Goal: Task Accomplishment & Management: Complete application form

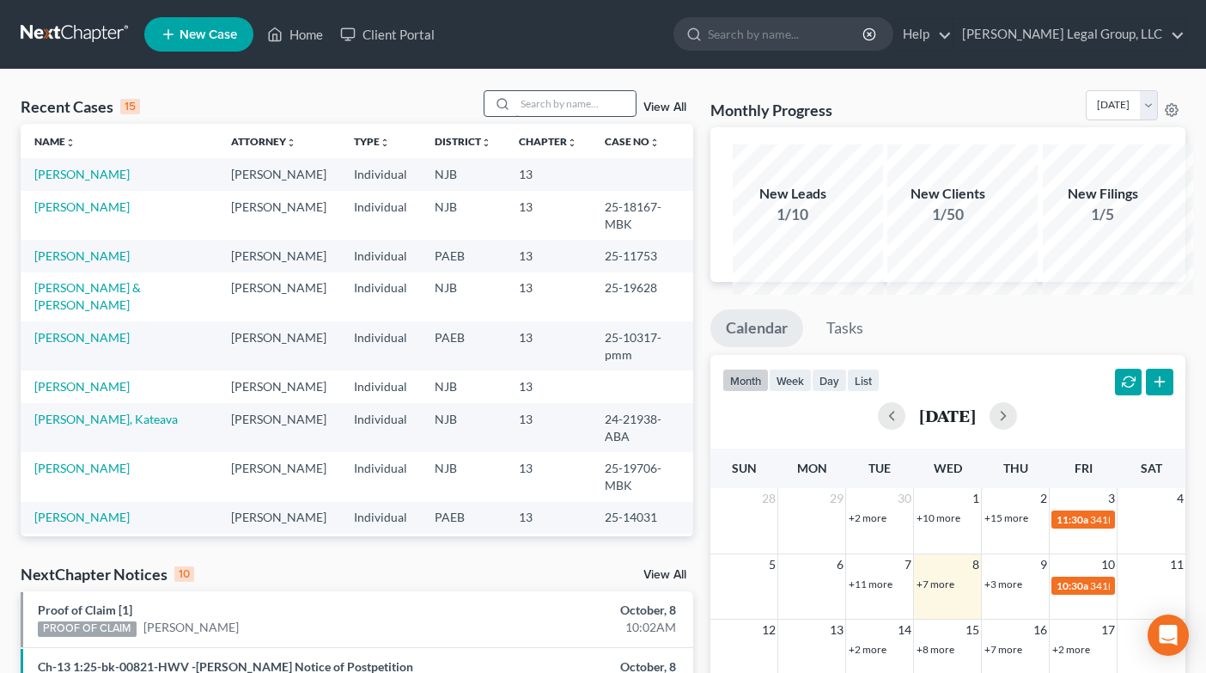
click at [564, 116] on input "search" at bounding box center [576, 103] width 120 height 25
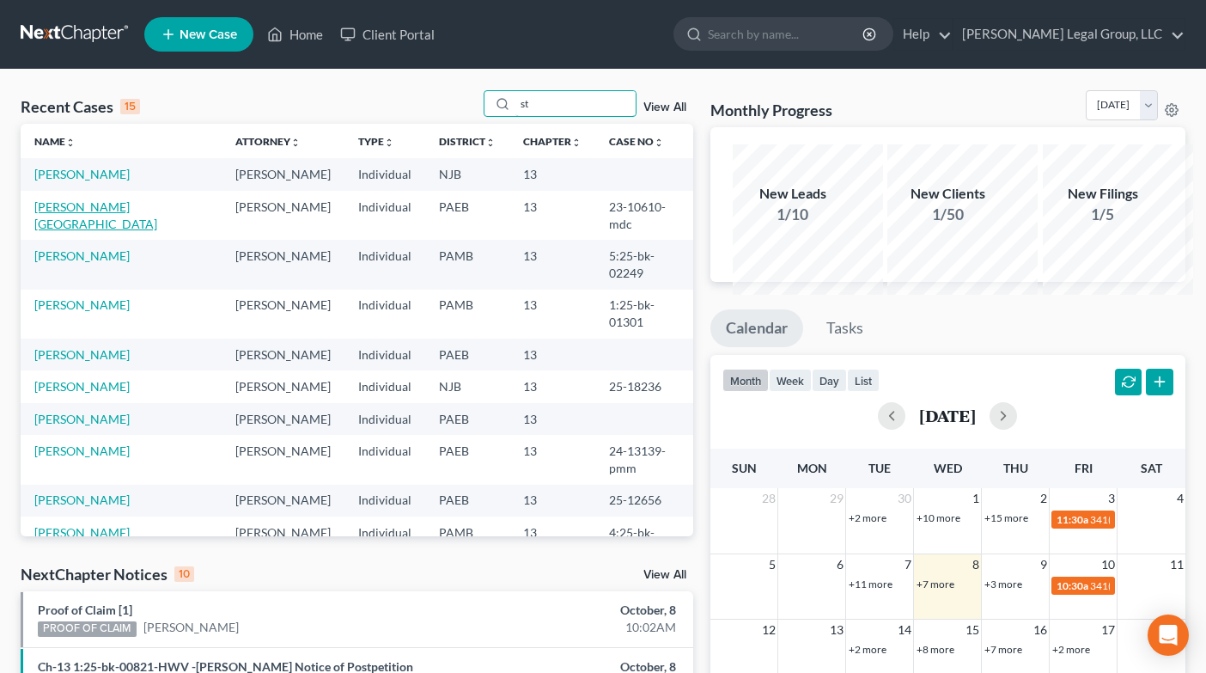
type input "st"
click at [64, 231] on link "[PERSON_NAME][GEOGRAPHIC_DATA]" at bounding box center [95, 215] width 123 height 32
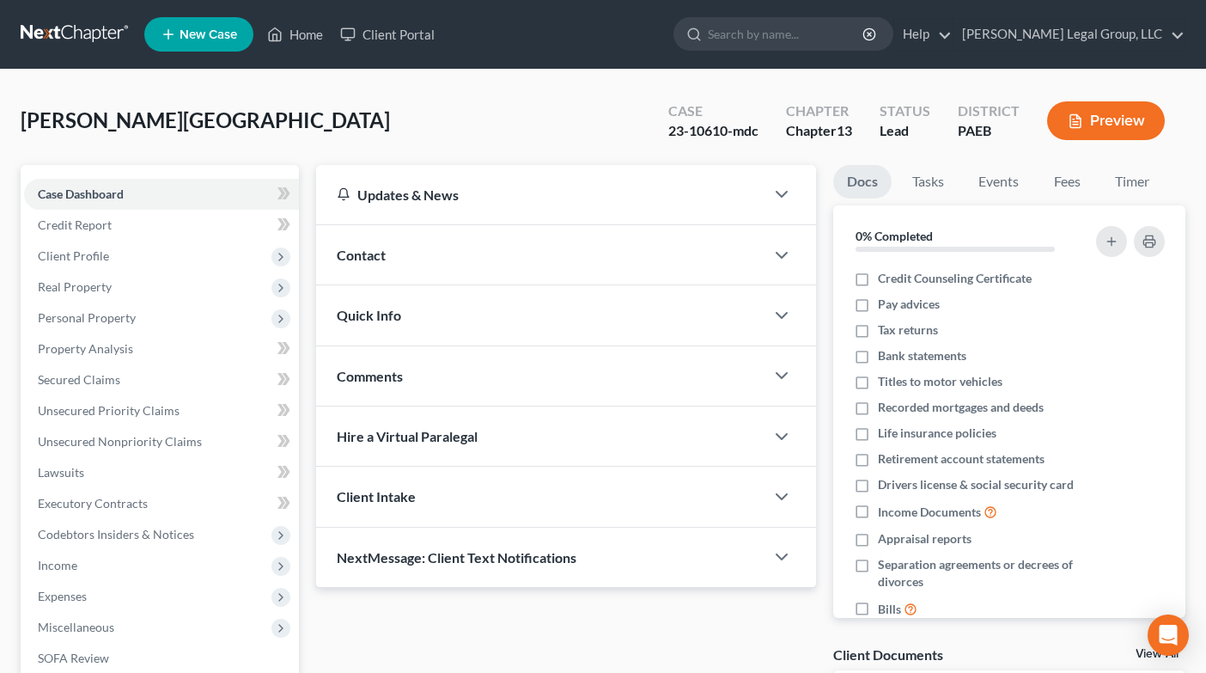
click at [235, 69] on nav "Home New Case Client Portal [PERSON_NAME] Legal Group, LLC [EMAIL_ADDRESS][DOMA…" at bounding box center [603, 34] width 1206 height 69
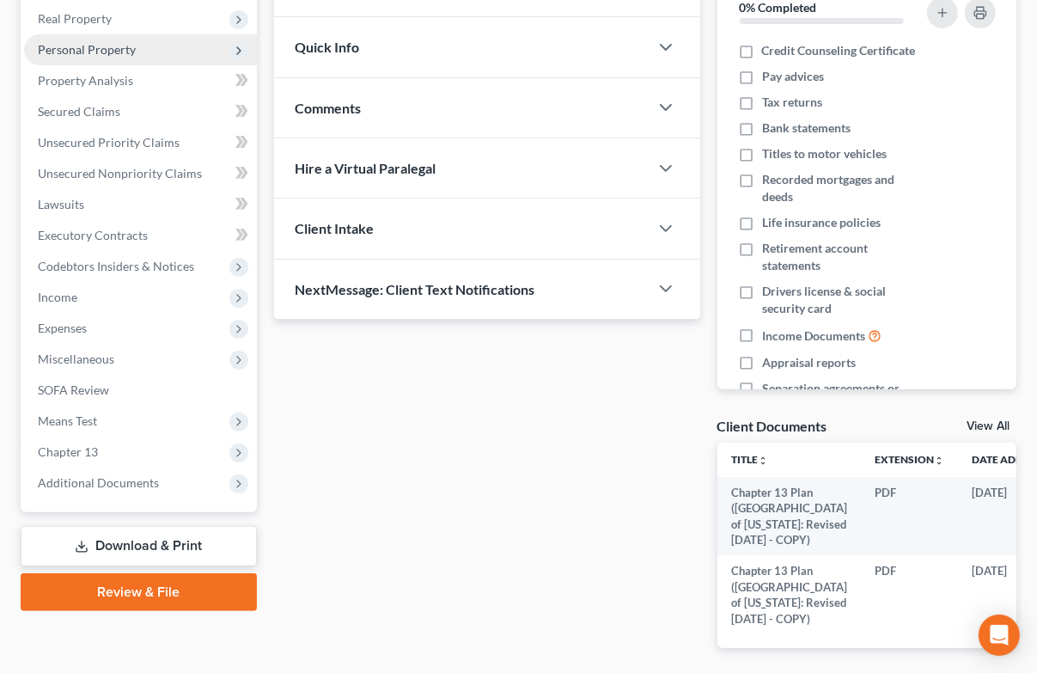
scroll to position [344, 0]
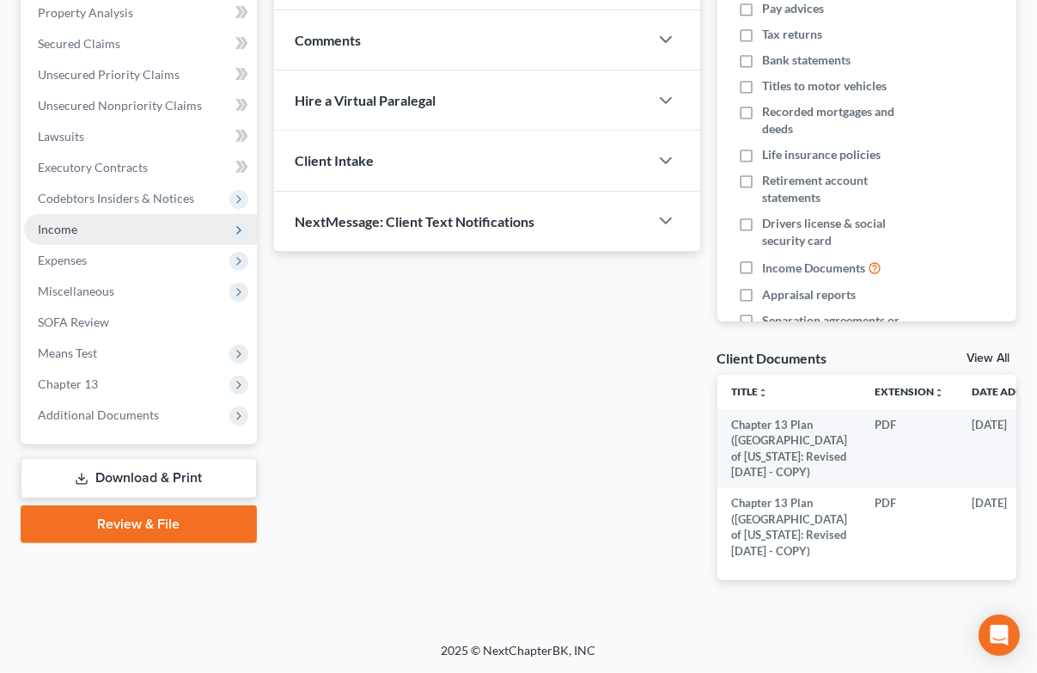
click at [127, 245] on span "Income" at bounding box center [140, 229] width 233 height 31
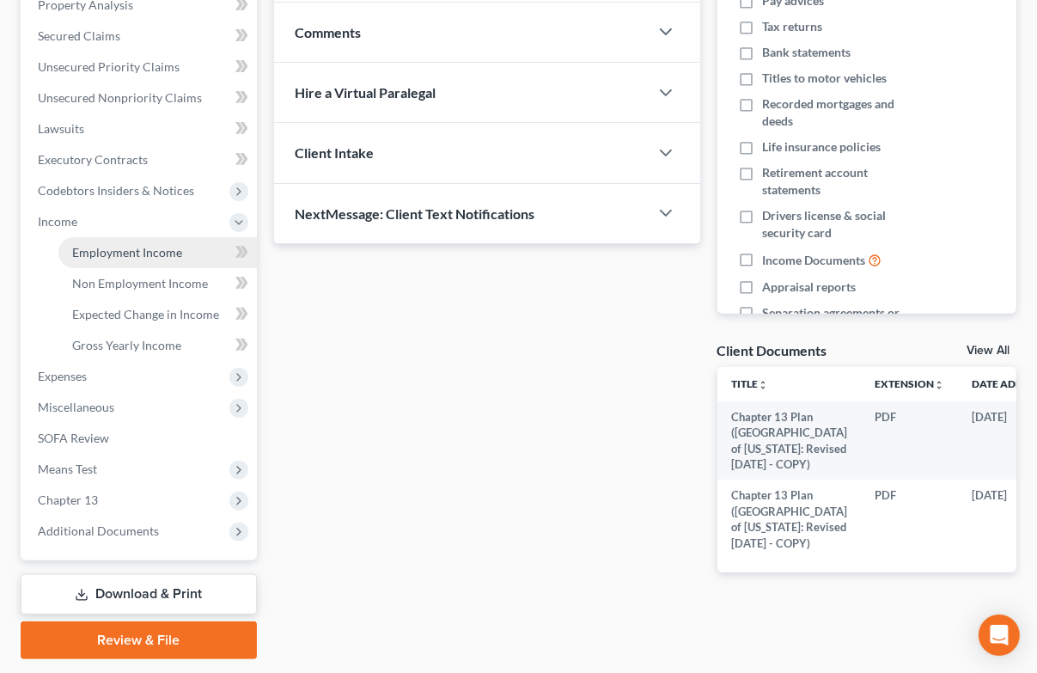
click at [129, 259] on span "Employment Income" at bounding box center [127, 252] width 110 height 15
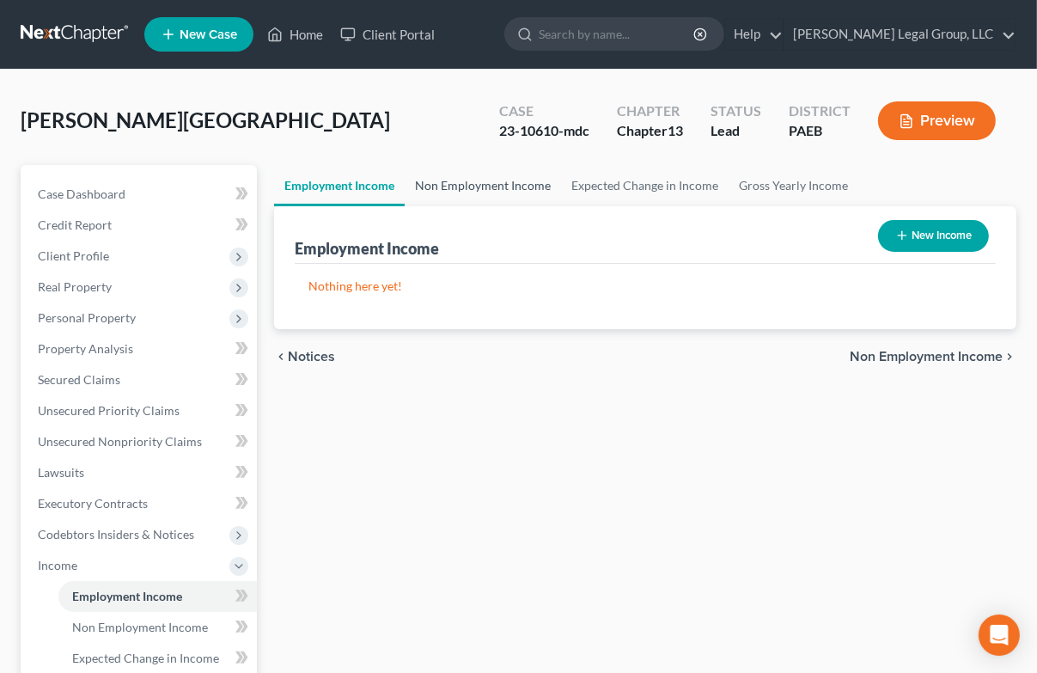
click at [561, 206] on link "Non Employment Income" at bounding box center [483, 185] width 156 height 41
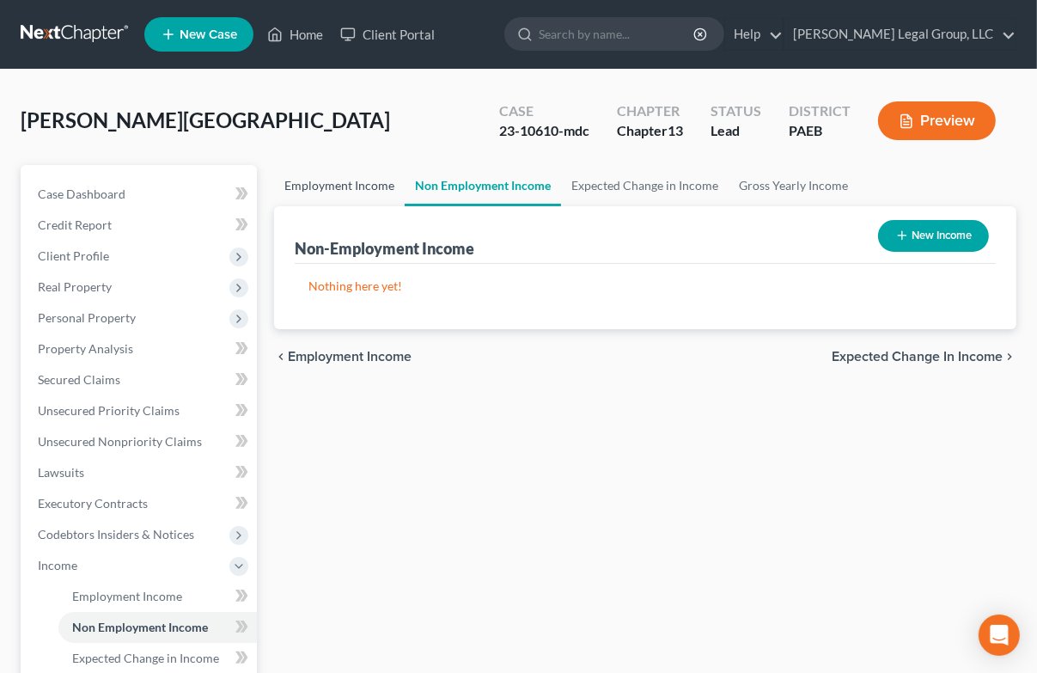
click at [379, 206] on link "Employment Income" at bounding box center [339, 185] width 131 height 41
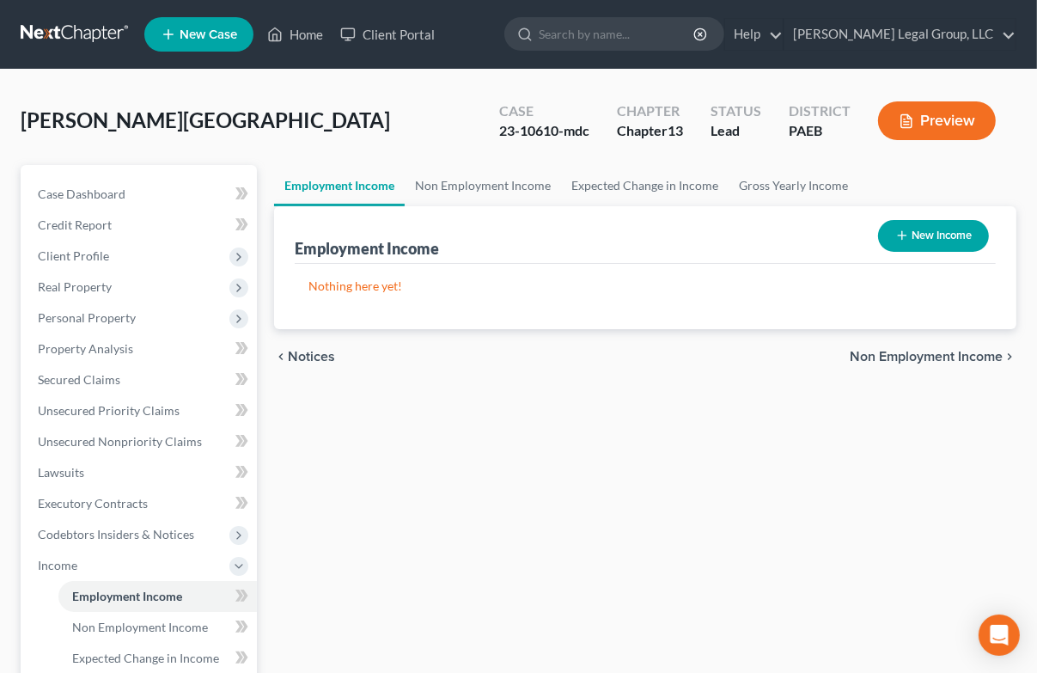
click at [919, 252] on button "New Income" at bounding box center [933, 236] width 111 height 32
select select "0"
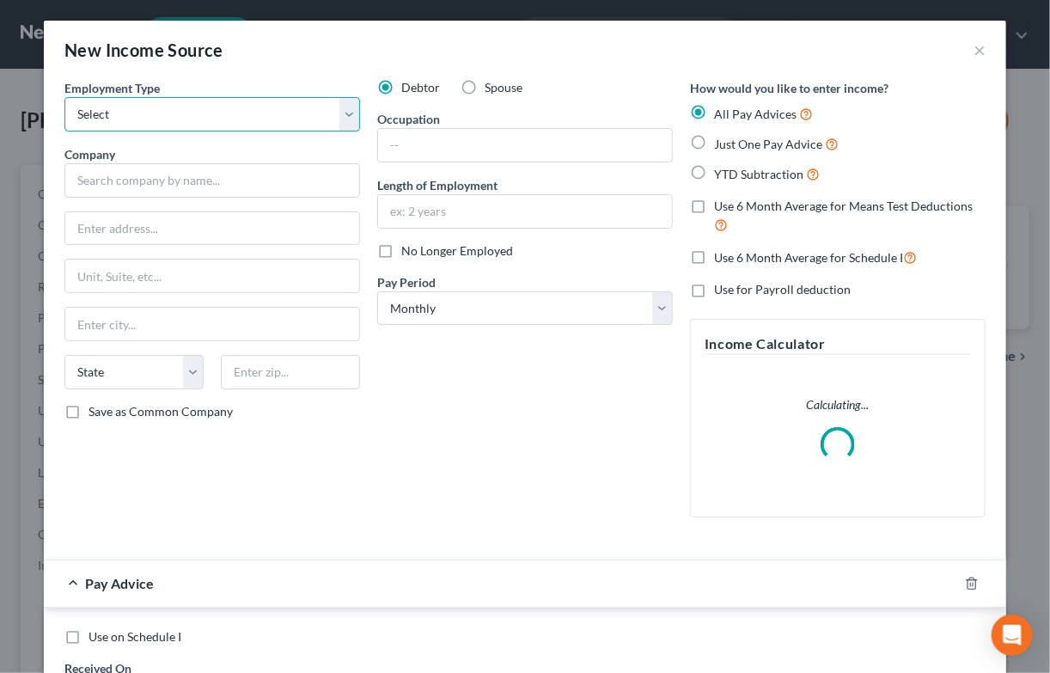
click at [341, 131] on select "Select Full or [DEMOGRAPHIC_DATA] Employment Self Employment" at bounding box center [212, 114] width 296 height 34
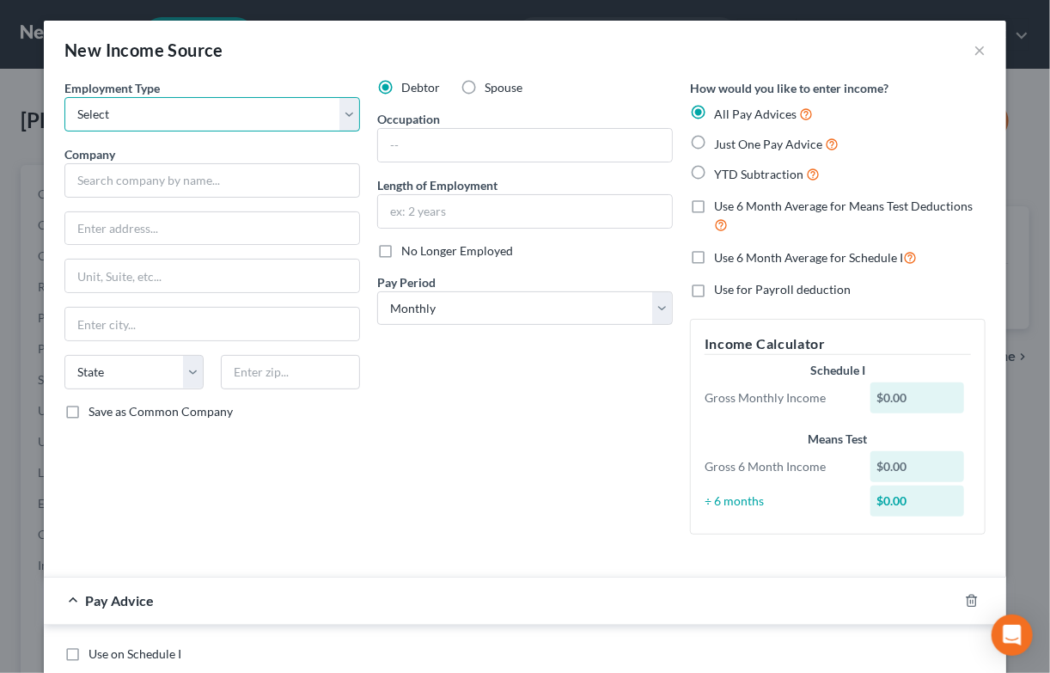
select select "0"
click at [64, 121] on select "Select Full or [DEMOGRAPHIC_DATA] Employment Self Employment" at bounding box center [212, 114] width 296 height 34
click at [983, 154] on div "Just One Pay Advice" at bounding box center [838, 144] width 296 height 20
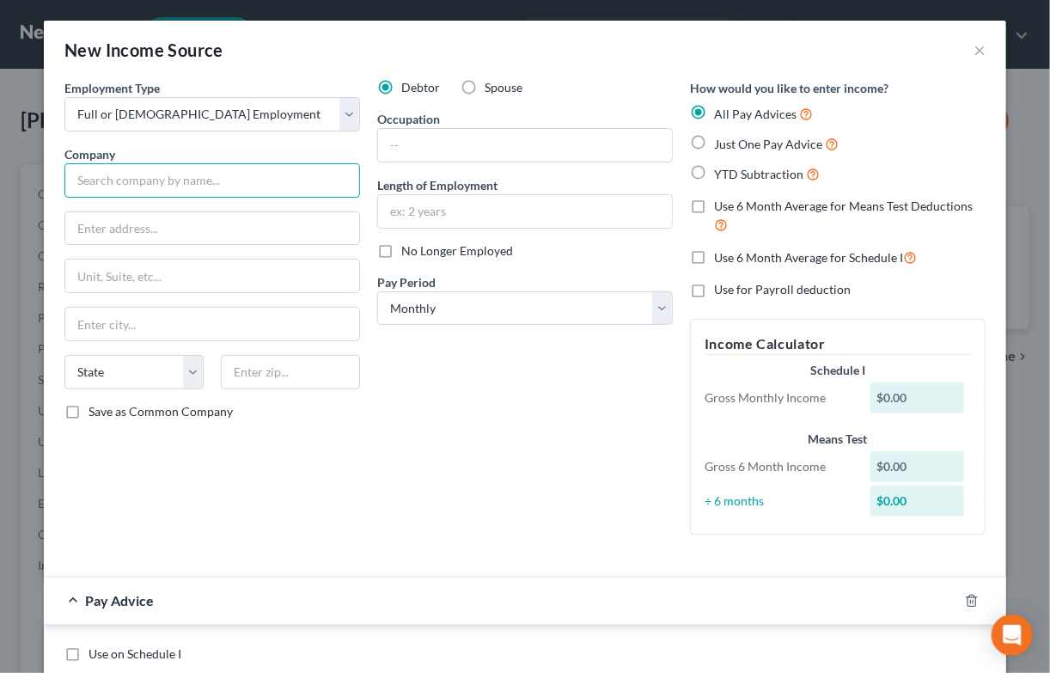
click at [209, 198] on input "text" at bounding box center [212, 180] width 296 height 34
type input "[GEOGRAPHIC_DATA]"
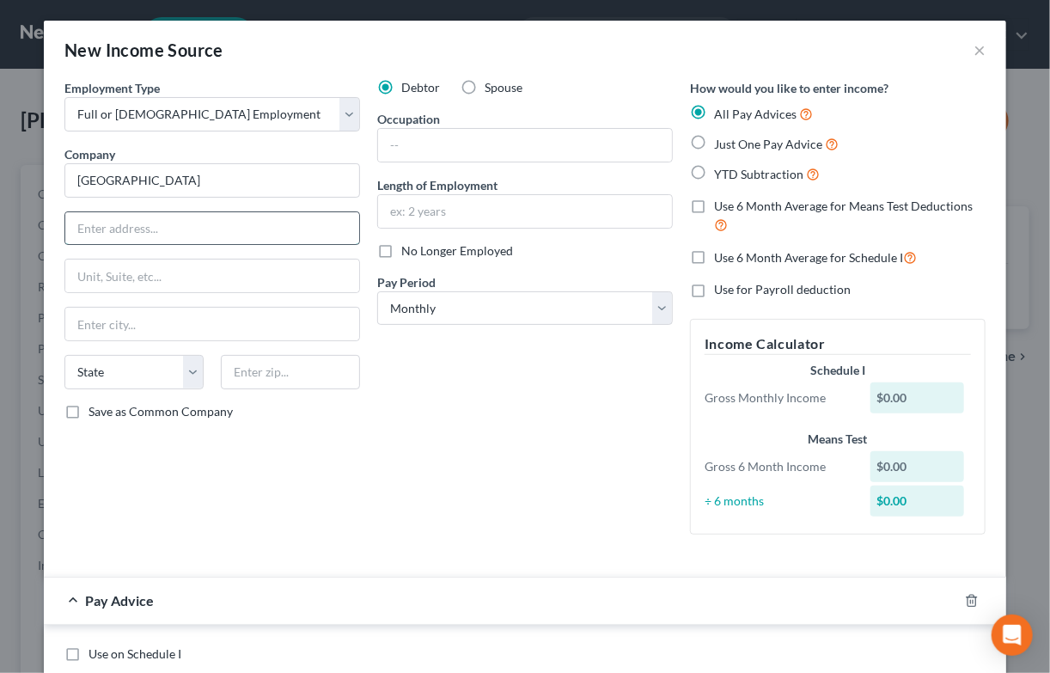
click at [189, 245] on input "text" at bounding box center [212, 228] width 294 height 33
paste input "[STREET_ADDRESS][PERSON_NAME]"
type input "[STREET_ADDRESS][PERSON_NAME]"
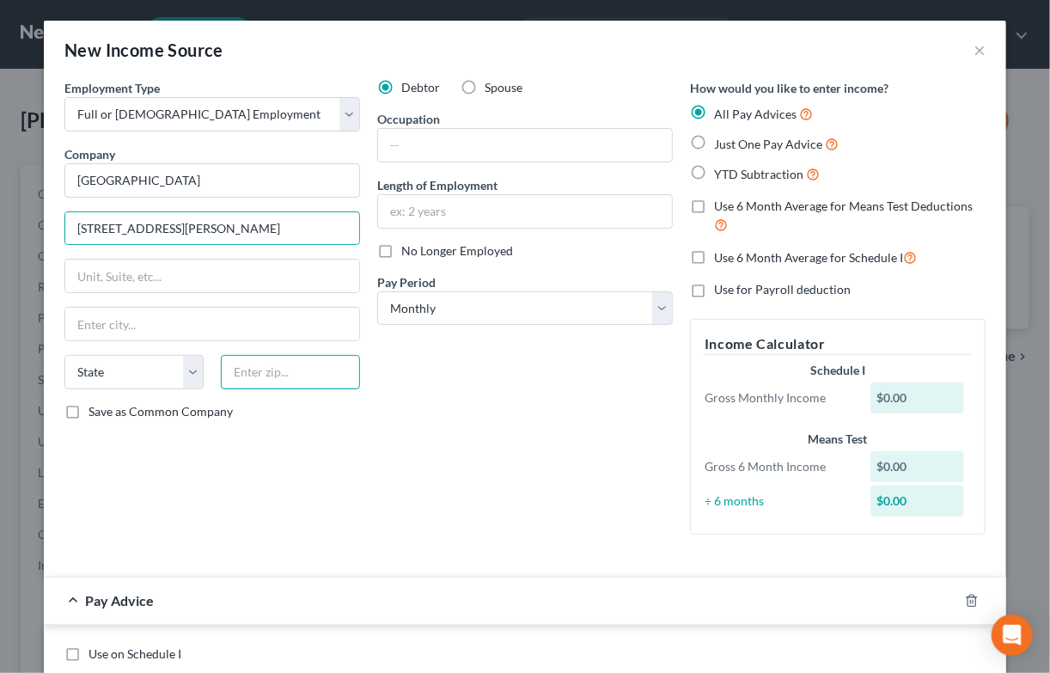
click at [261, 389] on input "text" at bounding box center [290, 372] width 139 height 34
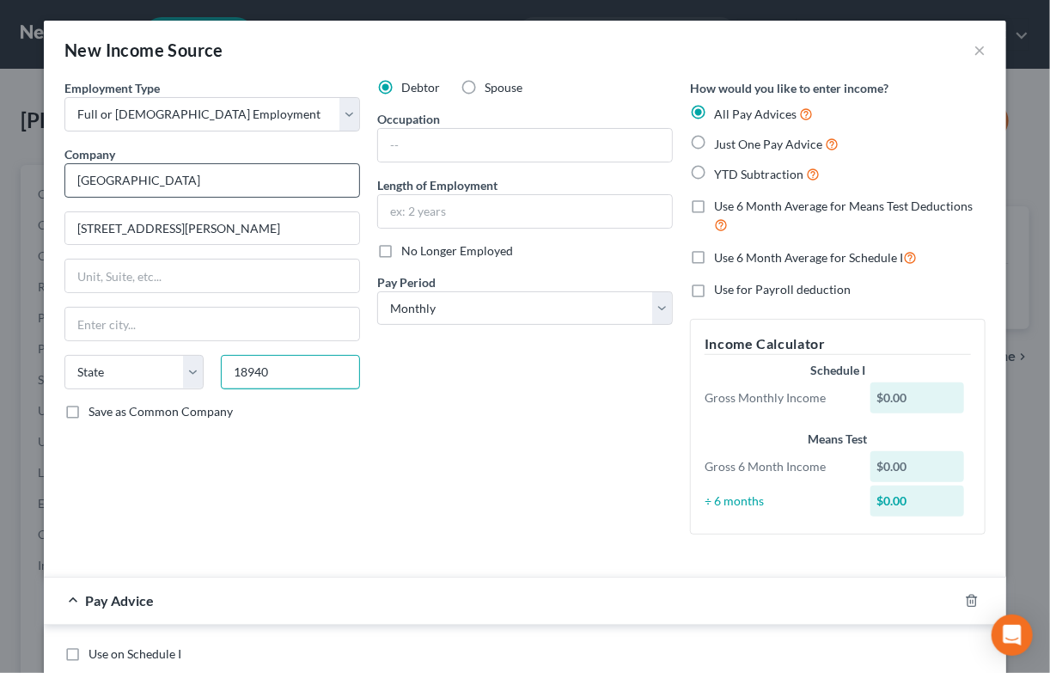
type input "18940"
type input "[GEOGRAPHIC_DATA]"
select select "39"
click at [292, 198] on input "[GEOGRAPHIC_DATA]" at bounding box center [212, 180] width 296 height 34
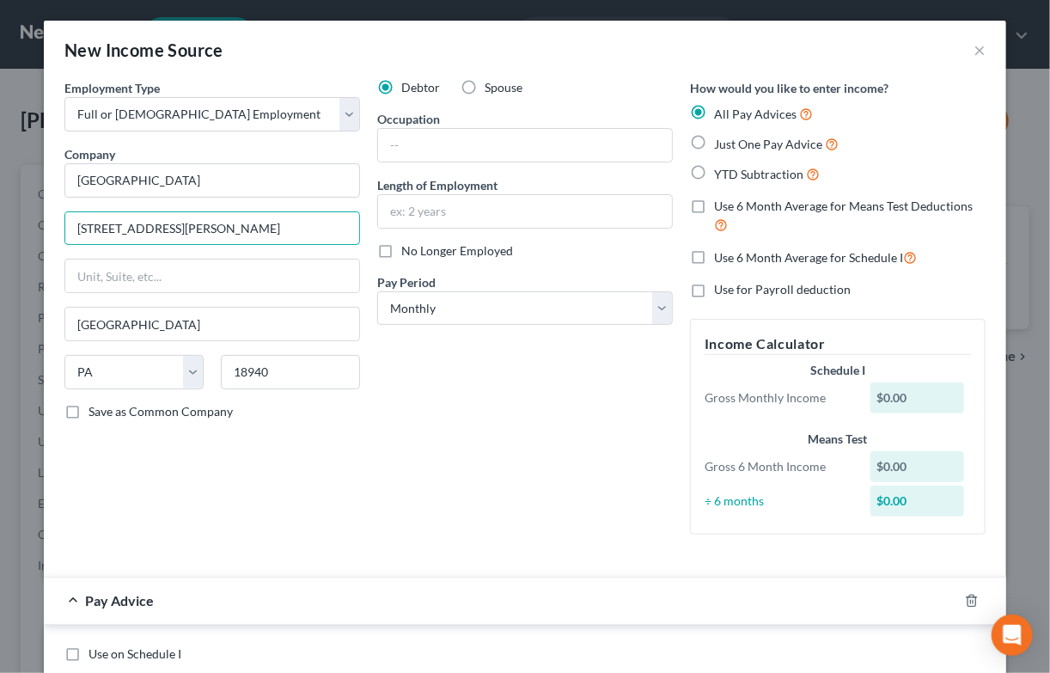
scroll to position [0, 23]
drag, startPoint x: 297, startPoint y: 283, endPoint x: 378, endPoint y: 285, distance: 80.8
click at [378, 285] on div "Employment Type * Select Full or [DEMOGRAPHIC_DATA] Employment Self Employment …" at bounding box center [525, 321] width 938 height 484
type input "[STREET_ADDRESS][PERSON_NAME]"
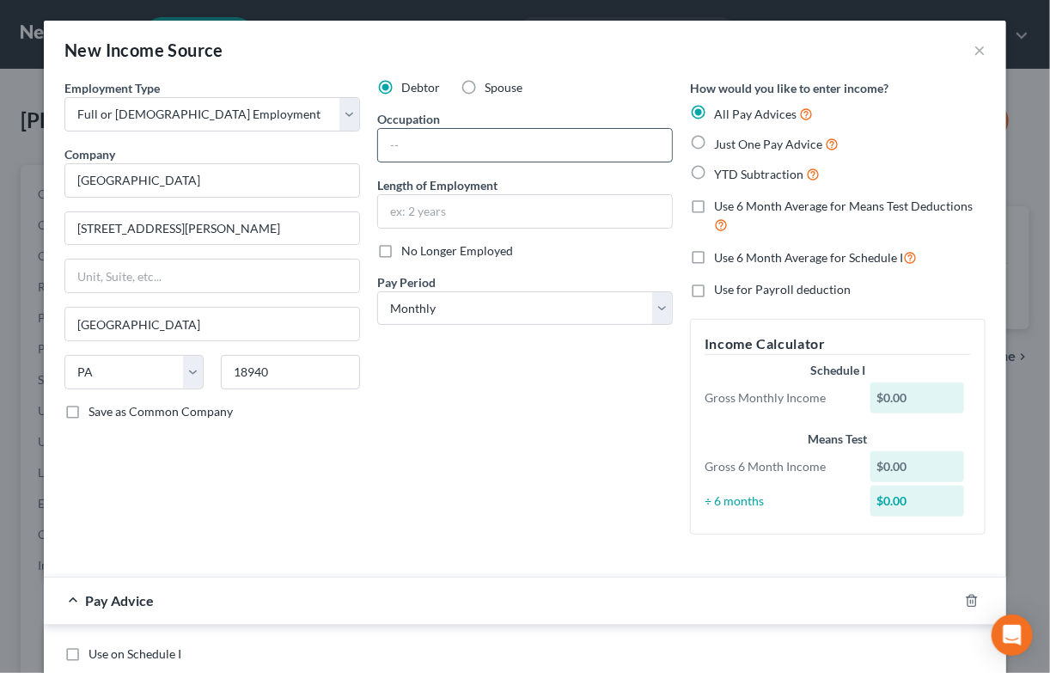
click at [444, 162] on input "text" at bounding box center [525, 145] width 294 height 33
click at [461, 162] on input "teacher's aide" at bounding box center [525, 145] width 294 height 33
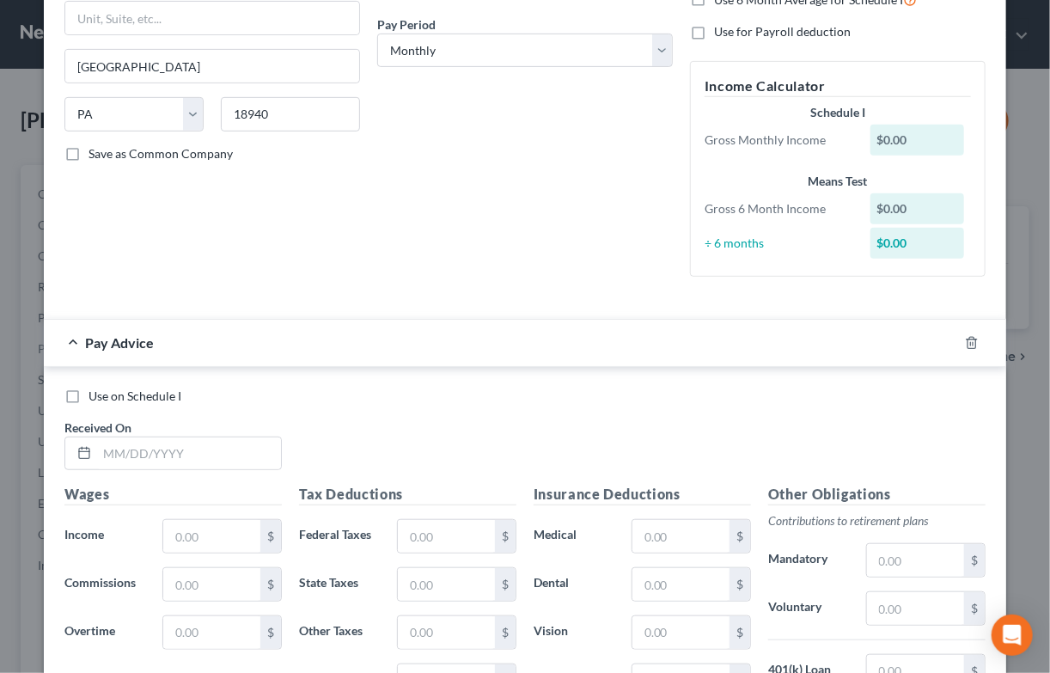
scroll to position [86, 0]
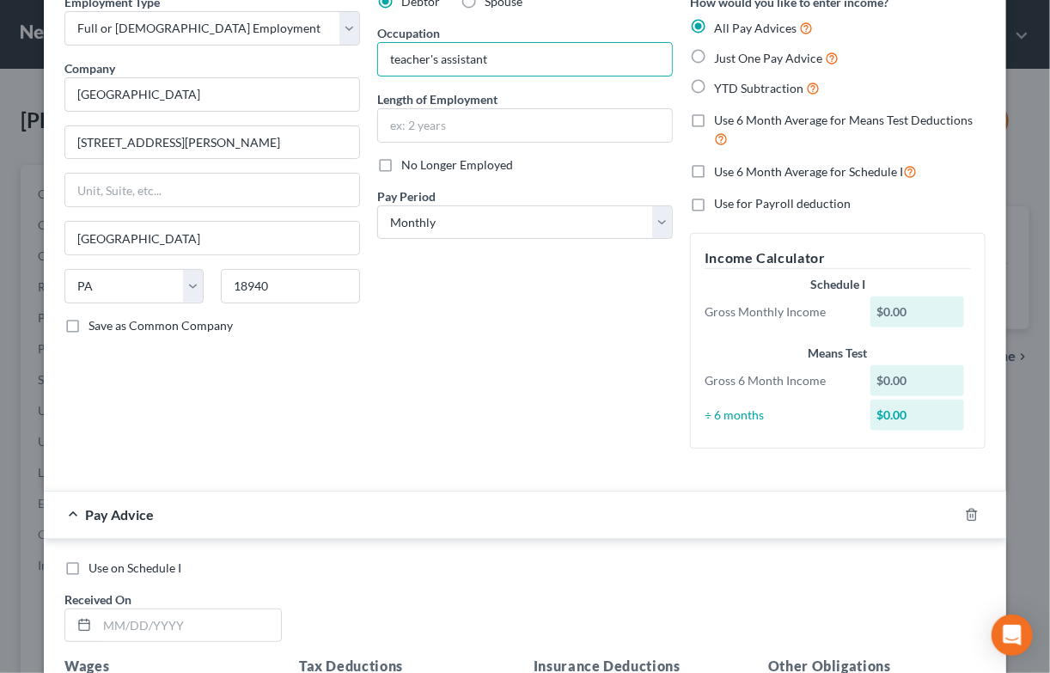
type input "teacher's assistant"
click at [714, 68] on label "Just One Pay Advice" at bounding box center [776, 58] width 125 height 20
click at [721, 59] on input "Just One Pay Advice" at bounding box center [726, 53] width 11 height 11
radio input "true"
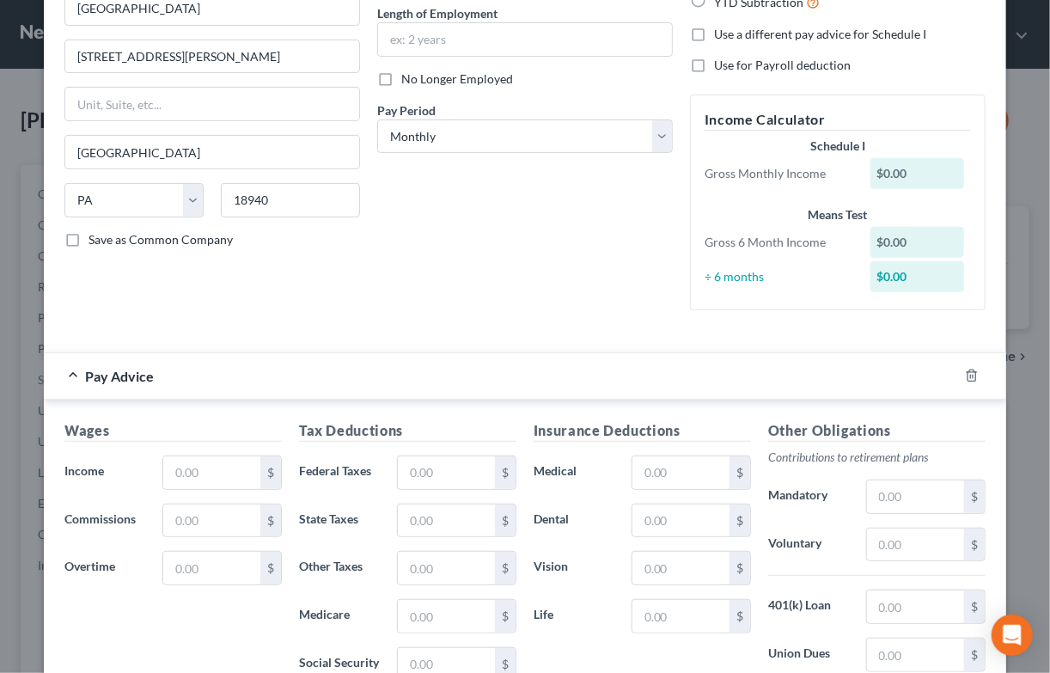
scroll to position [172, 0]
click at [495, 154] on select "Select Monthly Twice Monthly Every Other Week Weekly" at bounding box center [525, 136] width 296 height 34
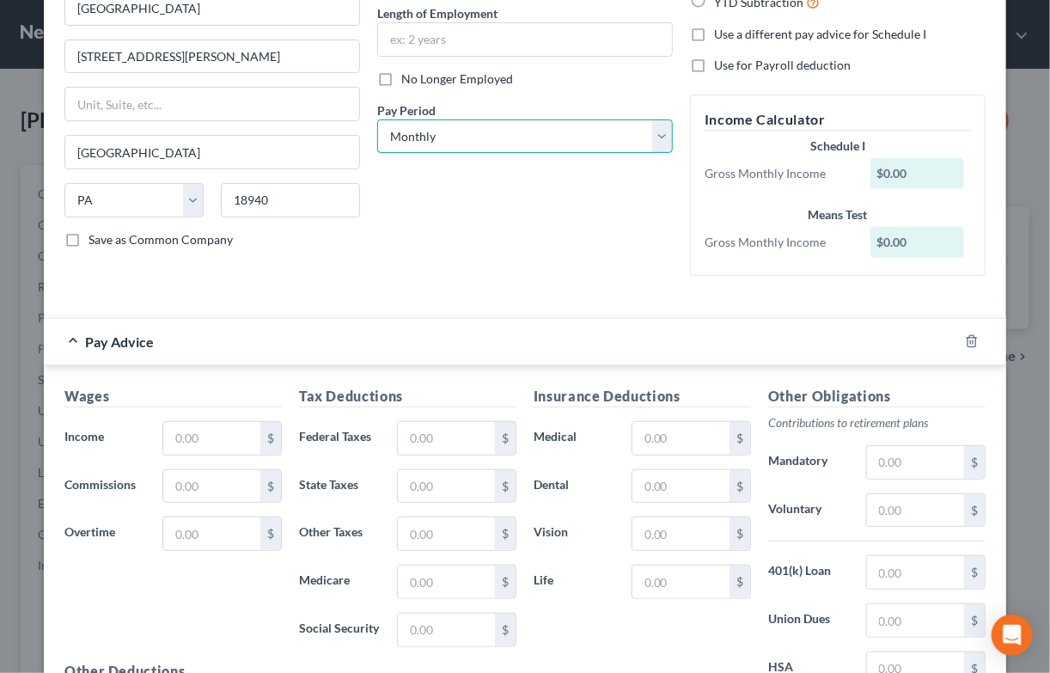
select select "1"
click at [377, 154] on select "Select Monthly Twice Monthly Every Other Week Weekly" at bounding box center [525, 136] width 296 height 34
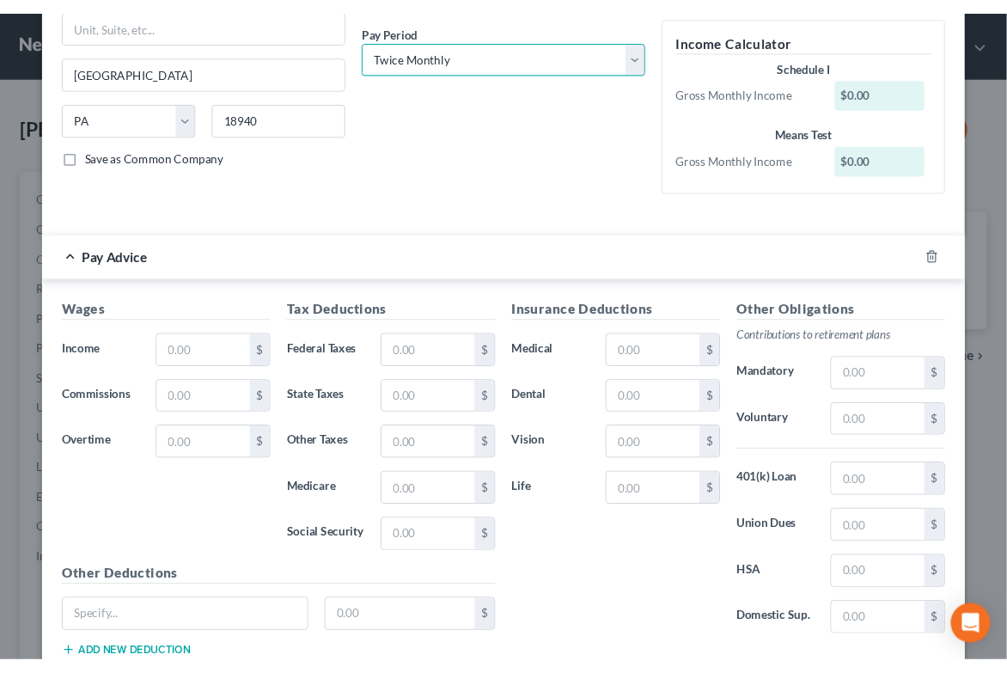
scroll to position [516, 0]
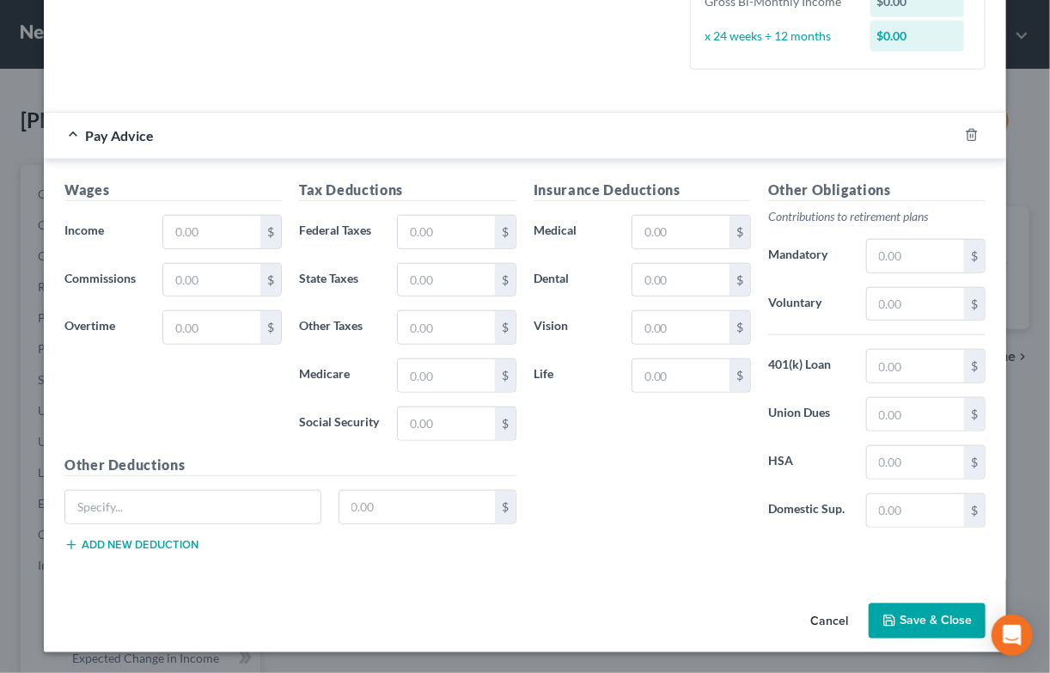
click at [502, 195] on form "Employment Type * Select Full or [DEMOGRAPHIC_DATA] Employment Self Employment …" at bounding box center [524, 105] width 921 height 947
click at [206, 248] on input "text" at bounding box center [211, 232] width 97 height 33
type input "1,539.63"
click at [446, 248] on input "text" at bounding box center [446, 232] width 97 height 33
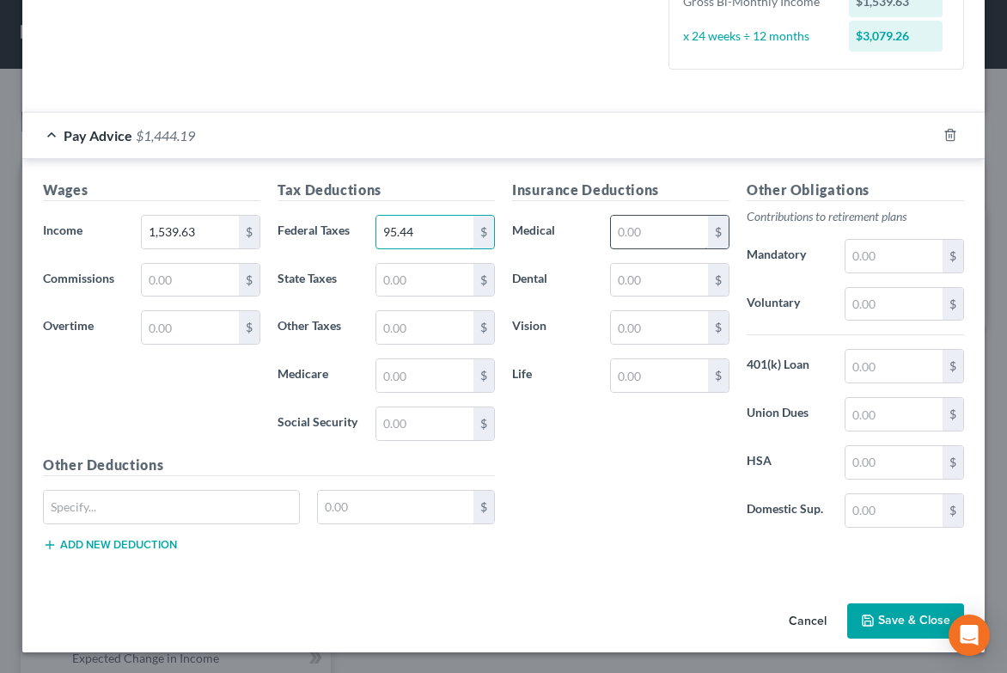
type input "95.44"
click at [638, 248] on input "text" at bounding box center [659, 232] width 97 height 33
click at [406, 392] on input "text" at bounding box center [424, 375] width 97 height 33
click at [422, 248] on input "95.44" at bounding box center [424, 232] width 97 height 33
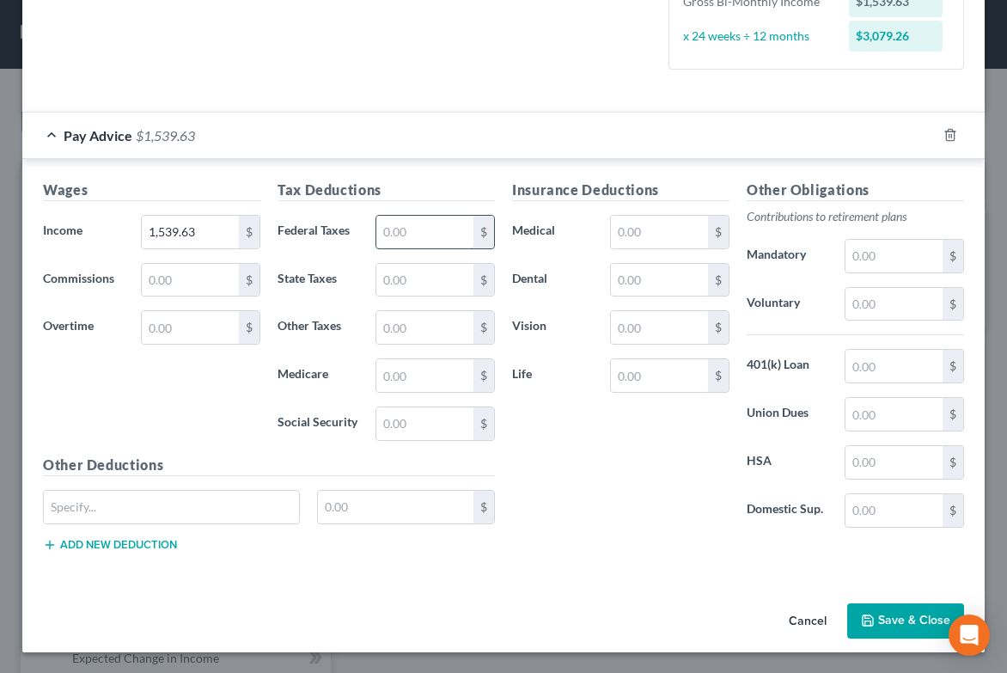
click at [407, 248] on input "text" at bounding box center [424, 232] width 97 height 33
type input "184.37"
click at [857, 272] on input "text" at bounding box center [893, 256] width 97 height 33
type input "1"
type input "115.47"
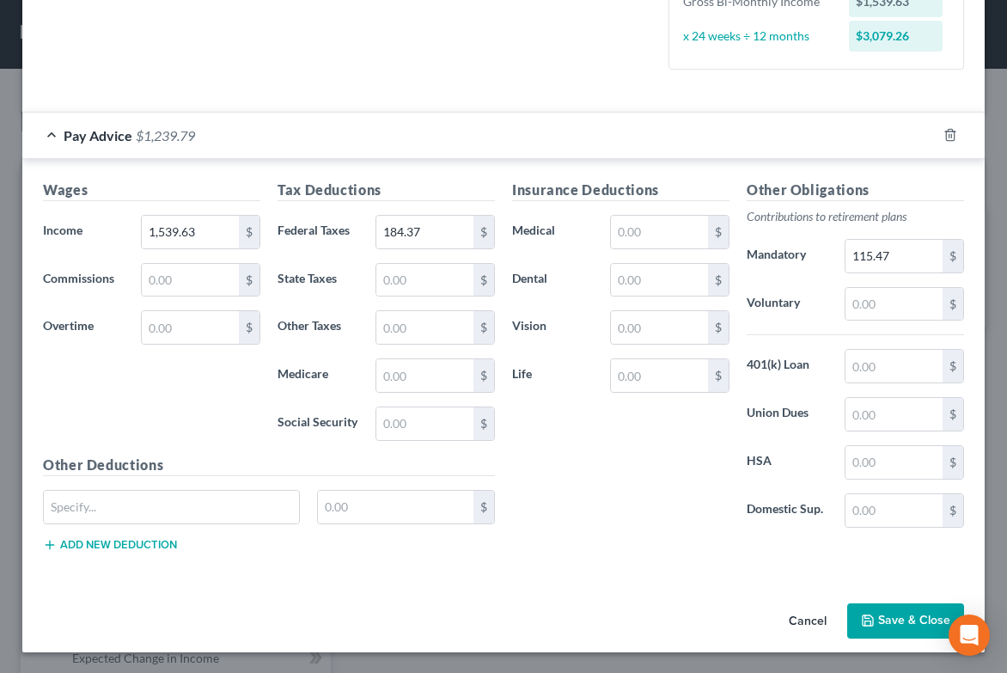
click at [887, 609] on button "Save & Close" at bounding box center [905, 621] width 117 height 36
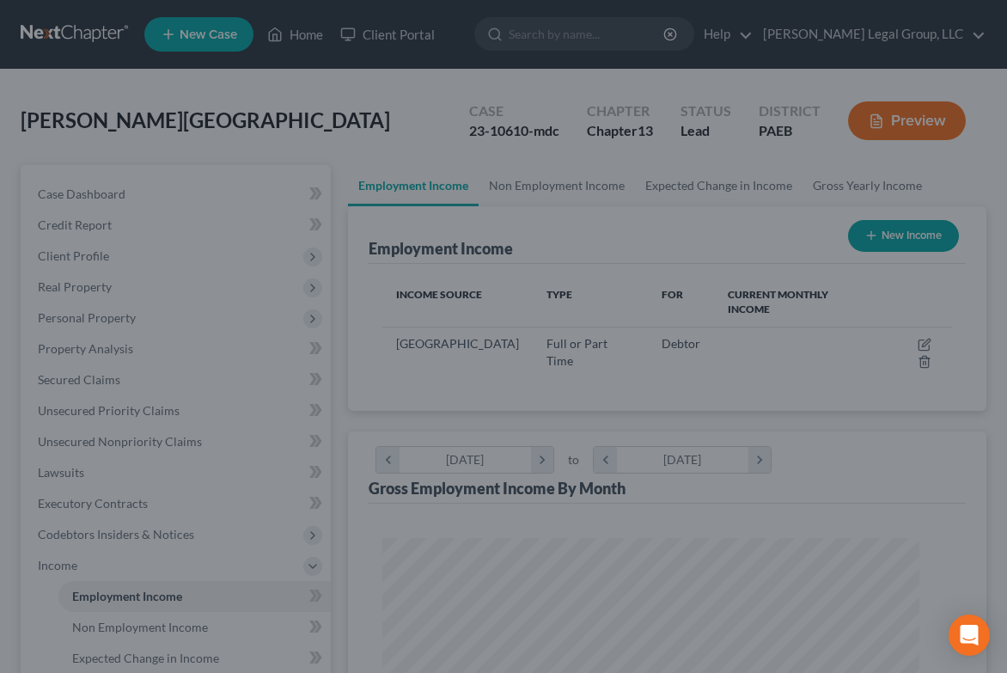
scroll to position [858975, 858672]
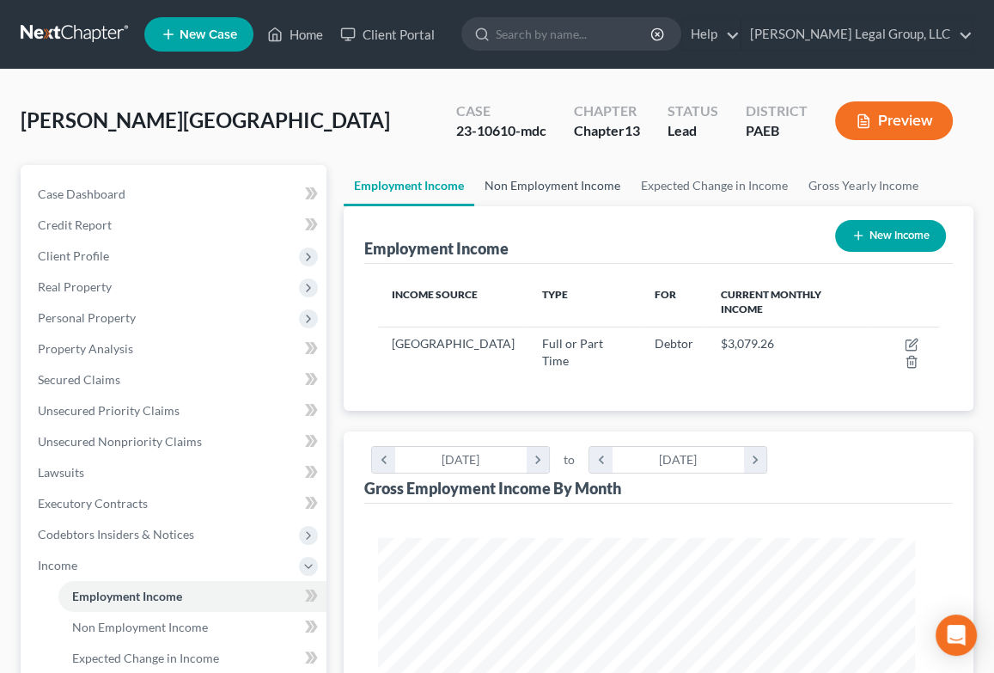
click at [584, 206] on link "Non Employment Income" at bounding box center [552, 185] width 156 height 41
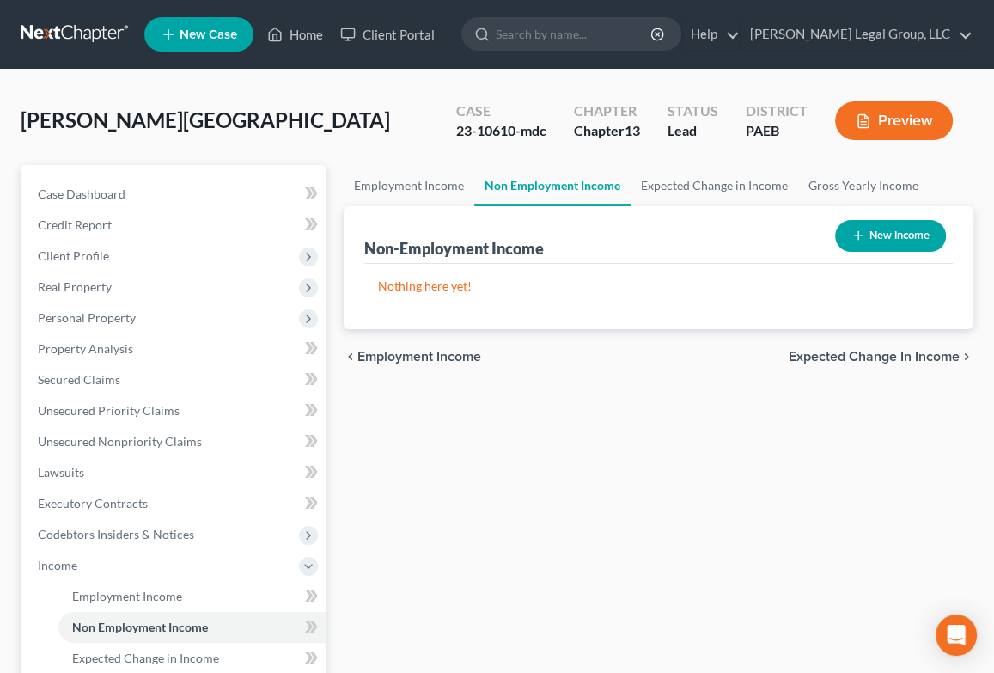
click at [856, 252] on button "New Income" at bounding box center [890, 236] width 111 height 32
select select "0"
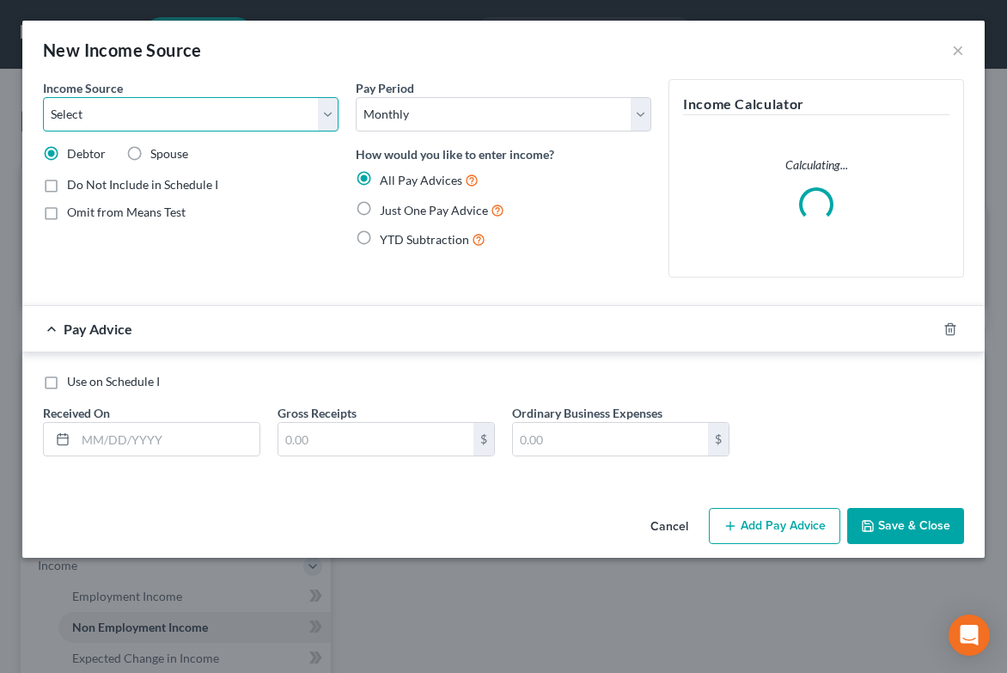
click at [320, 131] on select "Select Unemployment Disability (from employer) Pension Retirement Social Securi…" at bounding box center [191, 114] width 296 height 34
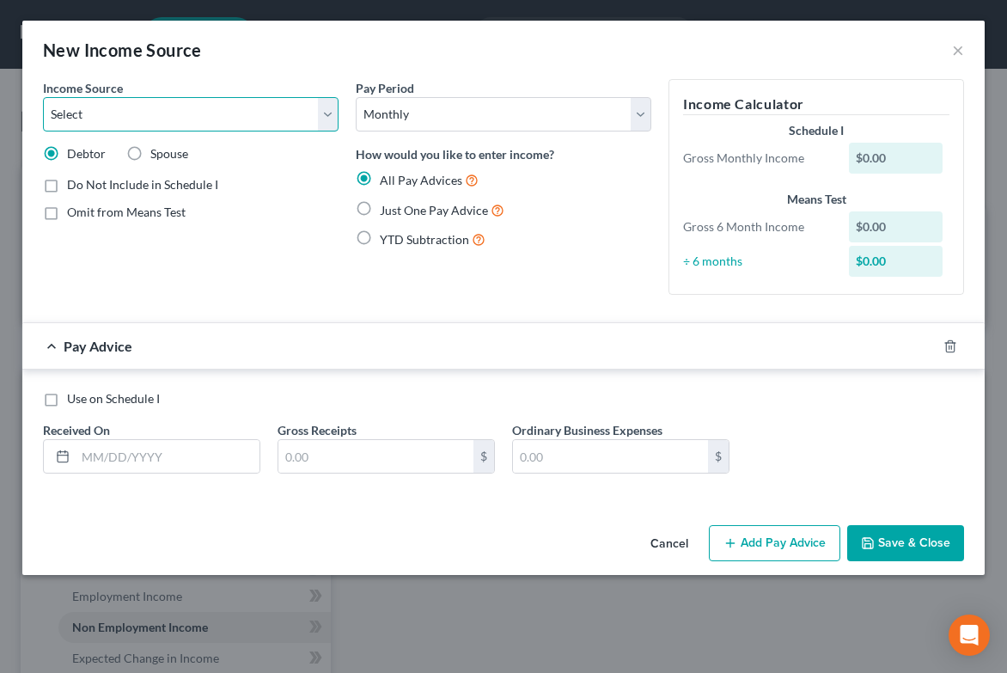
select select "13"
click at [52, 121] on select "Select Unemployment Disability (from employer) Pension Retirement Social Securi…" at bounding box center [191, 114] width 296 height 34
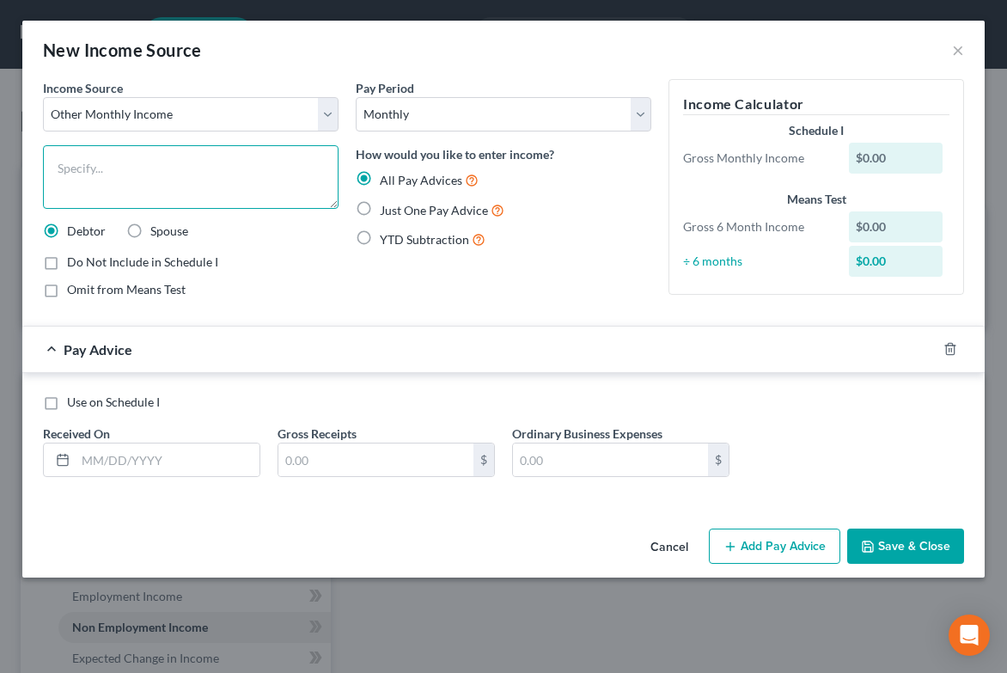
click at [162, 202] on textarea at bounding box center [191, 177] width 296 height 64
click at [423, 312] on div "Pay Period Select Monthly Twice Monthly Every Other Week Weekly How would you l…" at bounding box center [503, 195] width 313 height 233
click at [157, 209] on textarea "2nd job" at bounding box center [191, 177] width 296 height 64
type textarea "2nd job Therapist Impact [MEDICAL_DATA] LLC [STREET_ADDRESS]"
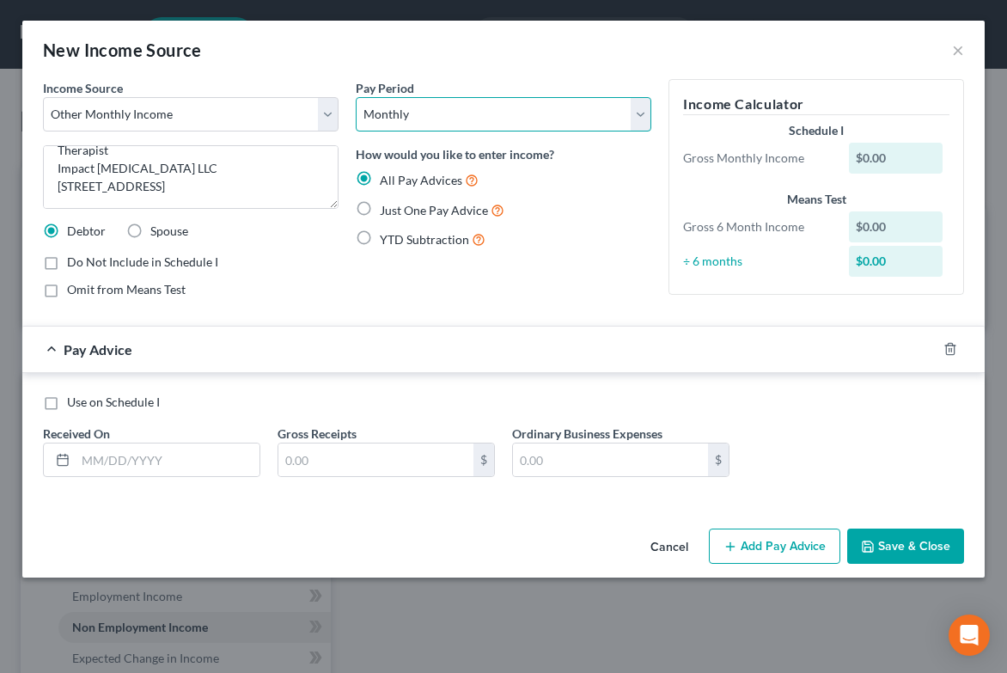
click at [632, 131] on select "Select Monthly Twice Monthly Every Other Week Weekly" at bounding box center [504, 114] width 296 height 34
select select "1"
click at [356, 121] on select "Select Monthly Twice Monthly Every Other Week Weekly" at bounding box center [504, 114] width 296 height 34
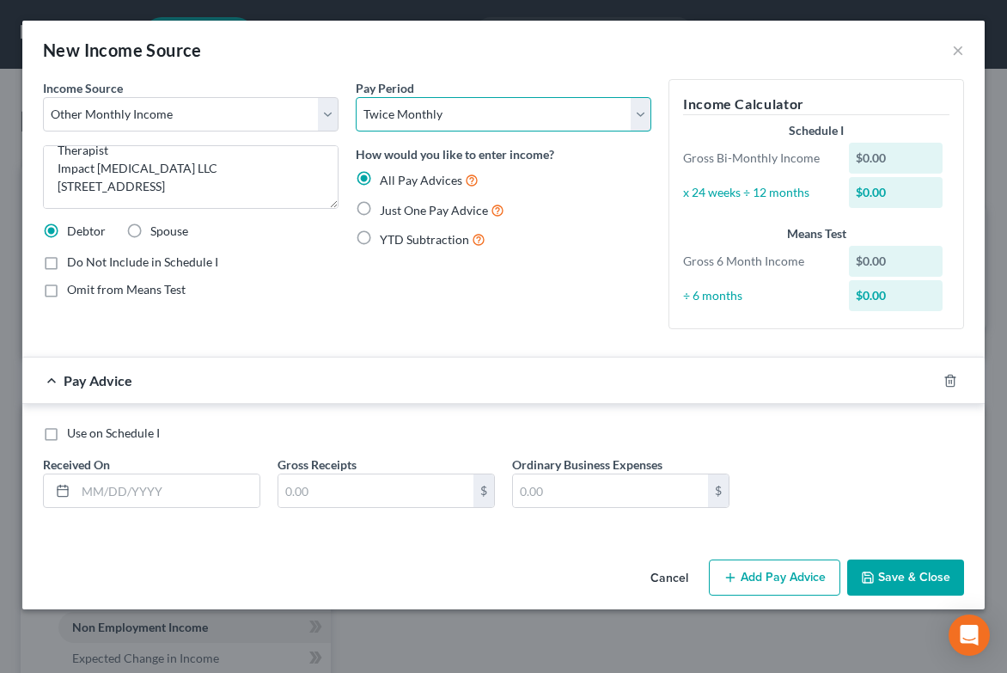
scroll to position [0, 0]
click at [873, 29] on div "New Income Source ×" at bounding box center [503, 50] width 962 height 58
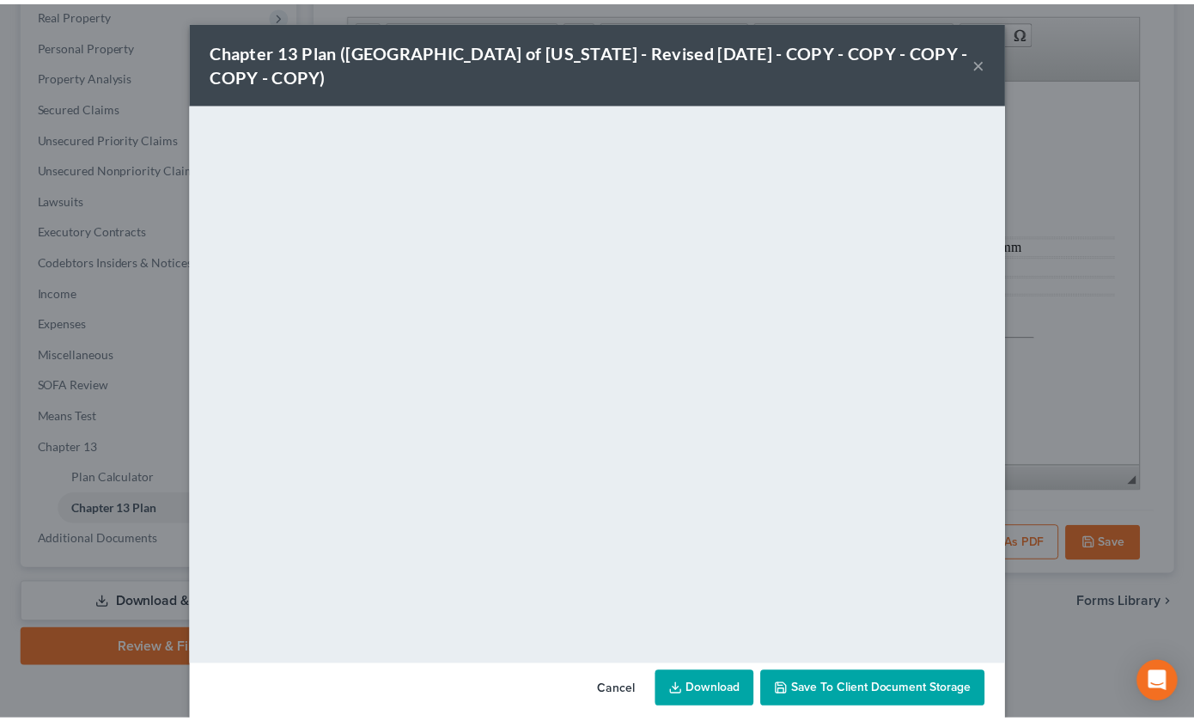
scroll to position [2564, 0]
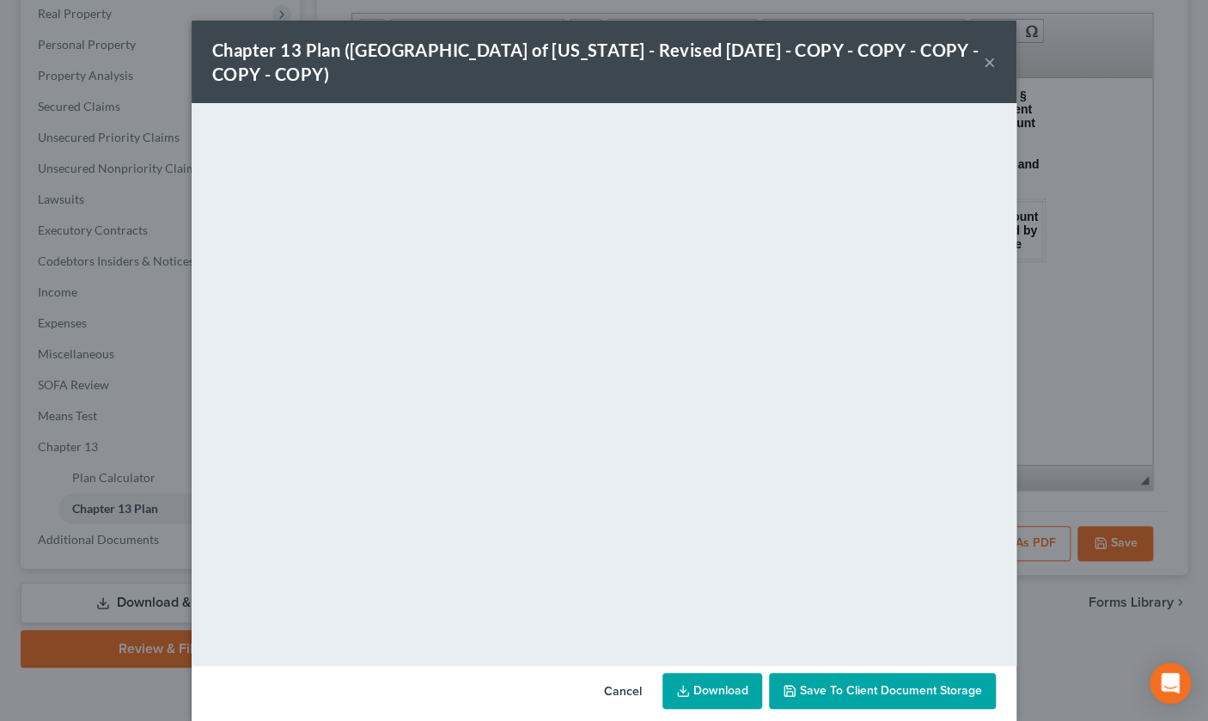
click at [996, 72] on button "×" at bounding box center [990, 62] width 12 height 21
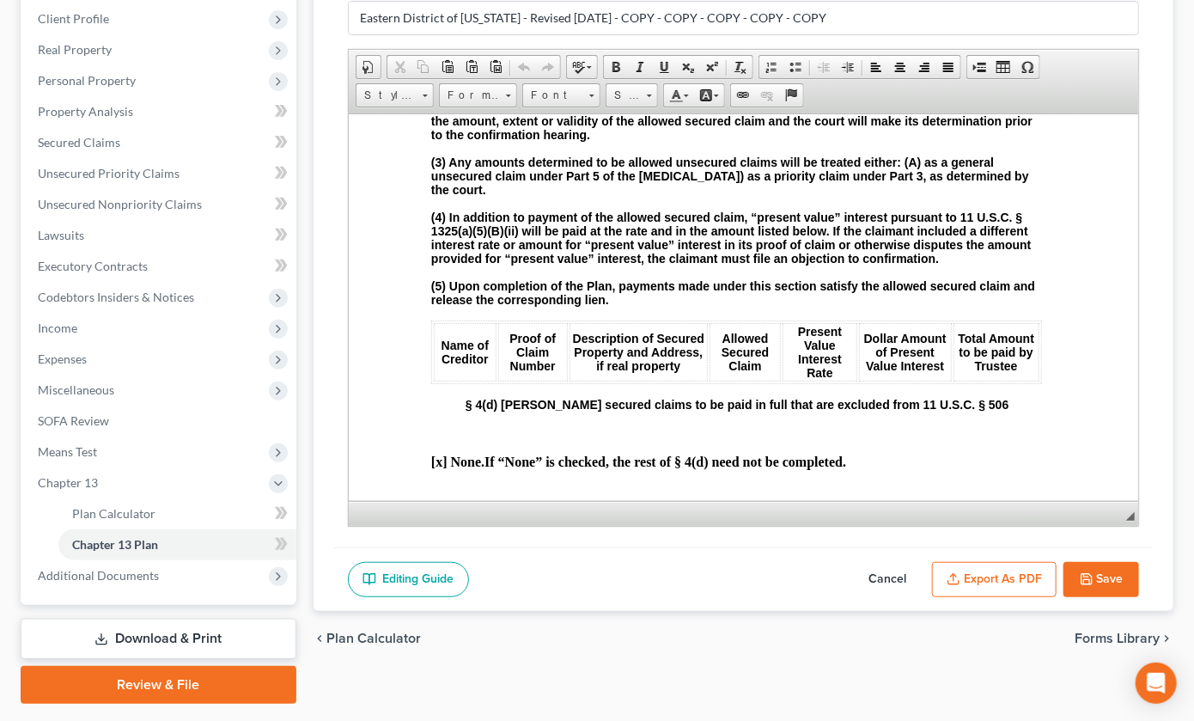
scroll to position [344, 0]
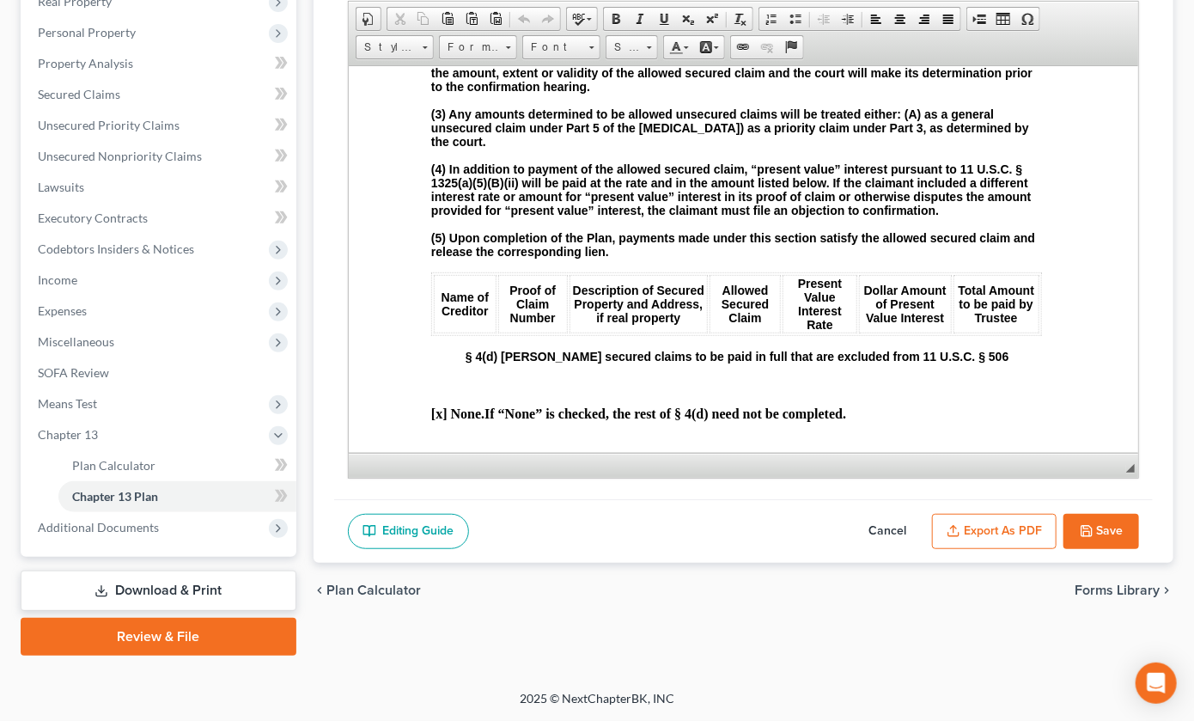
click at [850, 540] on button "Cancel" at bounding box center [888, 532] width 76 height 36
select select "2"
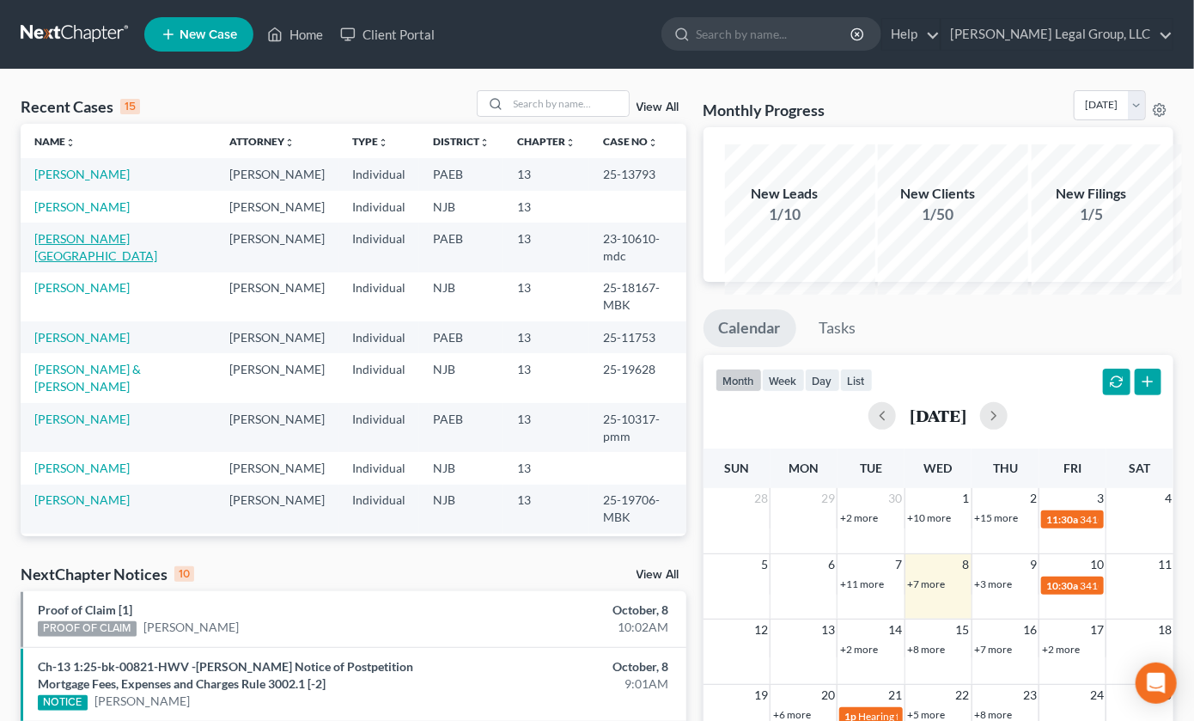
click at [66, 263] on link "Stoerger, Mara" at bounding box center [95, 247] width 123 height 32
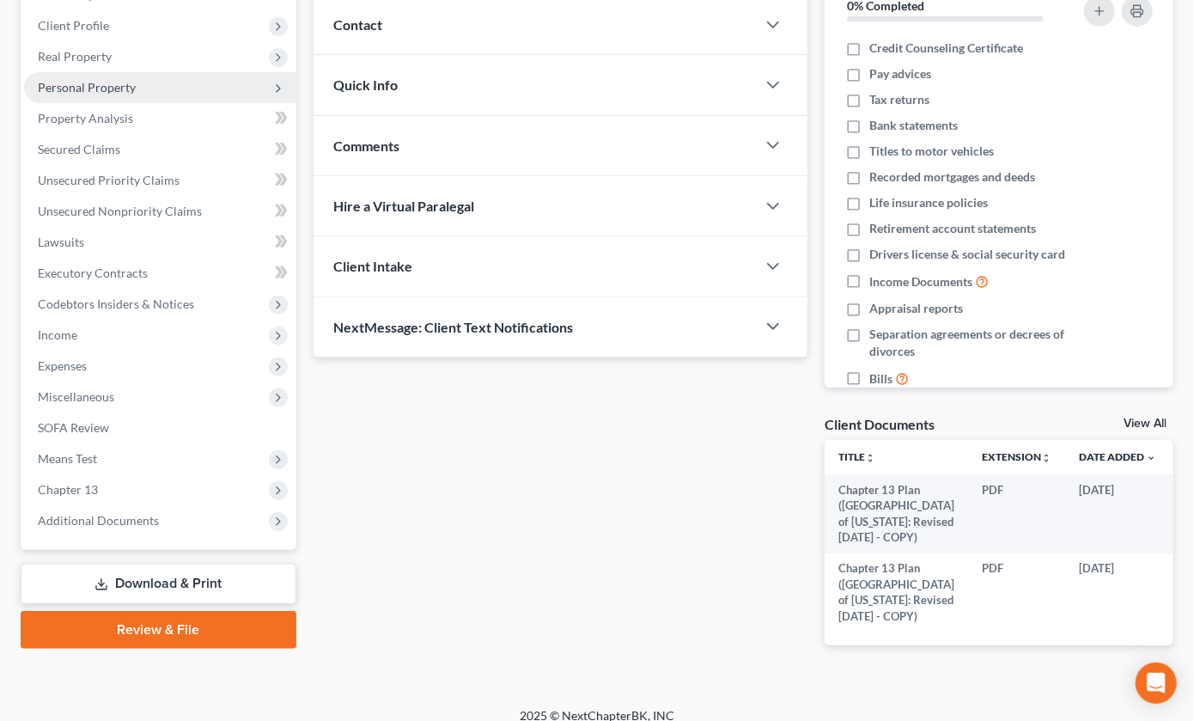
scroll to position [258, 0]
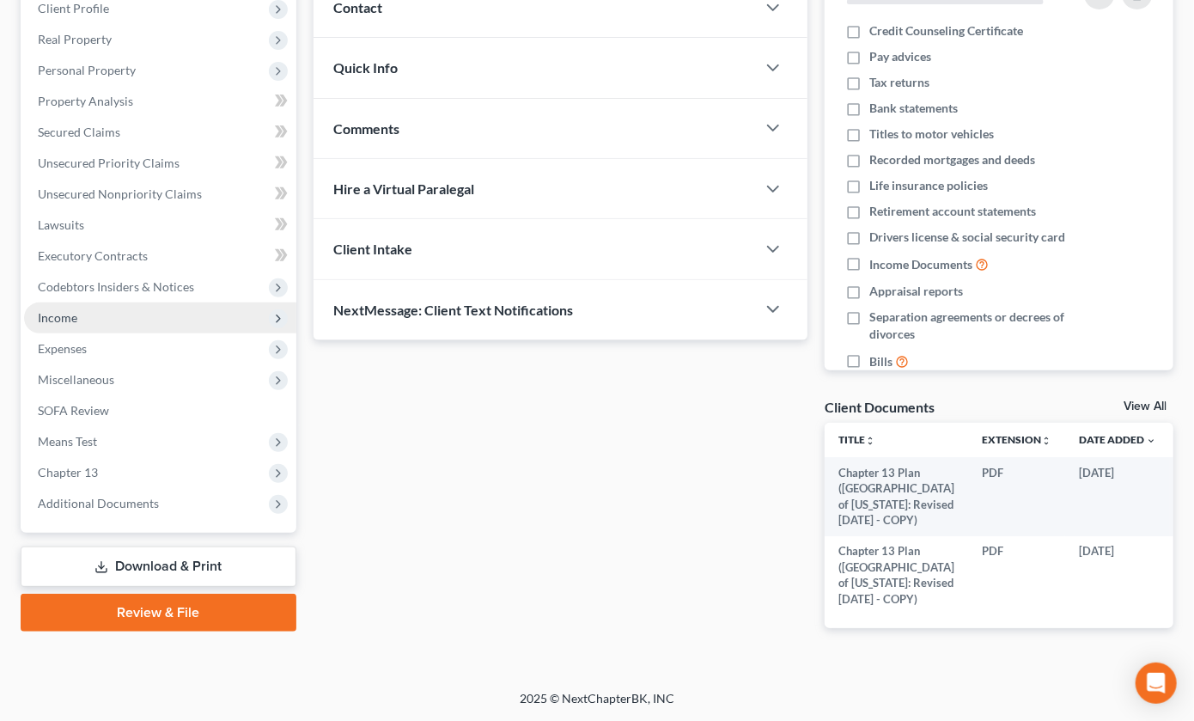
click at [151, 333] on span "Income" at bounding box center [160, 317] width 272 height 31
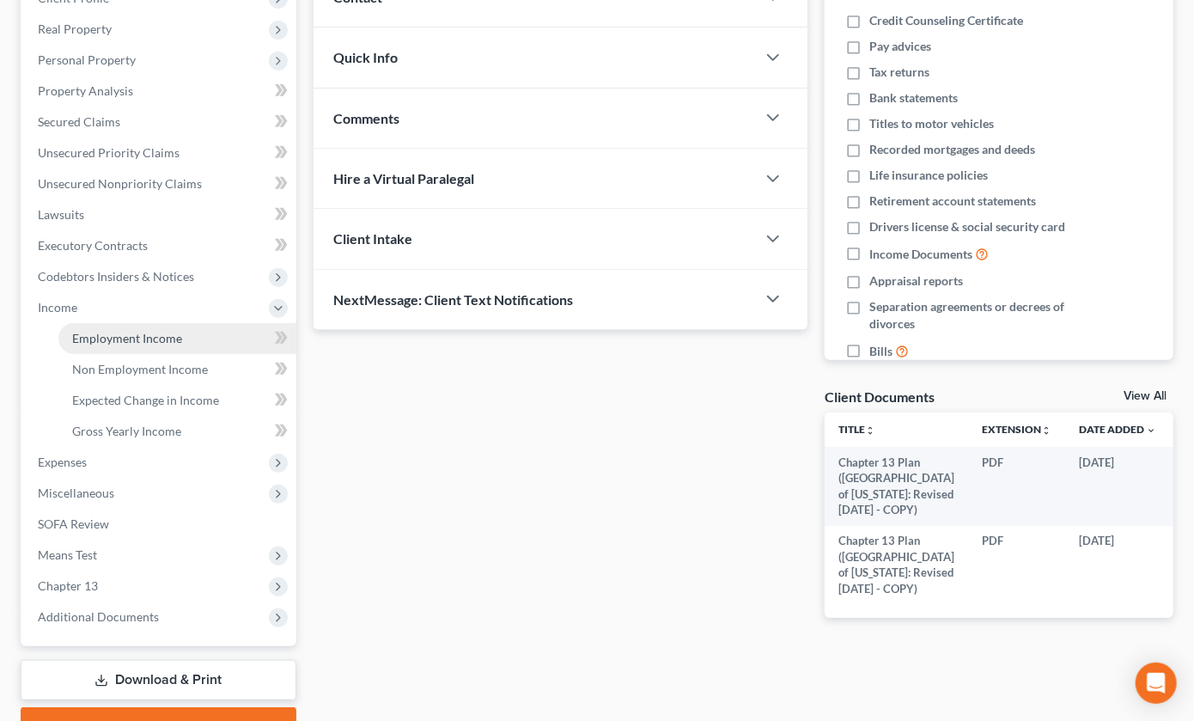
click at [131, 345] on span "Employment Income" at bounding box center [127, 338] width 110 height 15
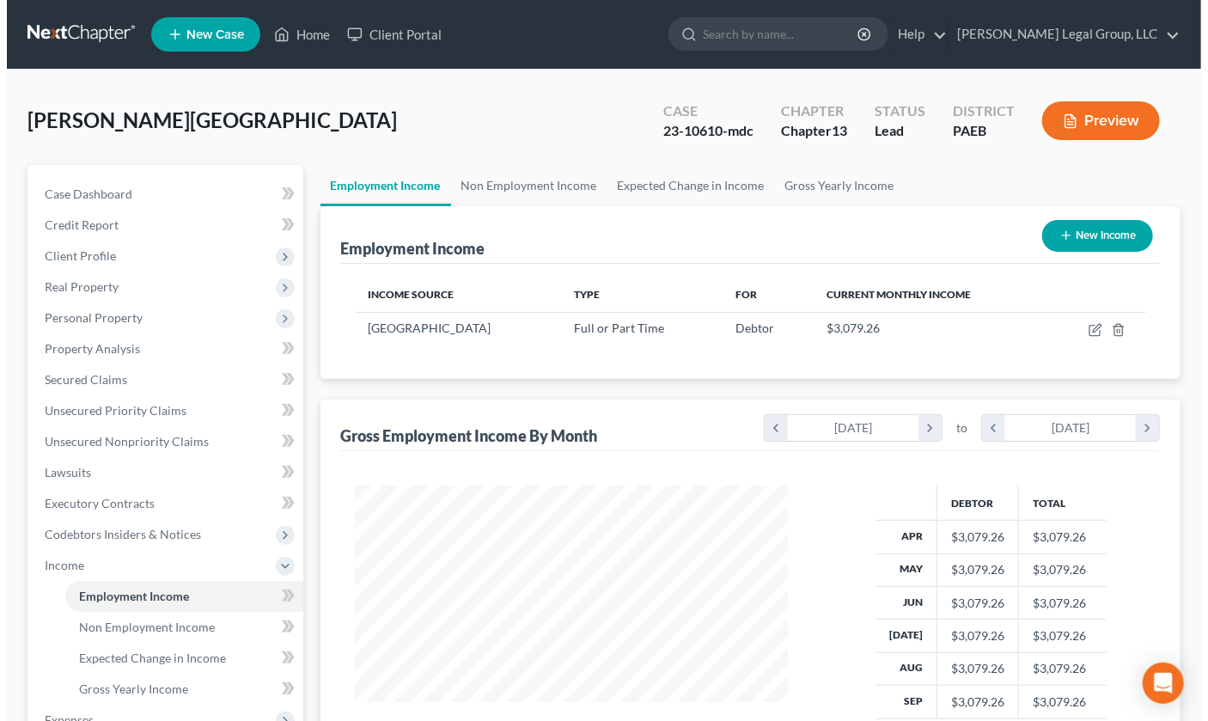
scroll to position [382, 467]
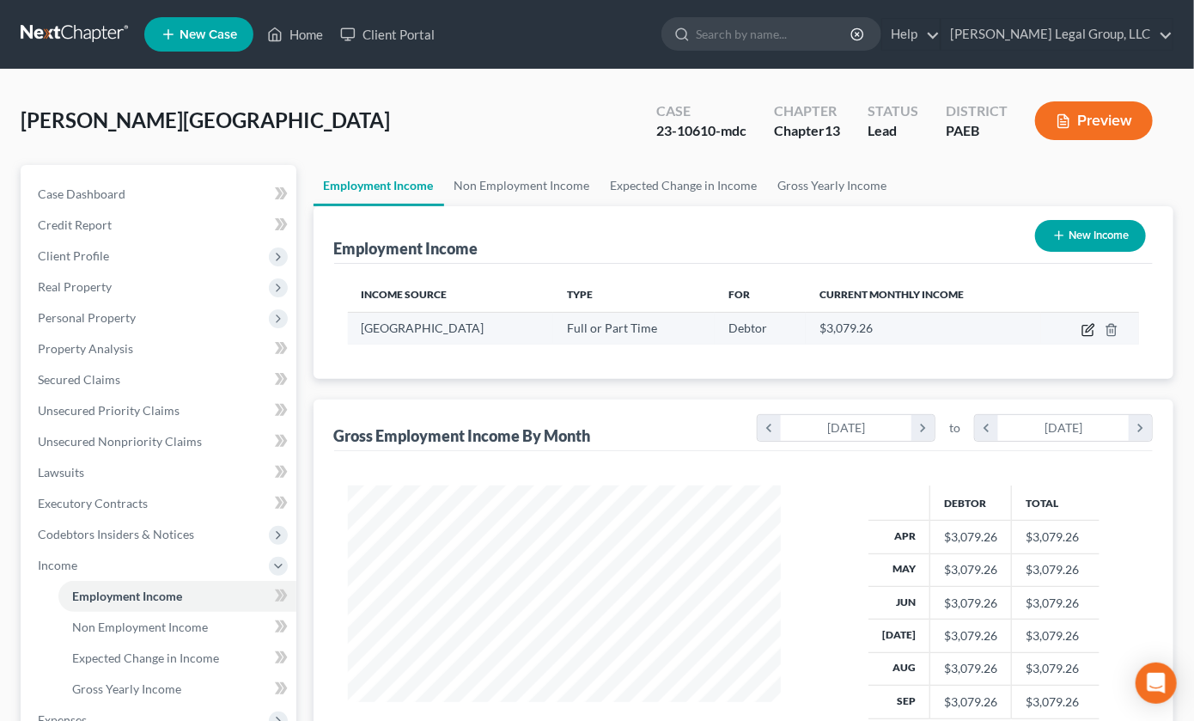
click at [1082, 337] on icon "button" at bounding box center [1089, 330] width 14 height 14
select select "0"
select select "39"
select select "1"
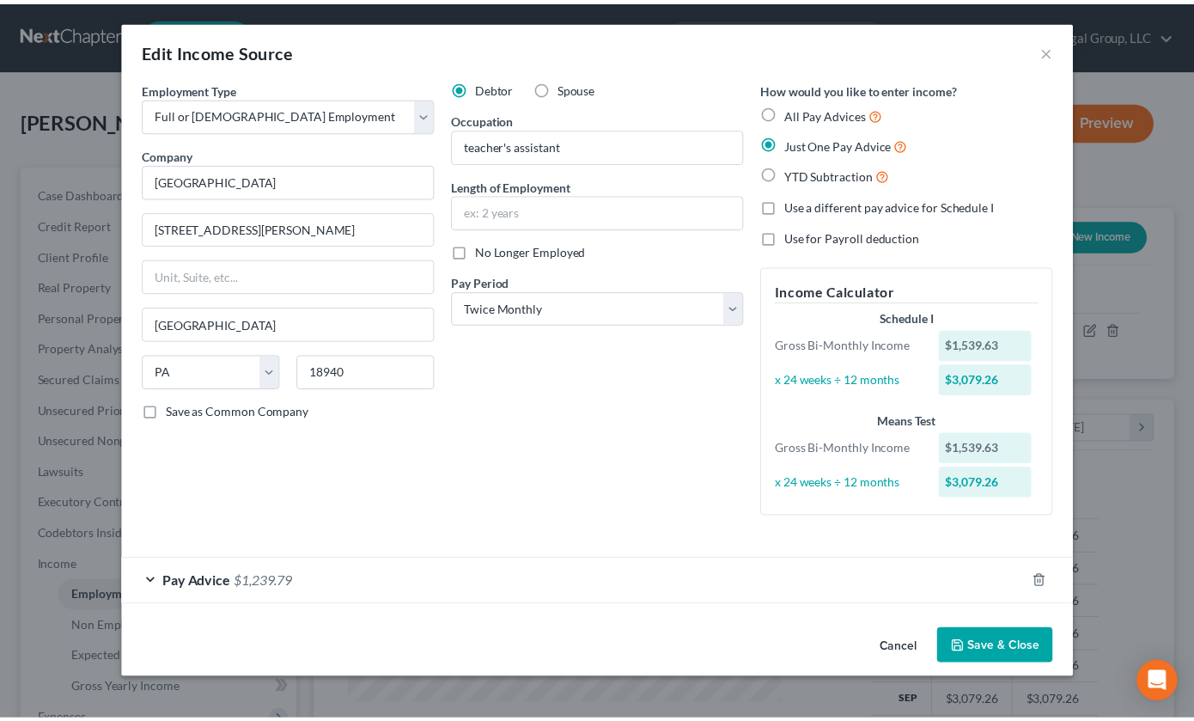
scroll to position [0, 0]
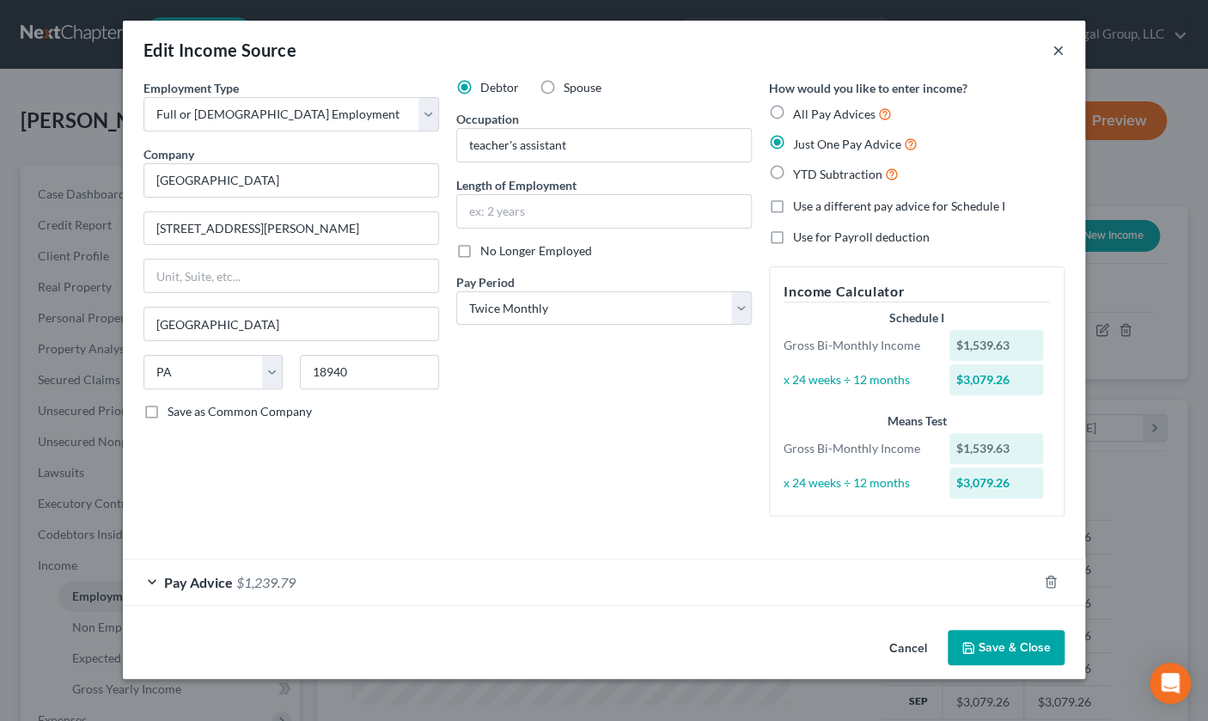
click at [1065, 59] on button "×" at bounding box center [1059, 50] width 12 height 21
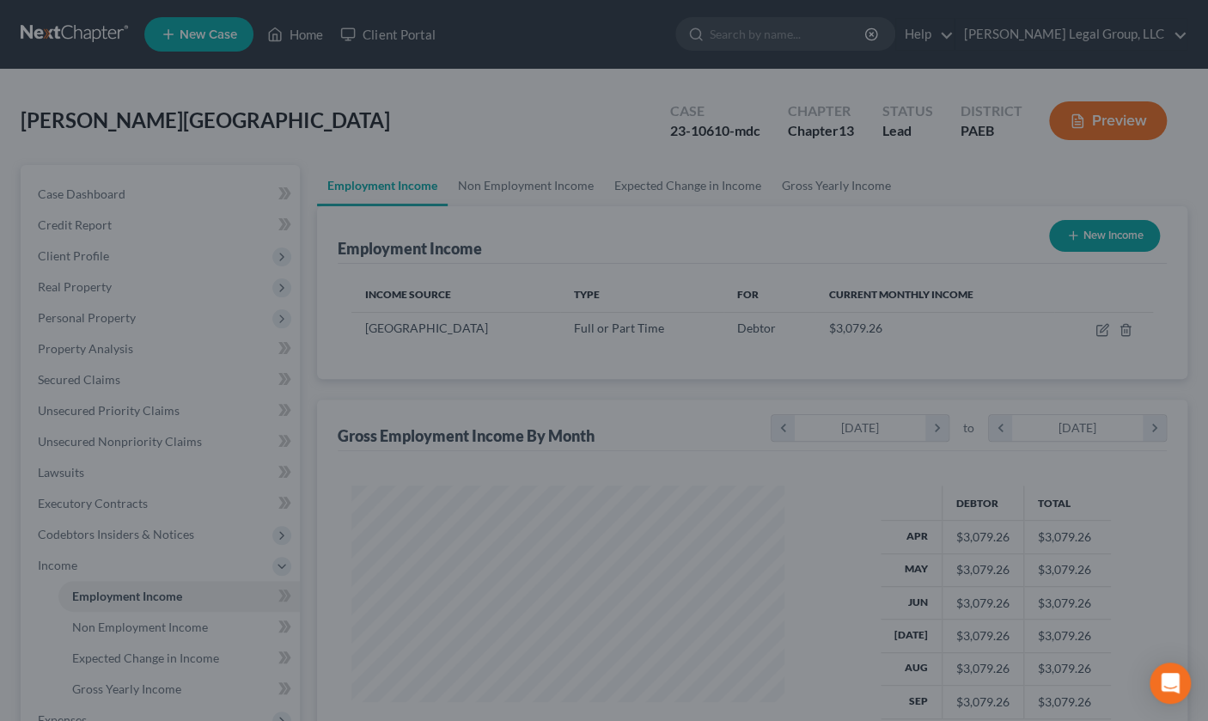
scroll to position [858861, 858776]
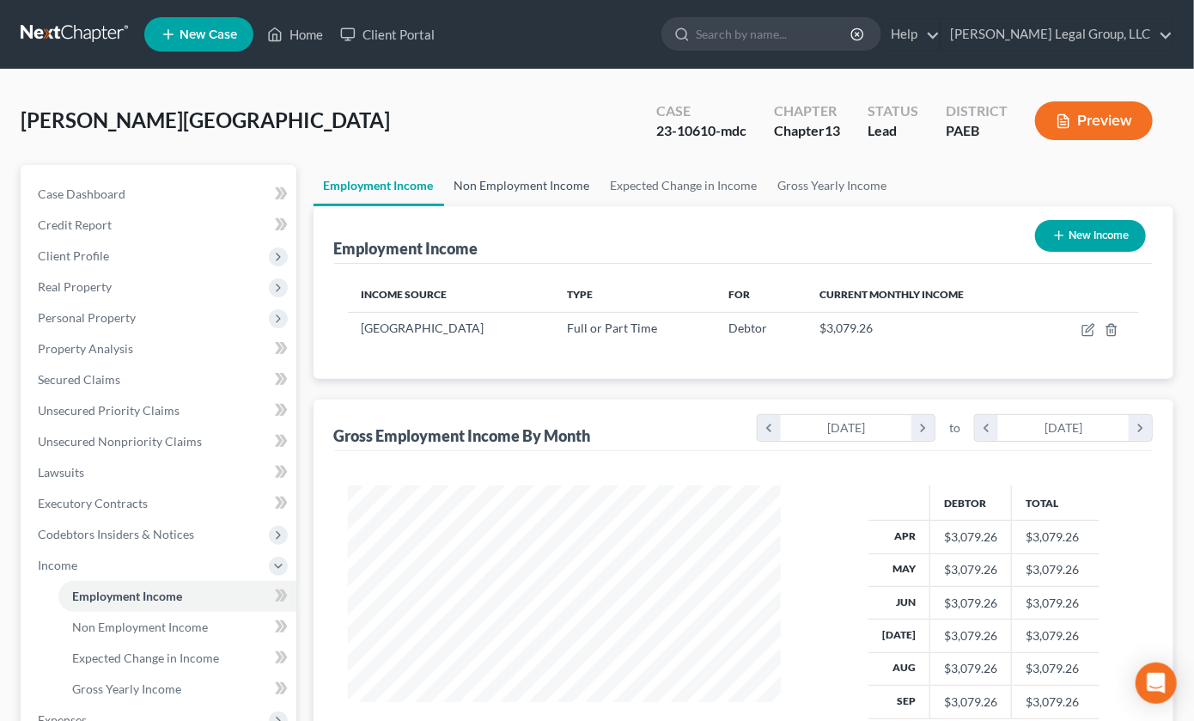
click at [575, 206] on link "Non Employment Income" at bounding box center [522, 185] width 156 height 41
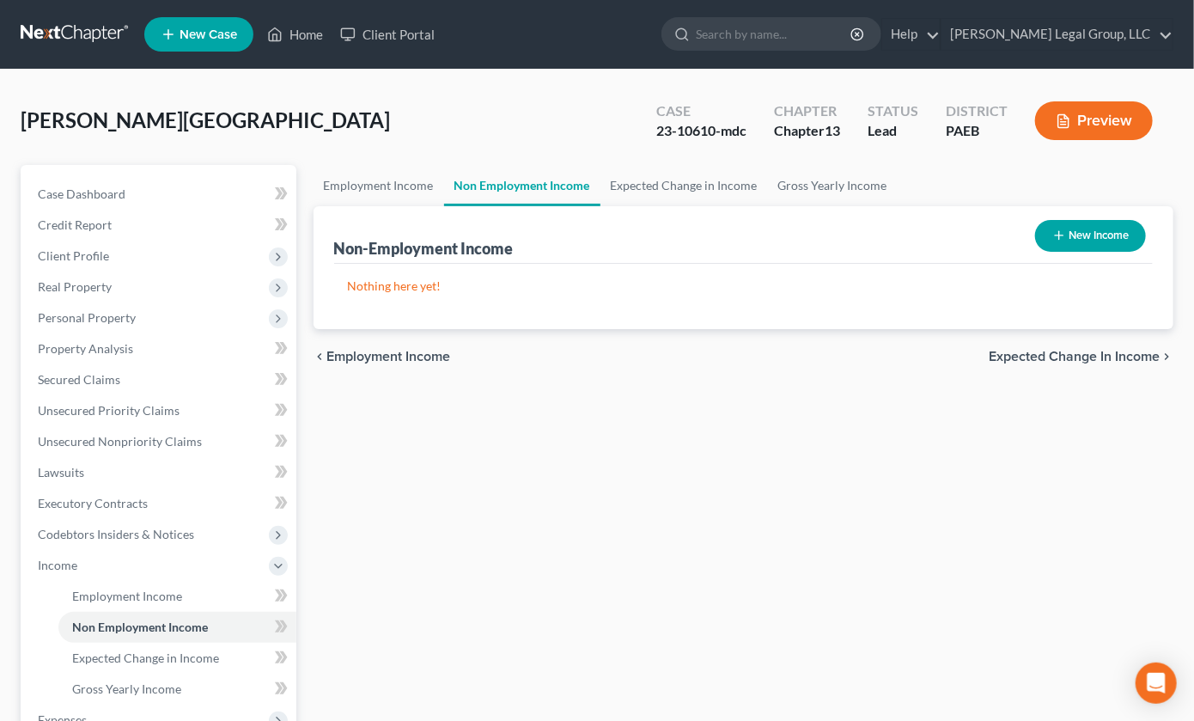
click at [1086, 252] on button "New Income" at bounding box center [1090, 236] width 111 height 32
select select "0"
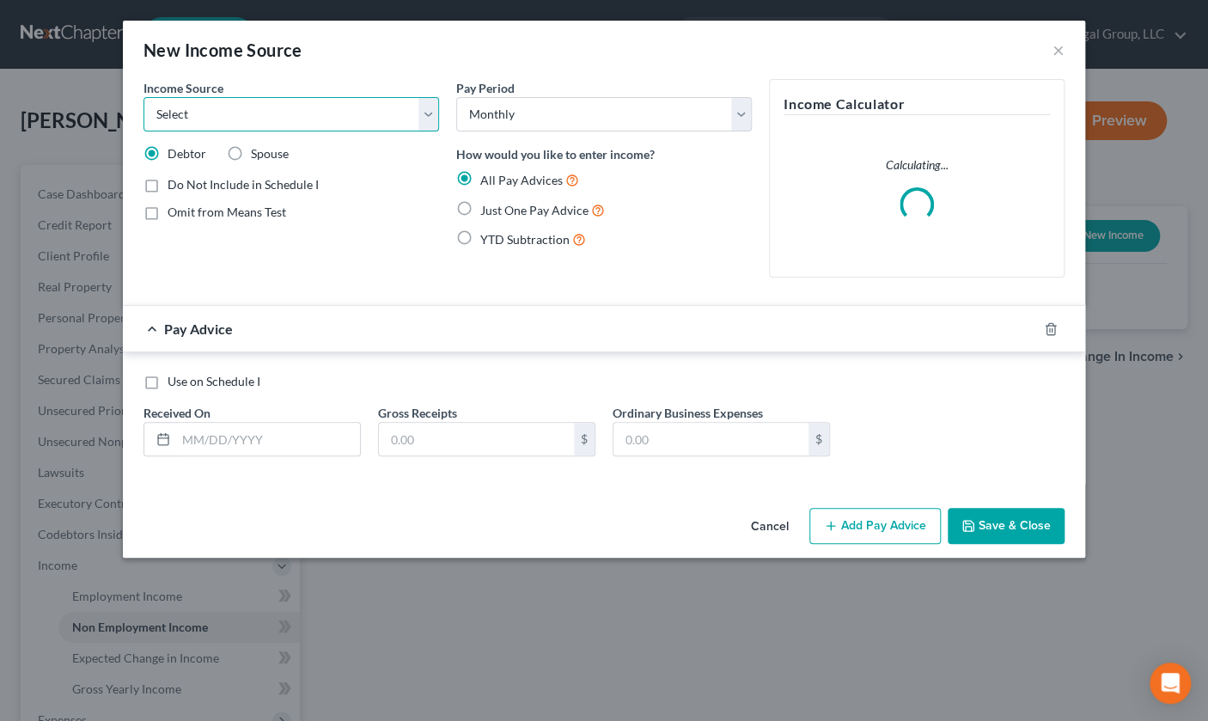
click at [400, 131] on select "Select Unemployment Disability (from employer) Pension Retirement Social Securi…" at bounding box center [291, 114] width 296 height 34
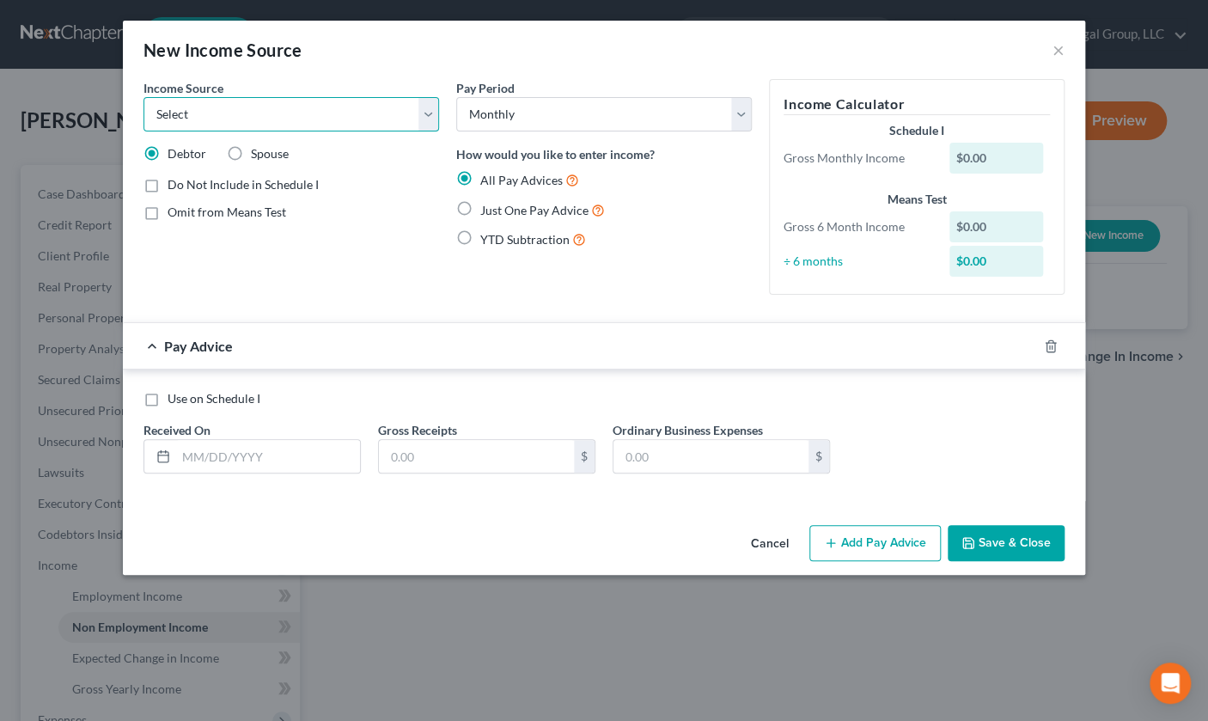
select select "13"
click at [143, 121] on select "Select Unemployment Disability (from employer) Pension Retirement Social Securi…" at bounding box center [291, 114] width 296 height 34
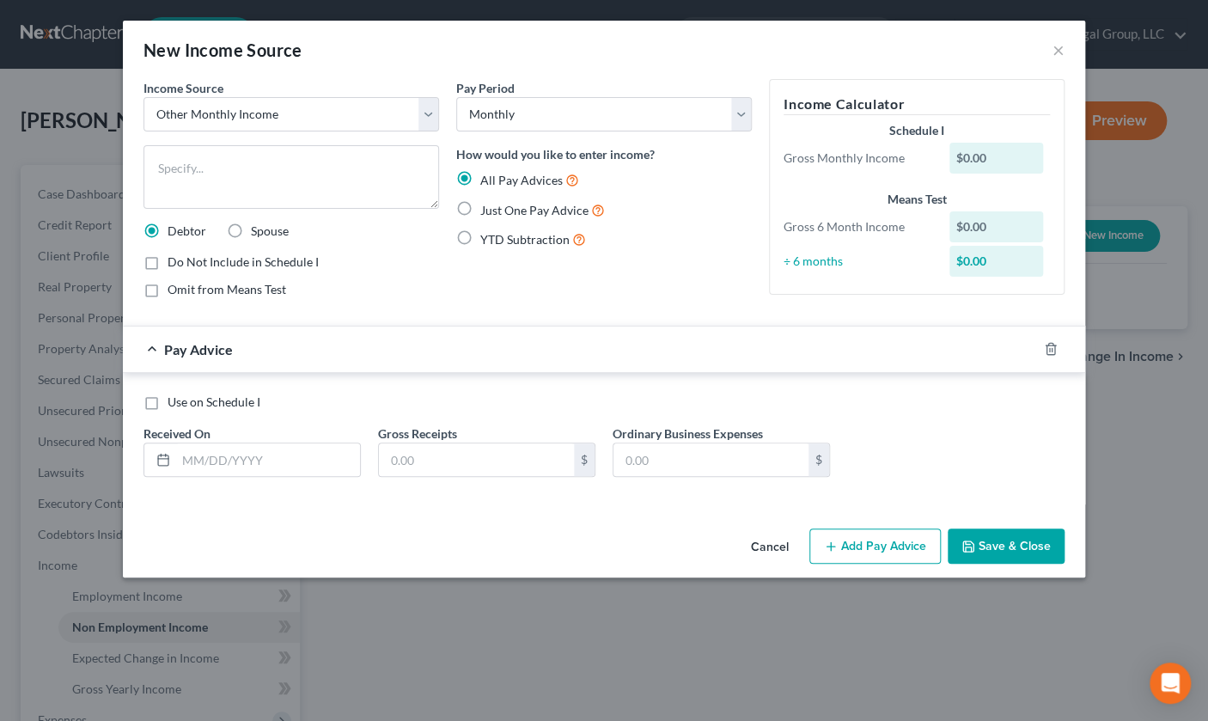
click at [528, 69] on div "New Income Source ×" at bounding box center [604, 50] width 962 height 58
click at [143, 202] on textarea at bounding box center [291, 177] width 296 height 64
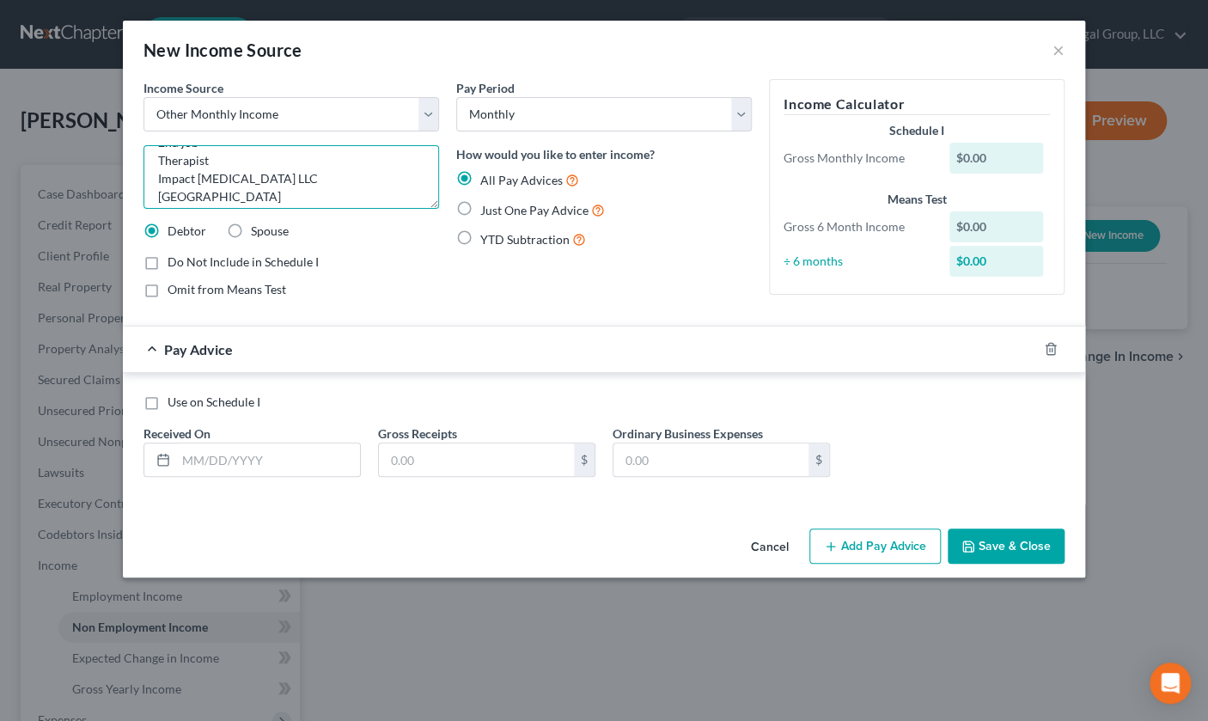
scroll to position [22, 0]
type textarea "2nd job Therapist Impact Behavior Therapy LLC Ambler, PA 19002"
click at [480, 220] on label "Just One Pay Advice" at bounding box center [542, 210] width 125 height 20
click at [487, 211] on input "Just One Pay Advice" at bounding box center [492, 205] width 11 height 11
radio input "true"
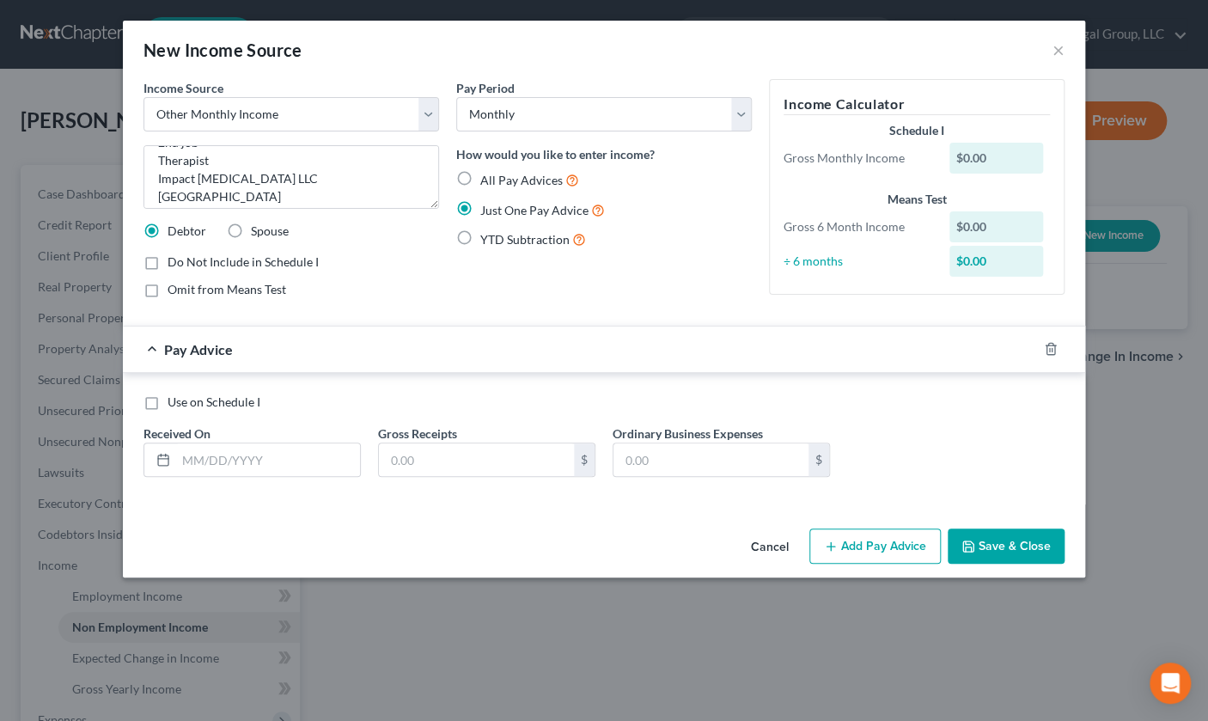
scroll to position [0, 0]
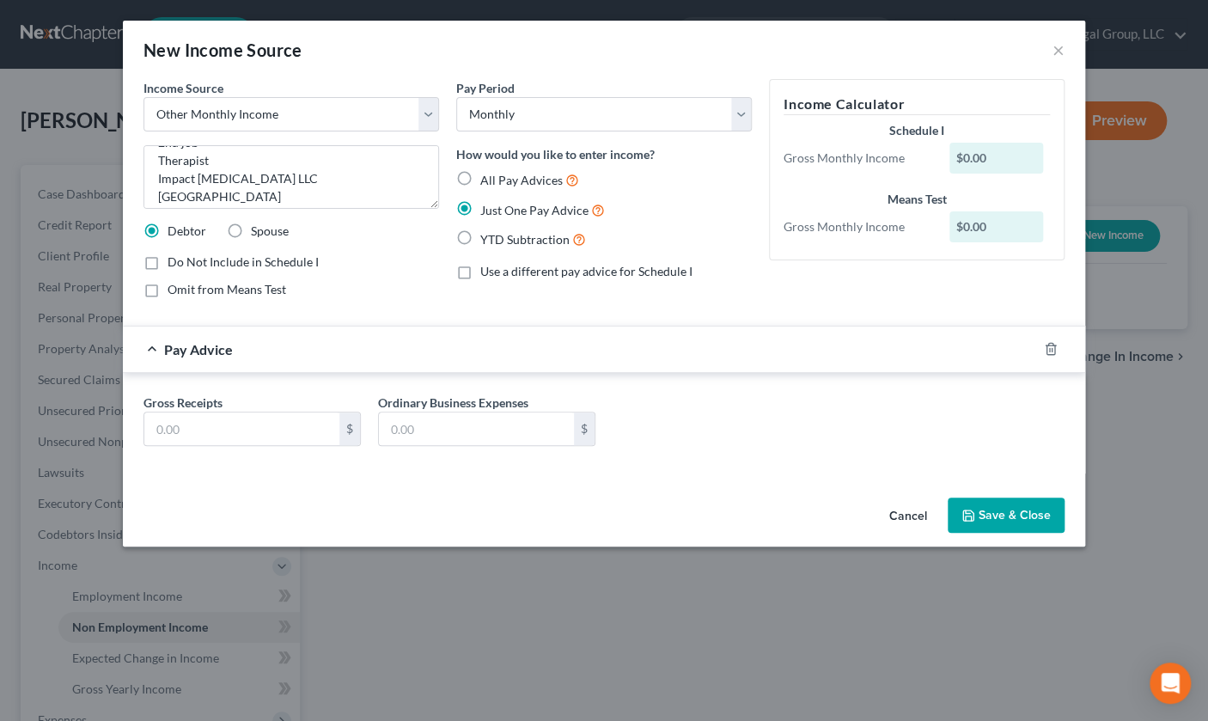
click at [448, 312] on div "Pay Period Select Monthly Twice Monthly Every Other Week Weekly How would you l…" at bounding box center [604, 195] width 313 height 233
click at [144, 445] on input "text" at bounding box center [241, 428] width 195 height 33
type input "544.42"
type input "0.00"
click at [1052, 534] on button "Save & Close" at bounding box center [1006, 516] width 117 height 36
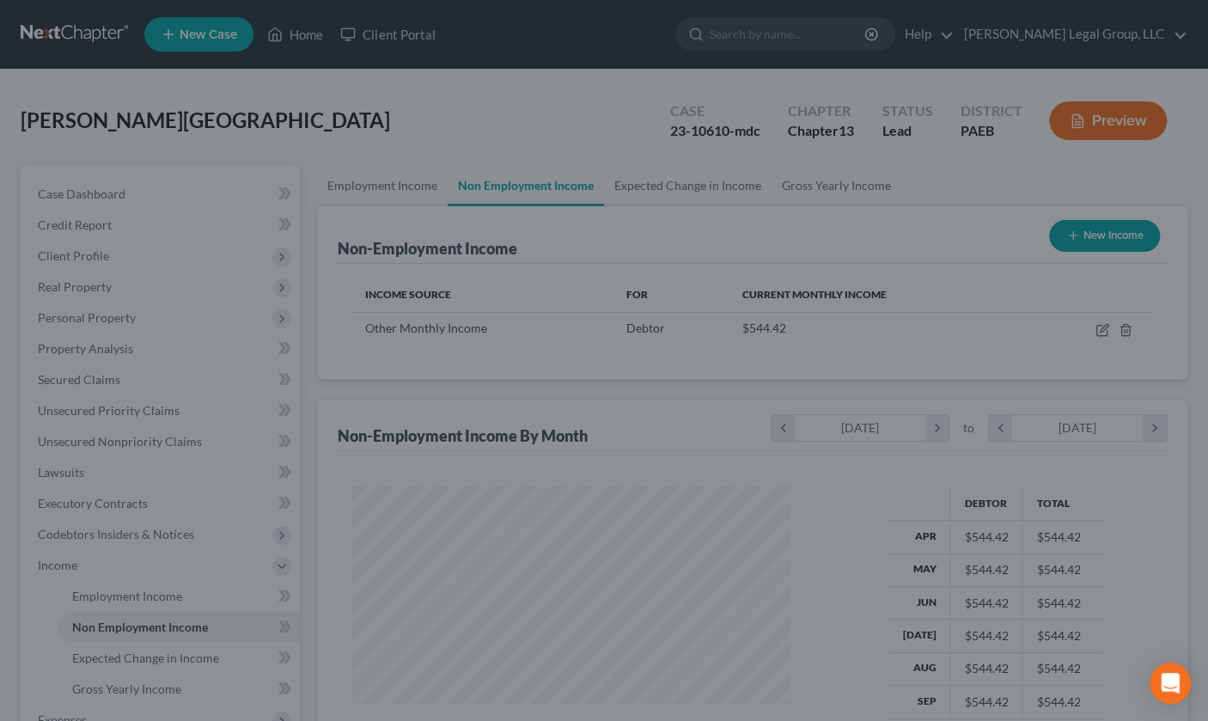
scroll to position [382, 467]
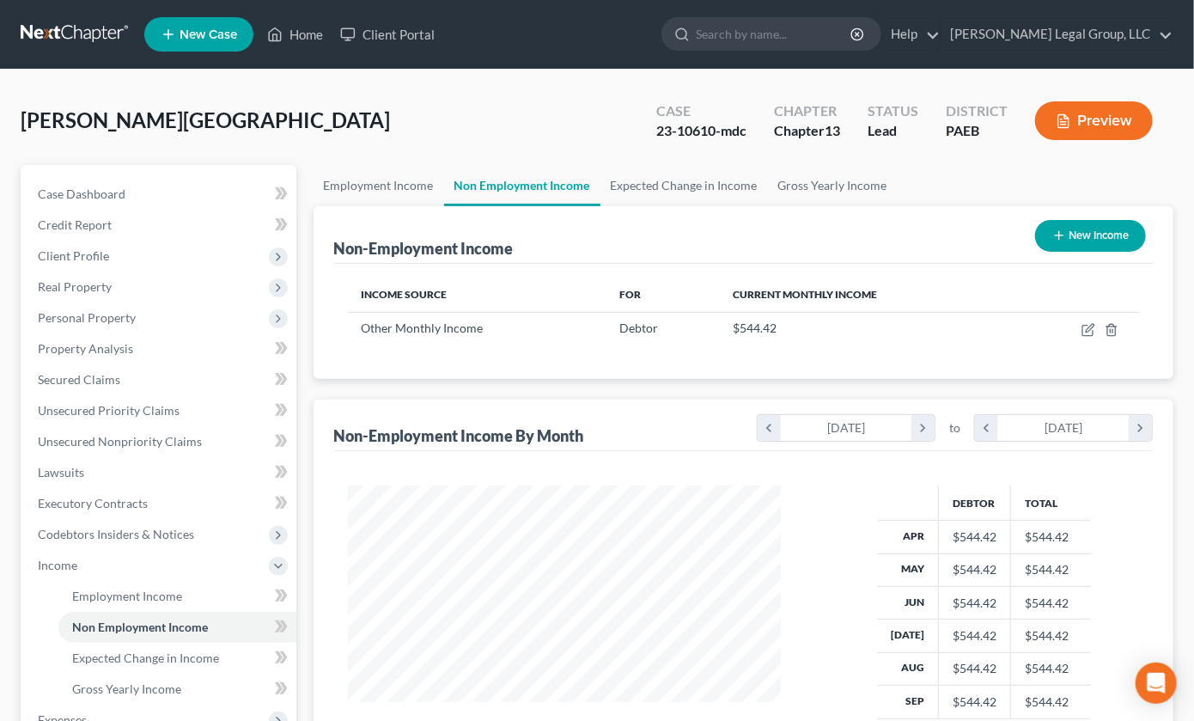
click at [1046, 140] on button "Preview" at bounding box center [1094, 120] width 118 height 39
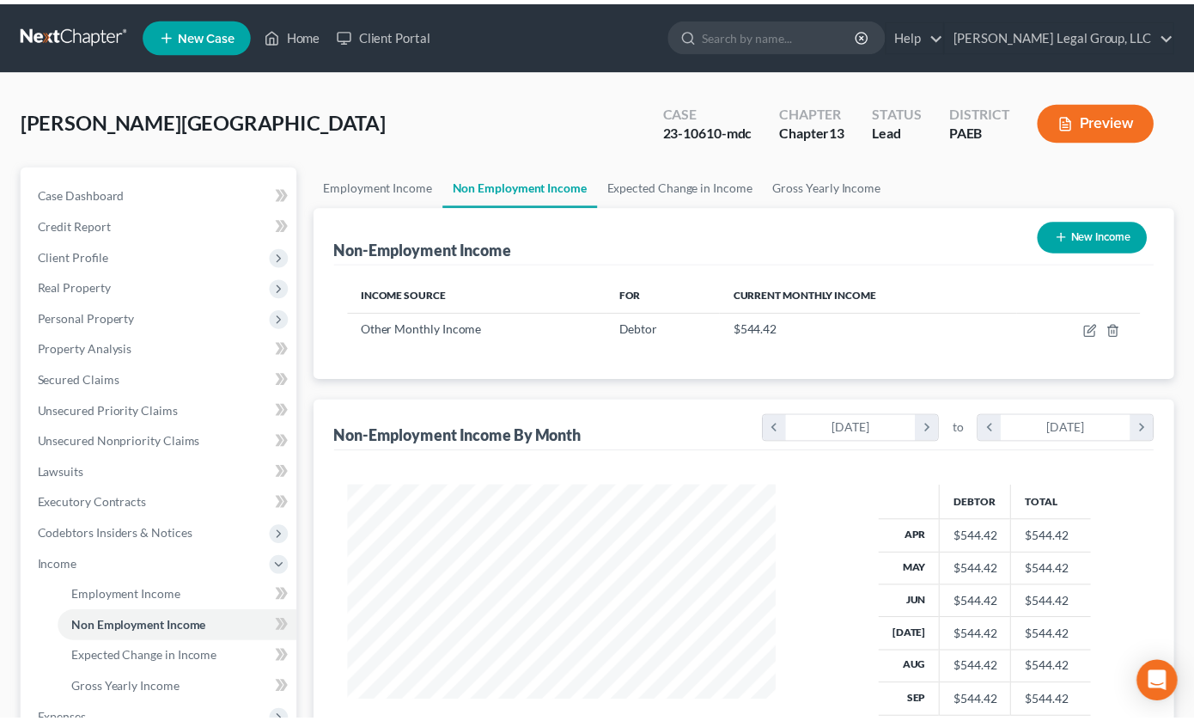
scroll to position [382, 473]
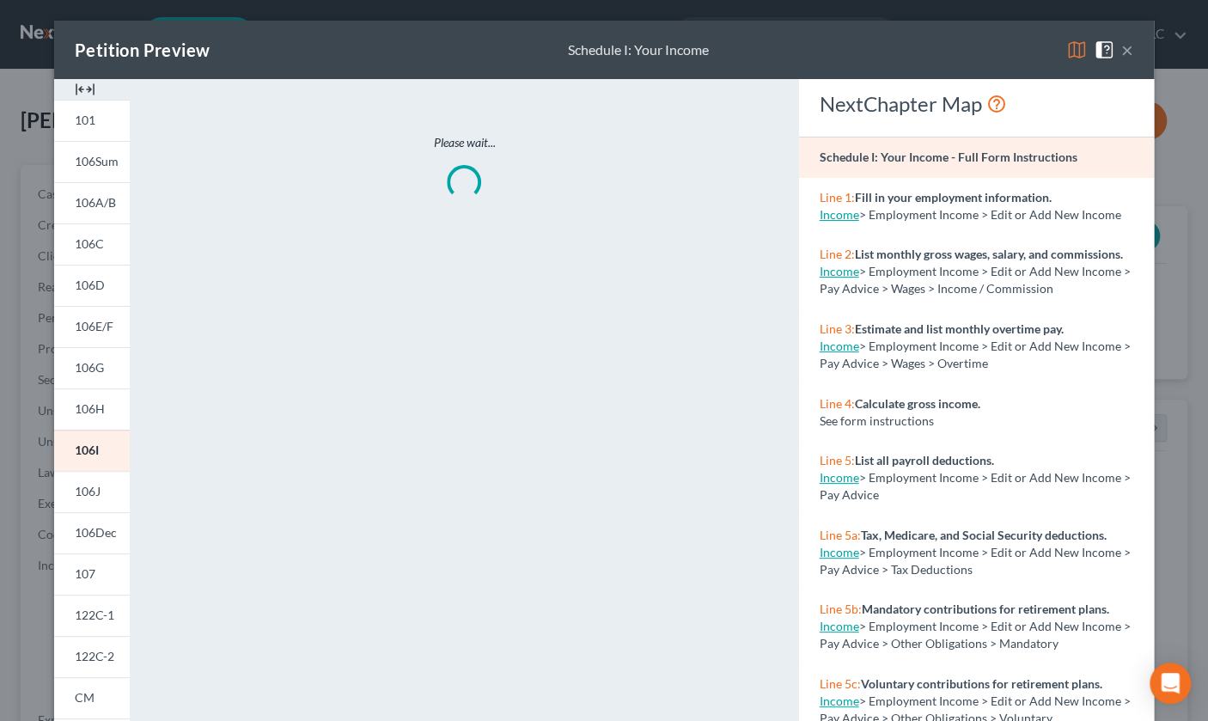
click at [1075, 60] on img at bounding box center [1076, 50] width 21 height 21
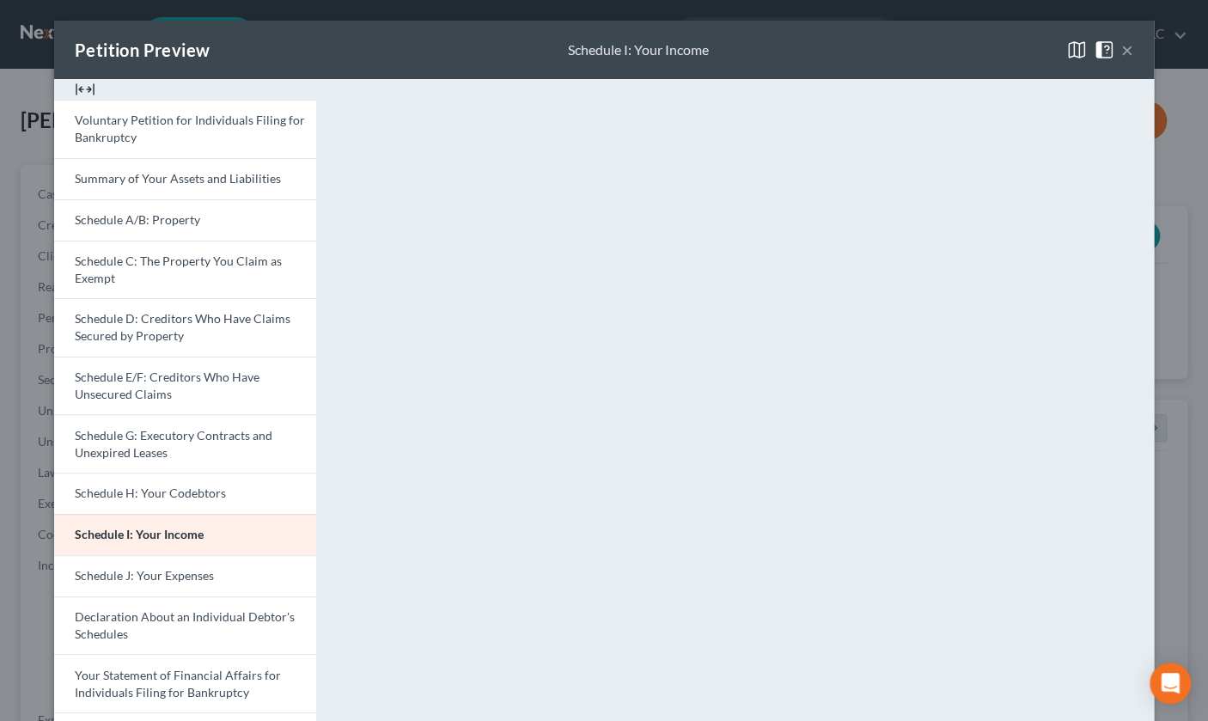
click at [1144, 66] on div "Petition Preview Schedule I: Your Income ×" at bounding box center [604, 50] width 1100 height 58
click at [1133, 60] on button "×" at bounding box center [1127, 50] width 12 height 21
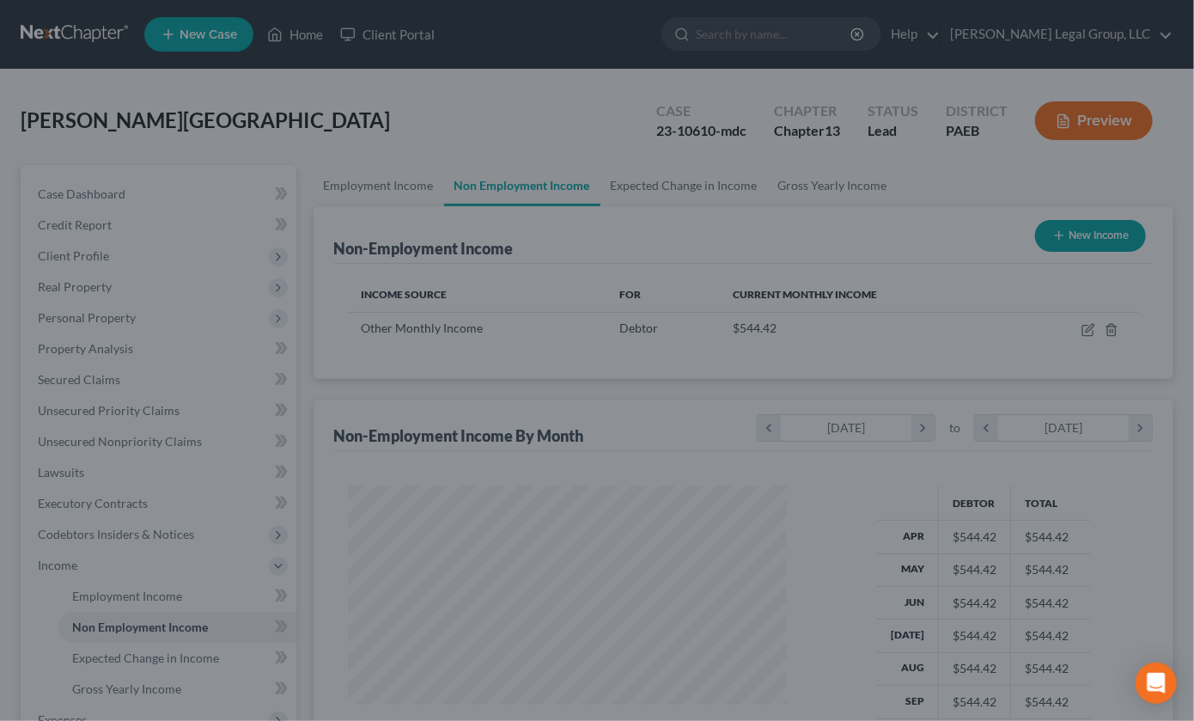
scroll to position [858861, 858776]
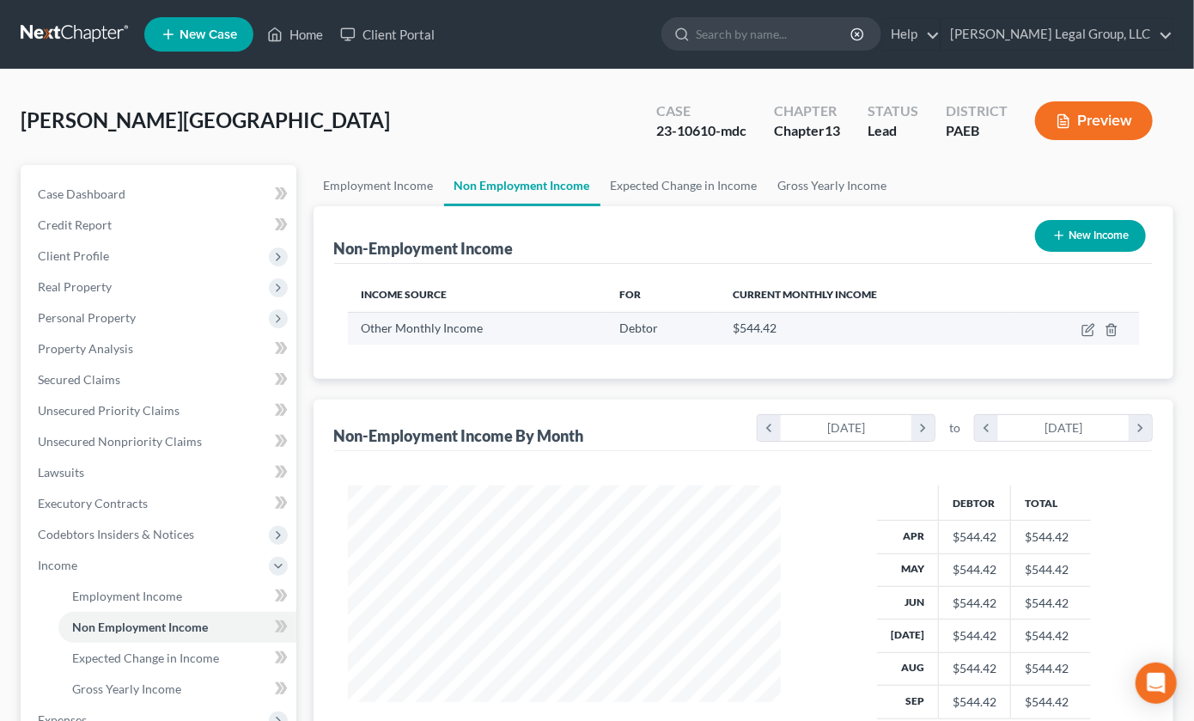
click at [1059, 345] on td at bounding box center [1077, 328] width 123 height 33
click at [392, 206] on link "Employment Income" at bounding box center [379, 185] width 131 height 41
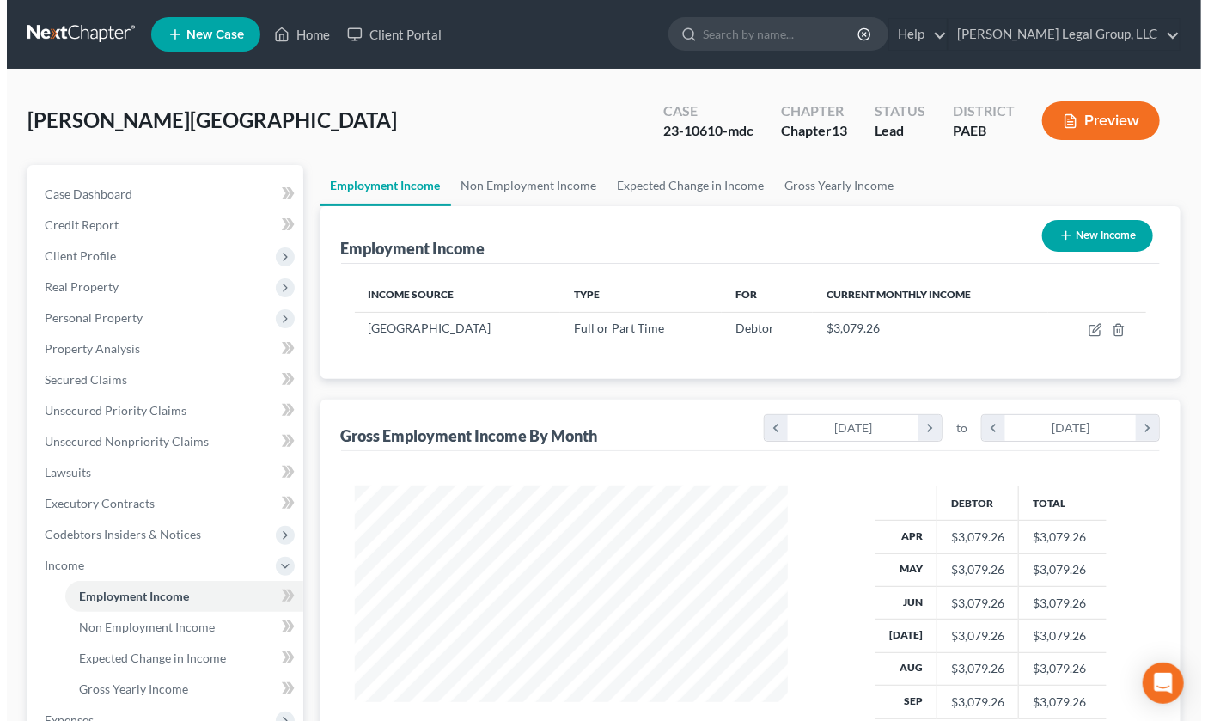
scroll to position [382, 467]
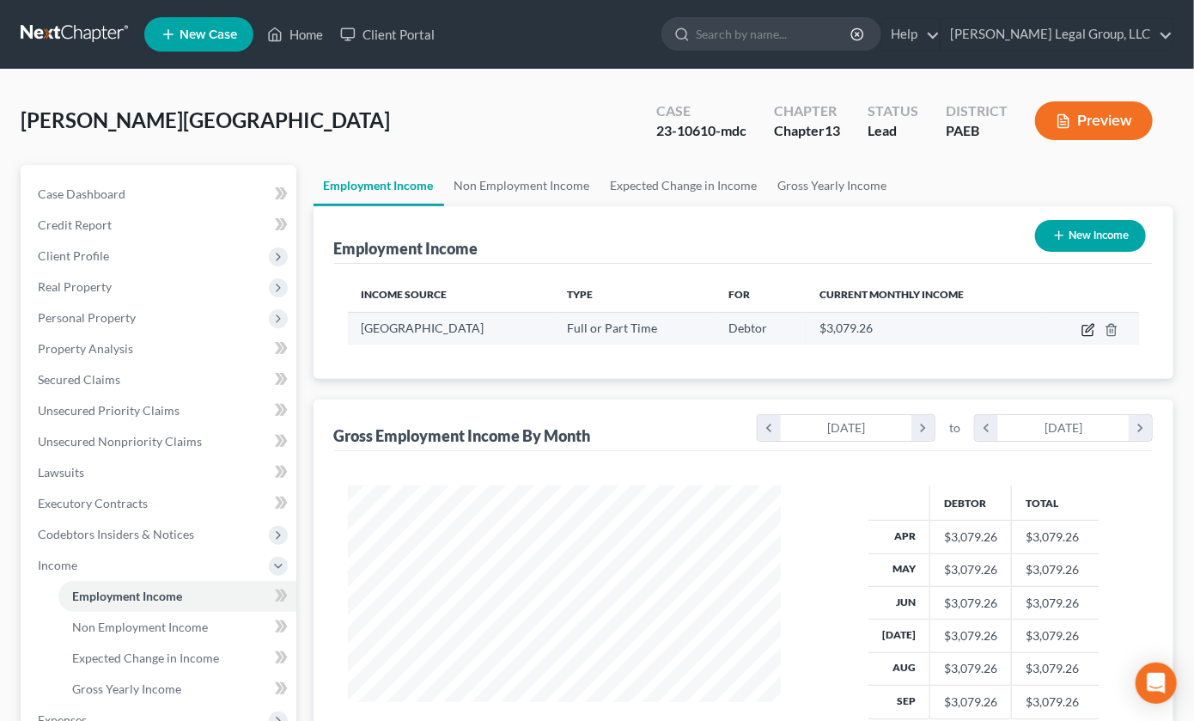
click at [1082, 337] on icon "button" at bounding box center [1089, 330] width 14 height 14
select select "0"
select select "39"
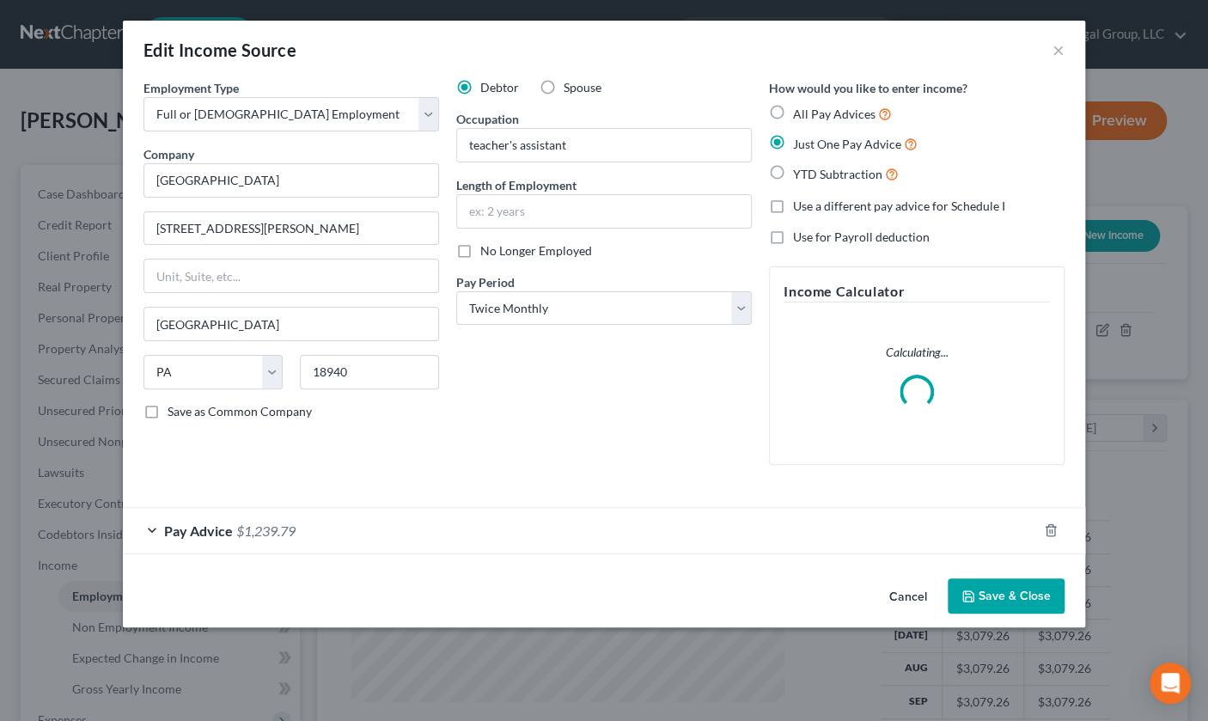
scroll to position [382, 473]
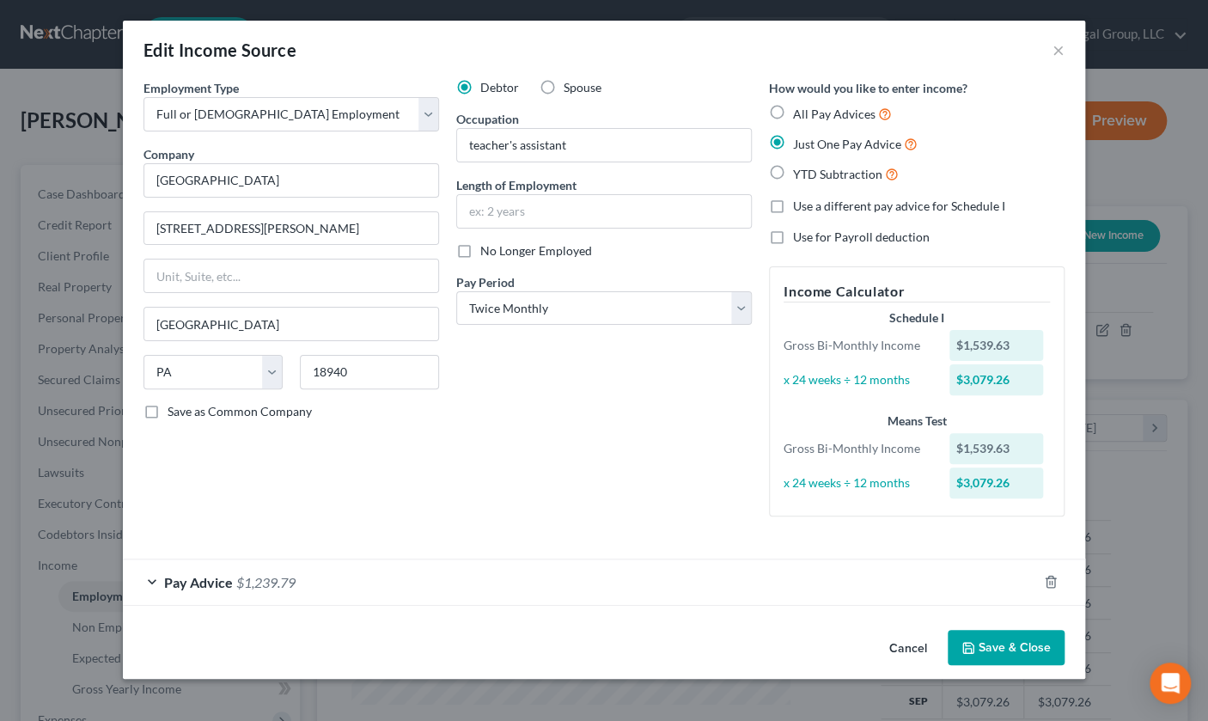
click at [742, 126] on div "Debtor Spouse Occupation teacher's assistant Length of Employment No Longer Emp…" at bounding box center [604, 304] width 313 height 451
click at [752, 326] on select "Select Monthly Twice Monthly Every Other Week Weekly" at bounding box center [604, 308] width 296 height 34
select select "0"
click at [456, 326] on select "Select Monthly Twice Monthly Every Other Week Weekly" at bounding box center [604, 308] width 296 height 34
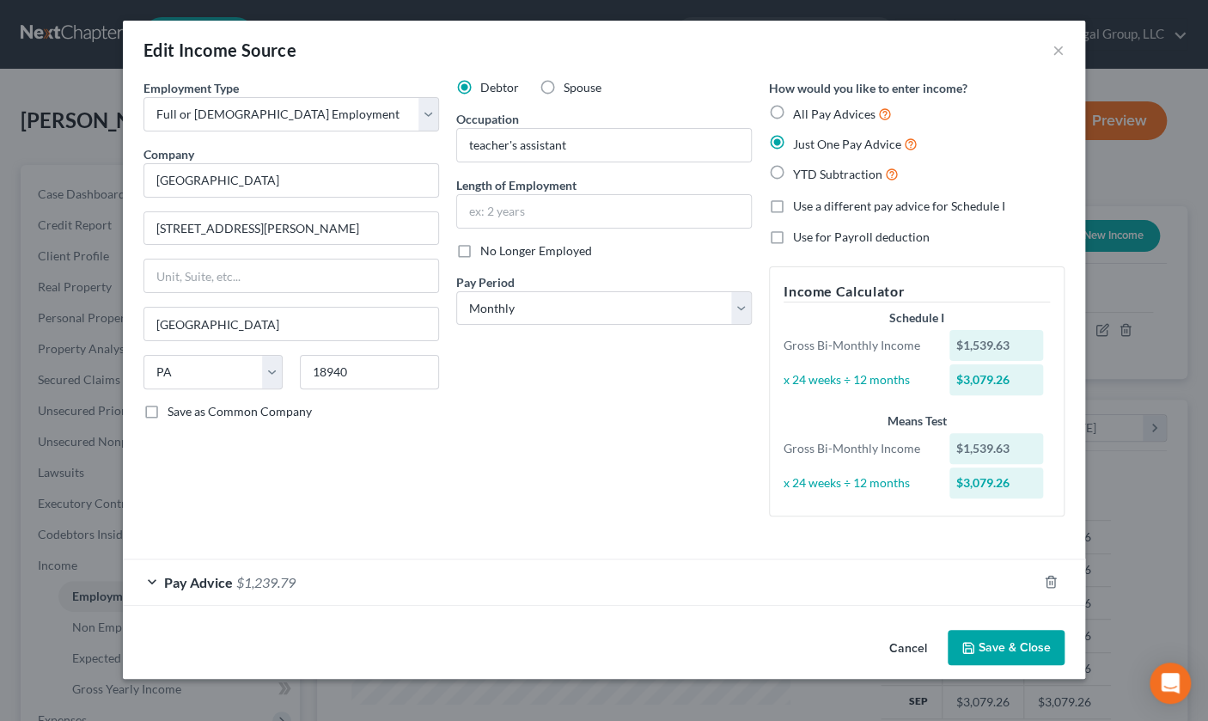
click at [135, 589] on div "Pay Advice $1,239.79" at bounding box center [580, 582] width 914 height 46
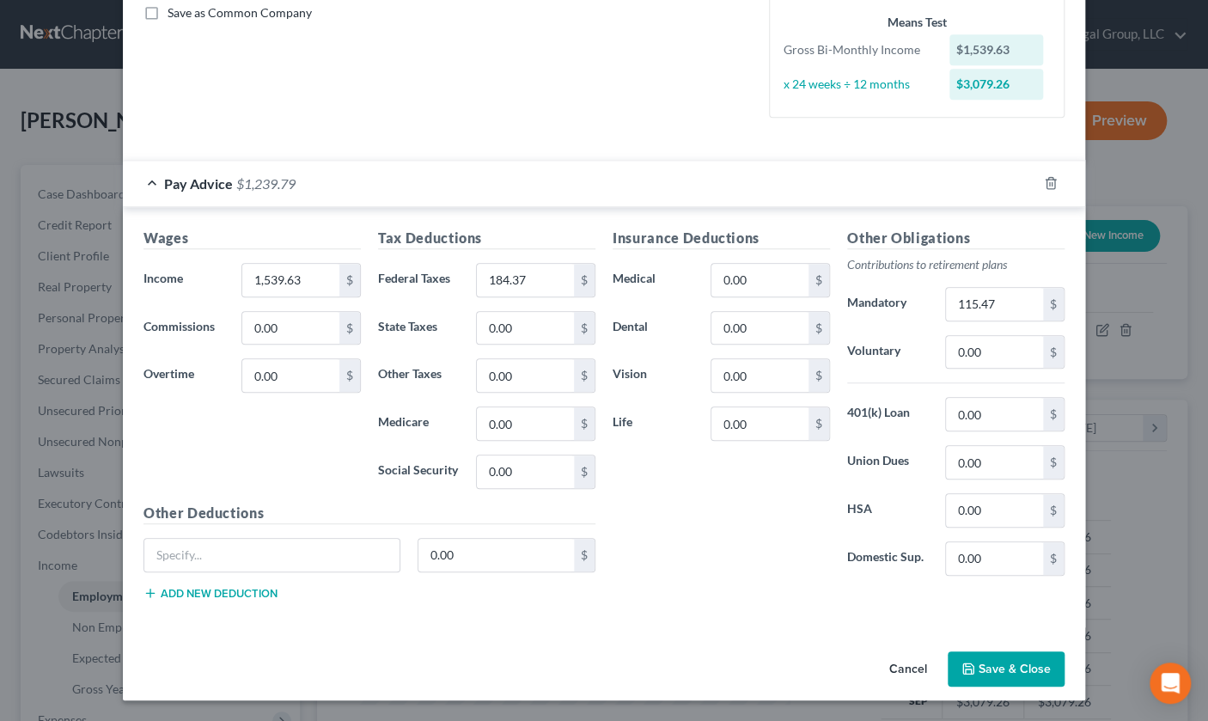
scroll to position [579, 0]
click at [249, 278] on input "1,539.63" at bounding box center [290, 280] width 97 height 33
type input "3,215.52"
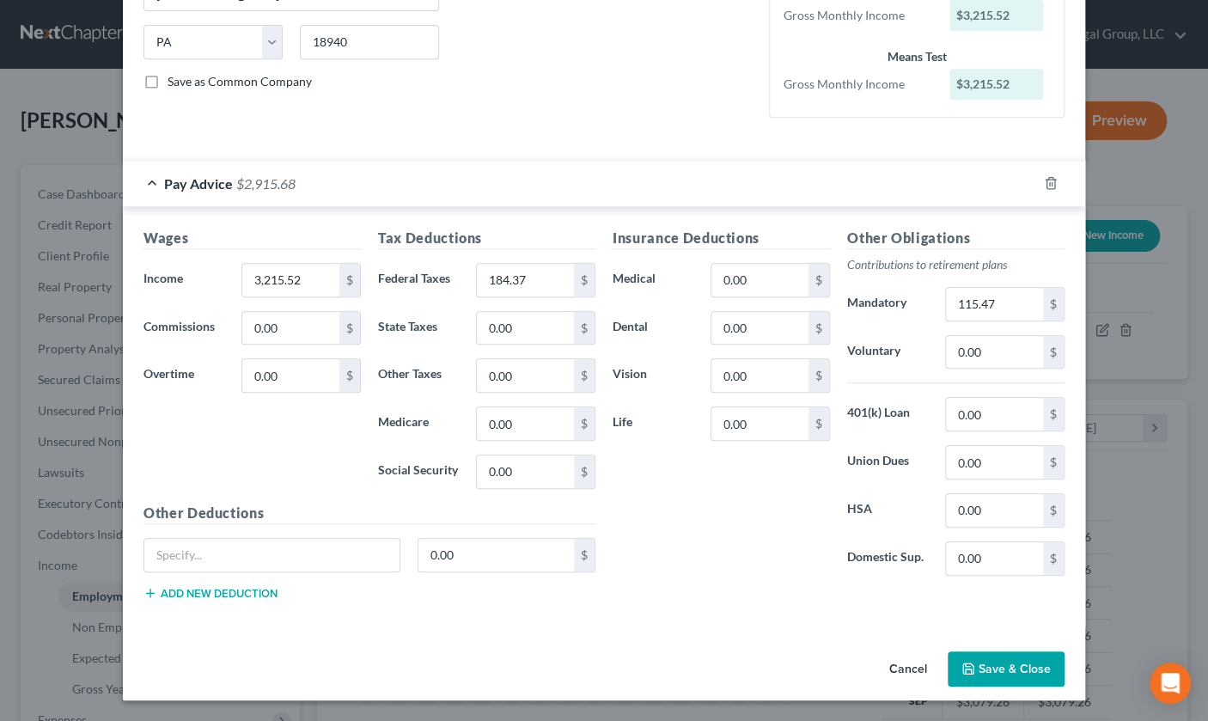
click at [818, 457] on div "Insurance Deductions Medical 0.00 $ Dental 0.00 $ Vision 0.00 $ Life 0.00 $" at bounding box center [721, 409] width 235 height 362
click at [782, 359] on input "0.00" at bounding box center [759, 375] width 97 height 33
type input "0.56"
click at [1043, 288] on input "115.47" at bounding box center [994, 304] width 97 height 33
type input "233.66"
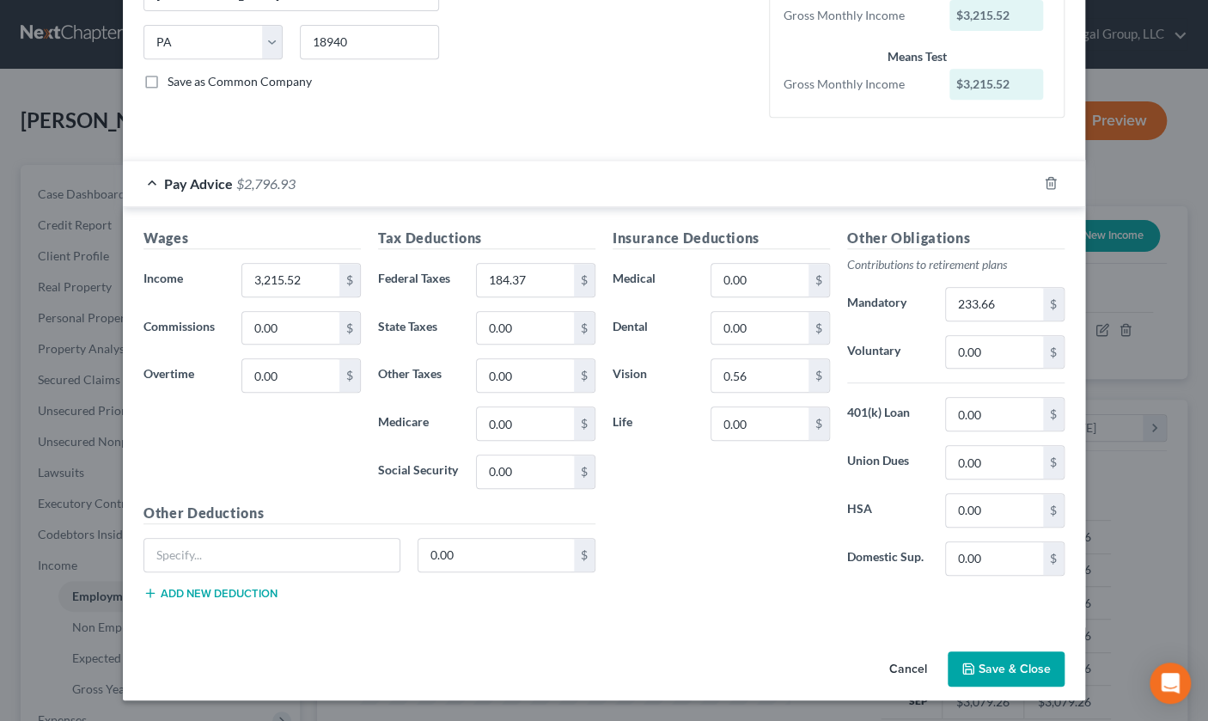
click at [652, 480] on div "Insurance Deductions Medical 0.00 $ Dental 0.00 $ Vision 0.56 $ Life 0.00 $" at bounding box center [721, 409] width 235 height 362
click at [534, 264] on input "184.37" at bounding box center [525, 280] width 97 height 33
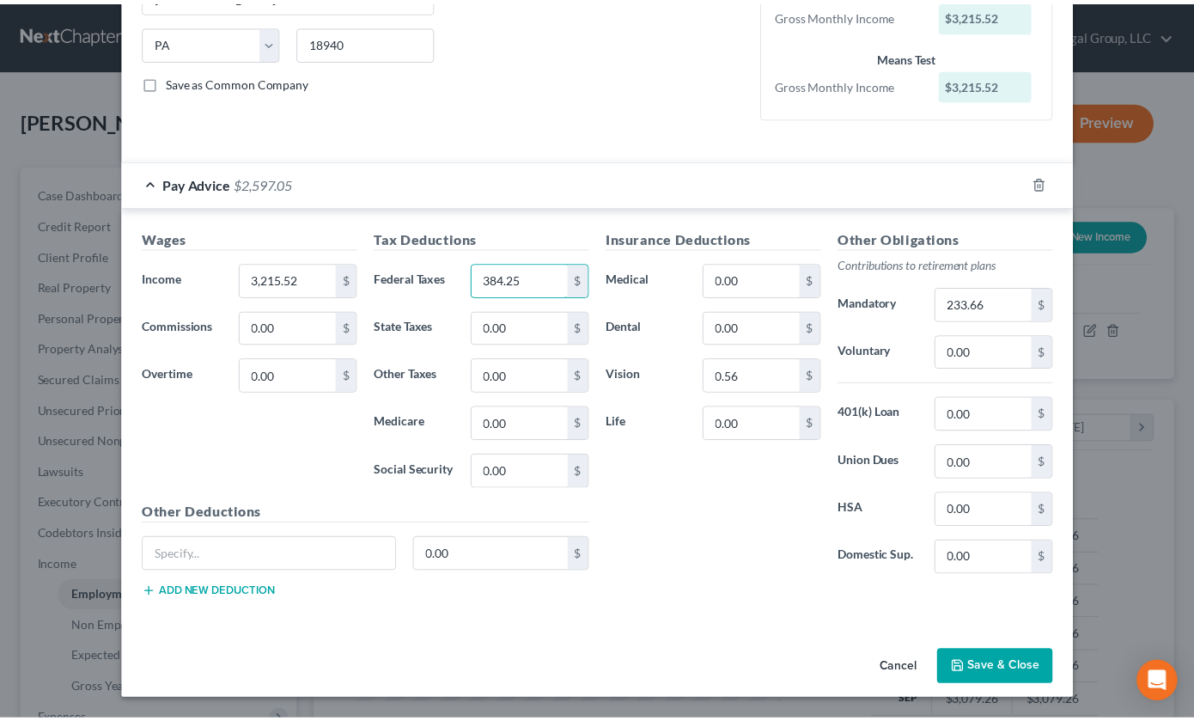
scroll to position [603, 0]
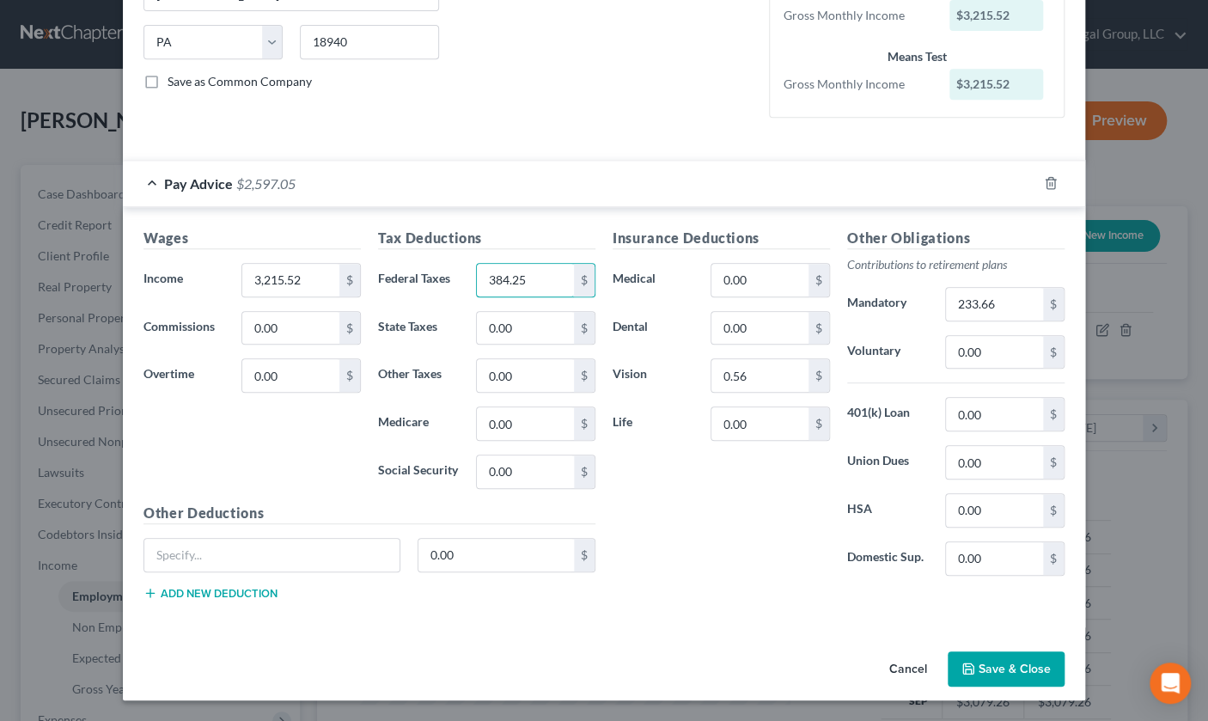
type input "384.25"
click at [1035, 651] on button "Save & Close" at bounding box center [1006, 669] width 117 height 36
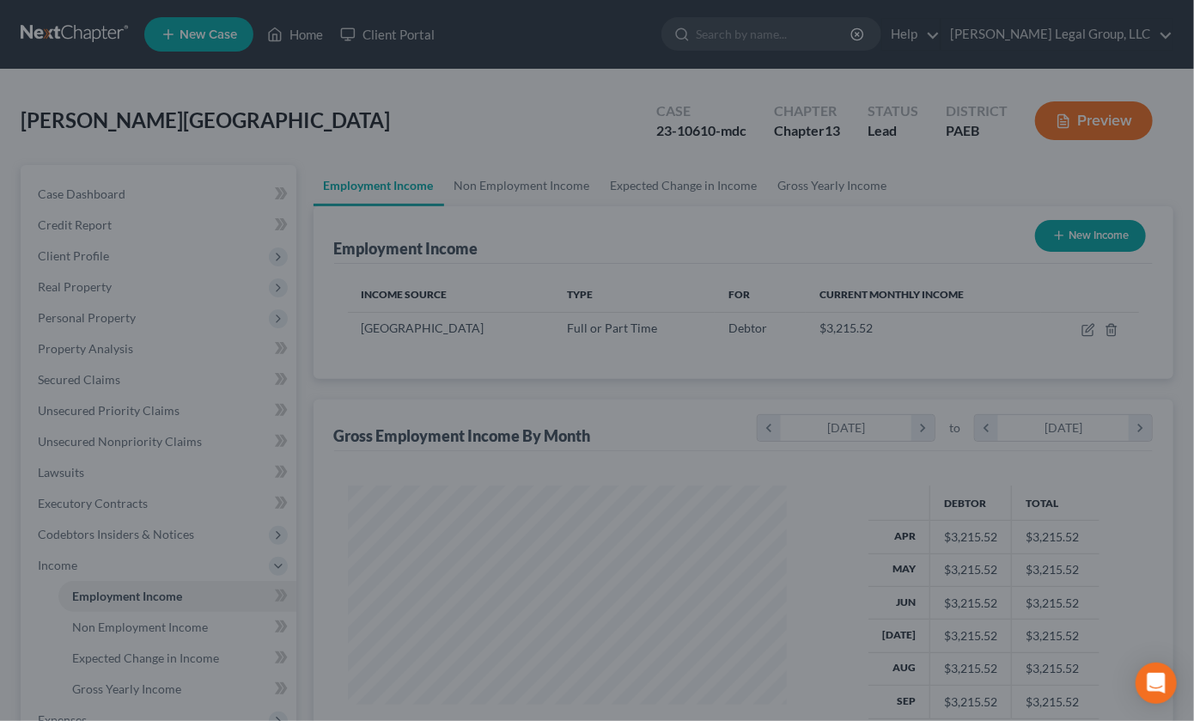
scroll to position [382, 467]
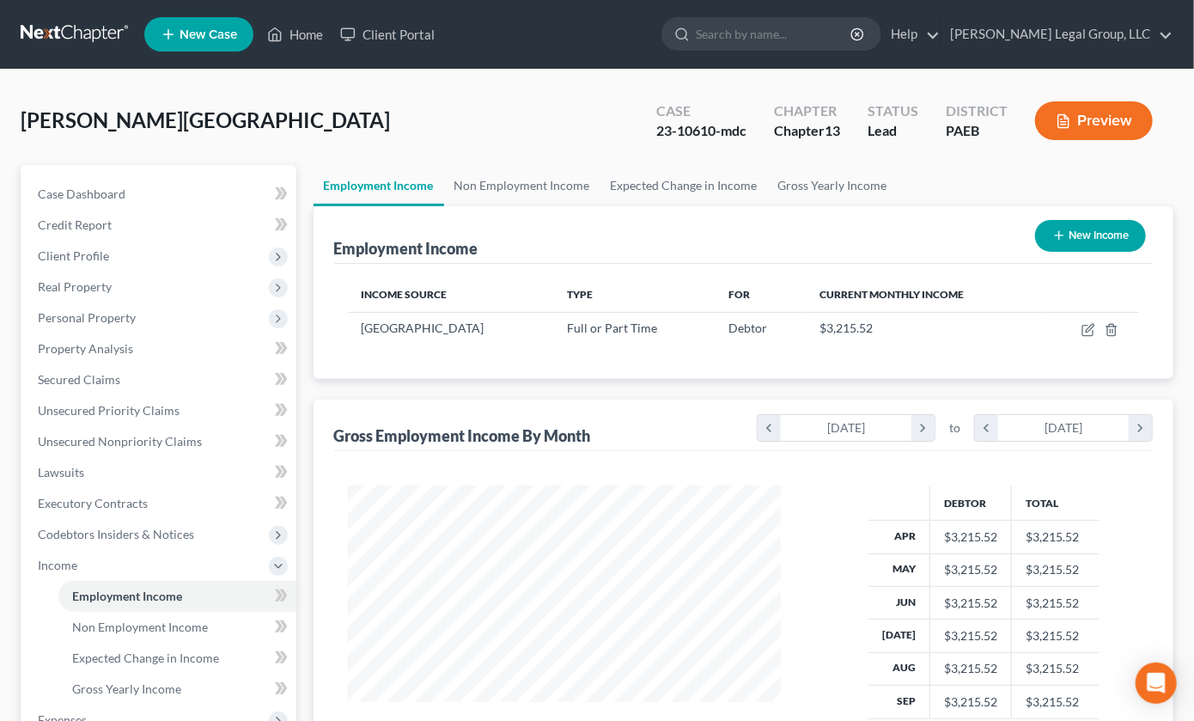
click at [1090, 140] on button "Preview" at bounding box center [1094, 120] width 118 height 39
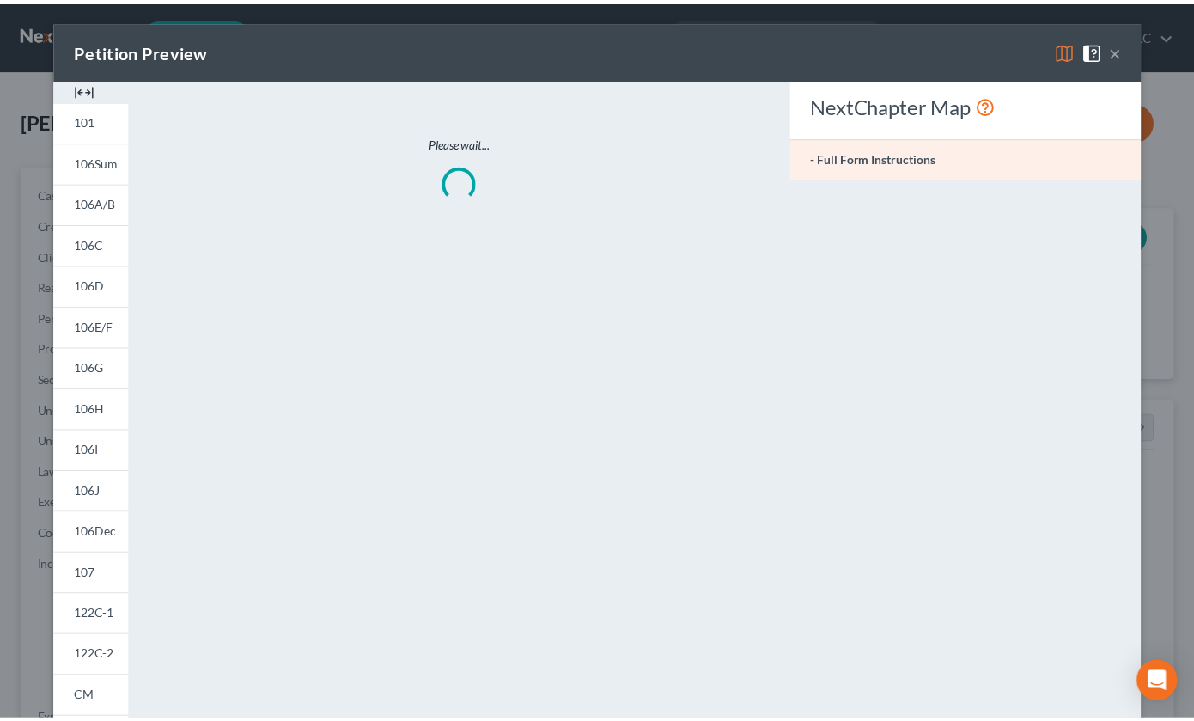
scroll to position [382, 473]
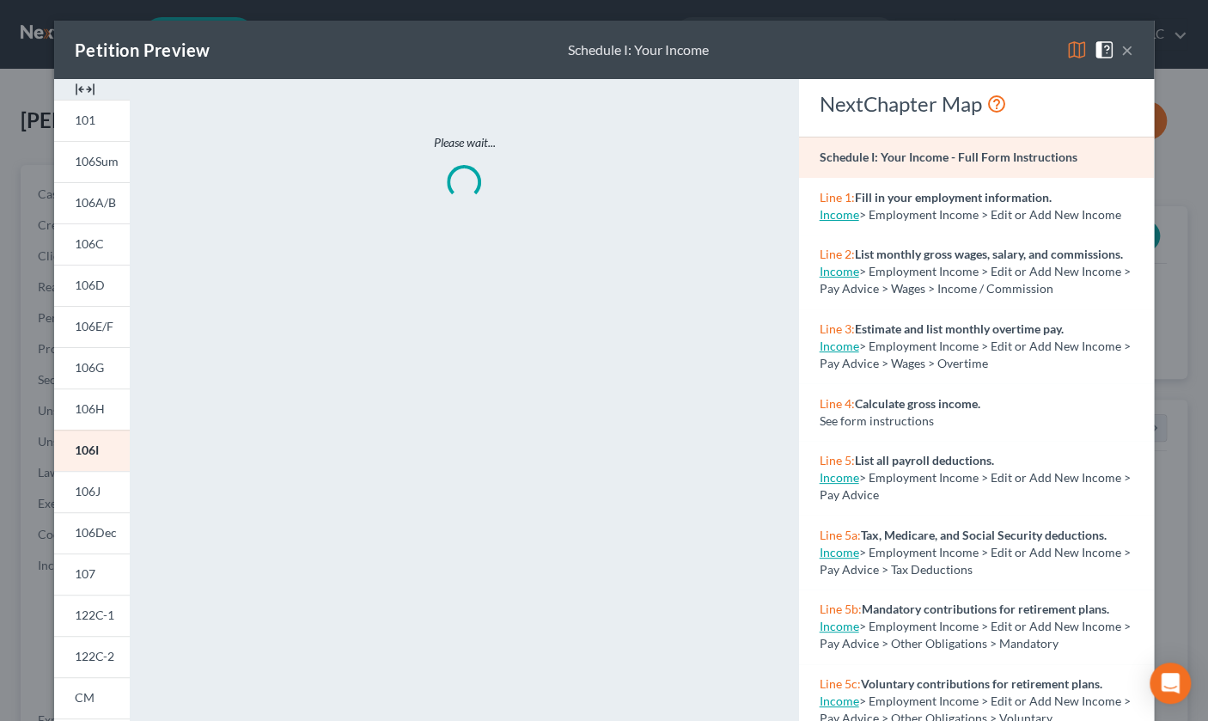
click at [1077, 58] on img at bounding box center [1076, 50] width 21 height 21
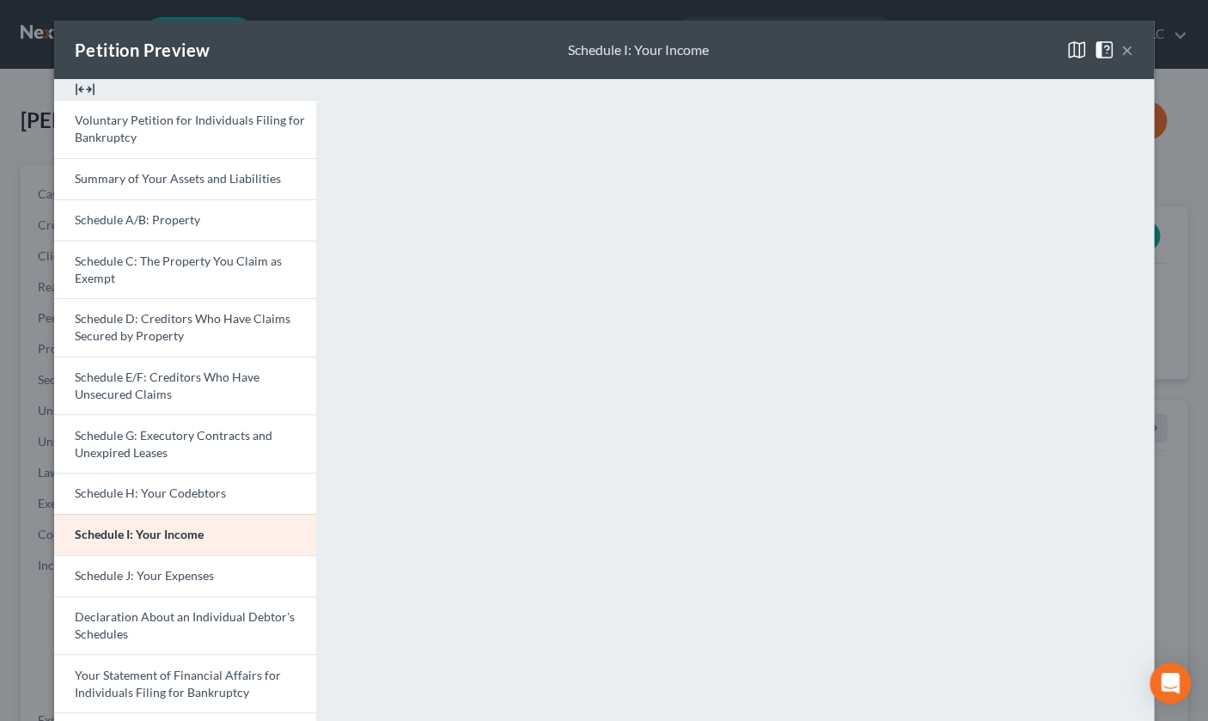
click at [1133, 60] on button "×" at bounding box center [1127, 50] width 12 height 21
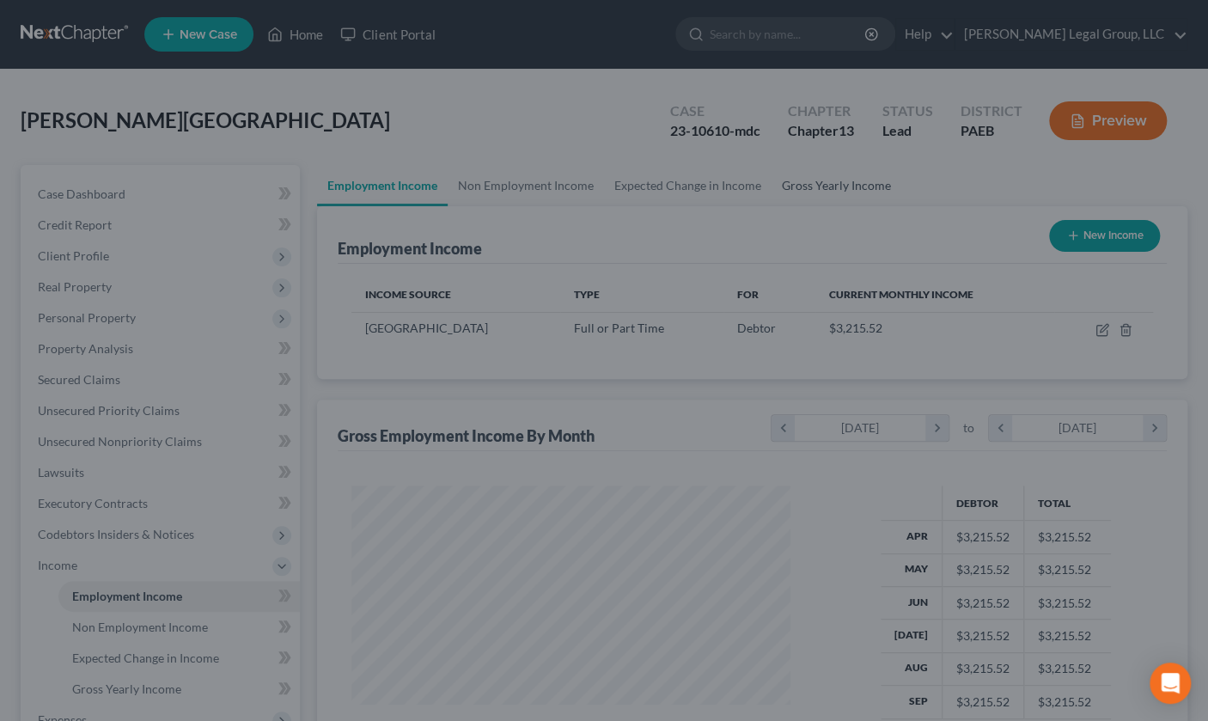
scroll to position [858861, 858776]
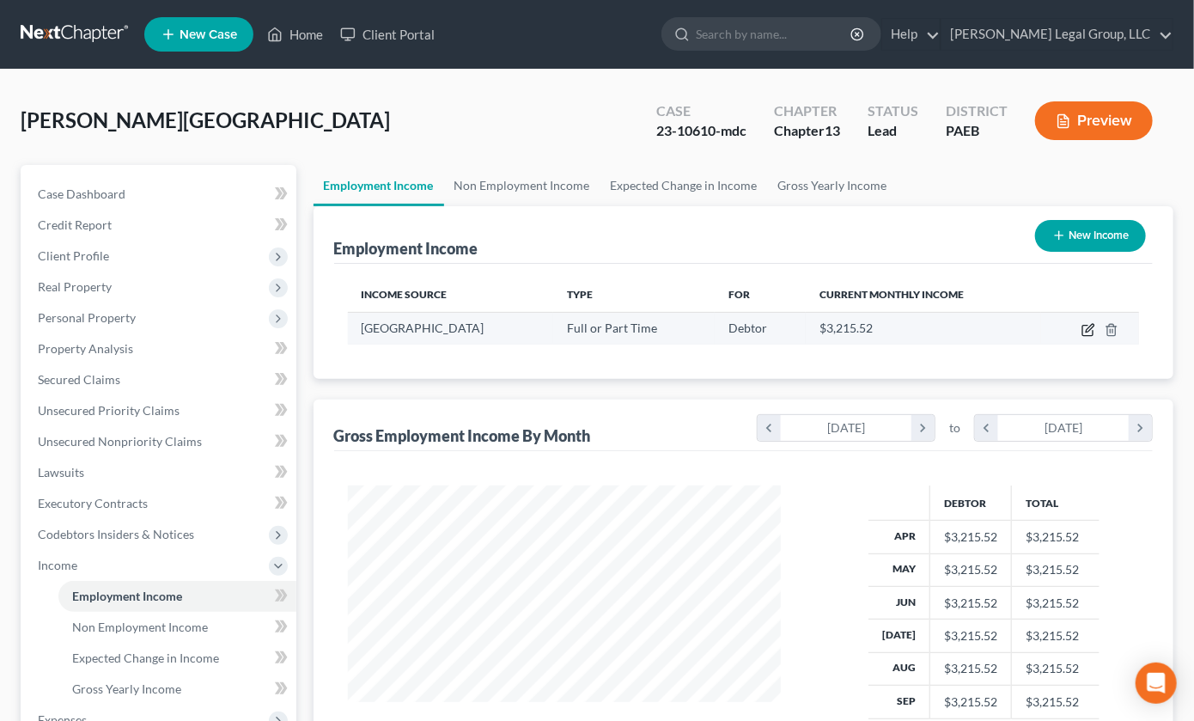
click at [1082, 337] on icon "button" at bounding box center [1089, 330] width 14 height 14
select select "0"
select select "39"
select select "0"
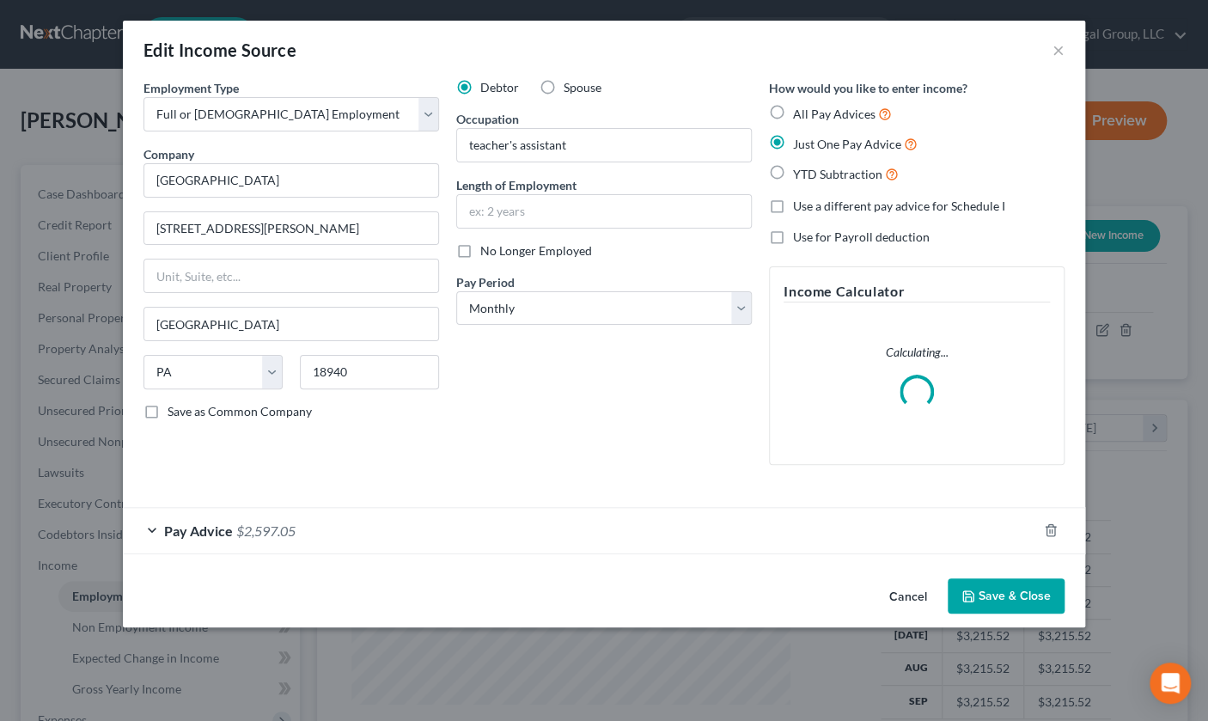
scroll to position [64, 0]
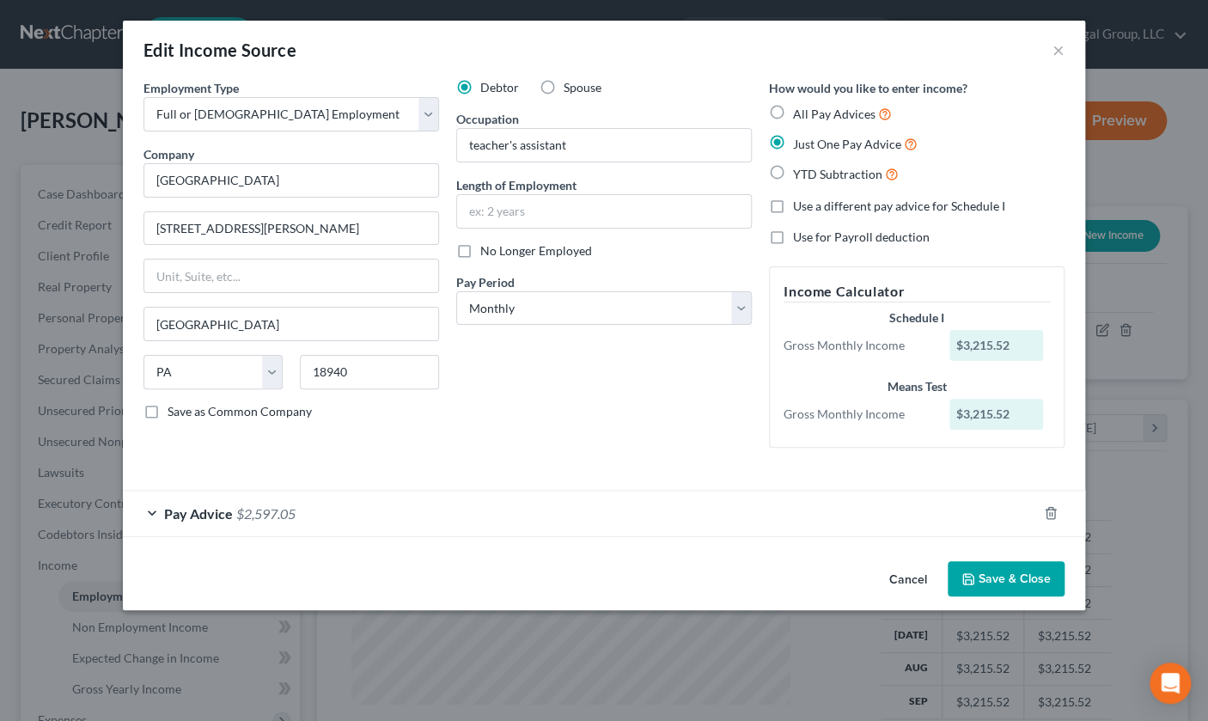
click at [220, 536] on div "Pay Advice $2,597.05" at bounding box center [580, 514] width 914 height 46
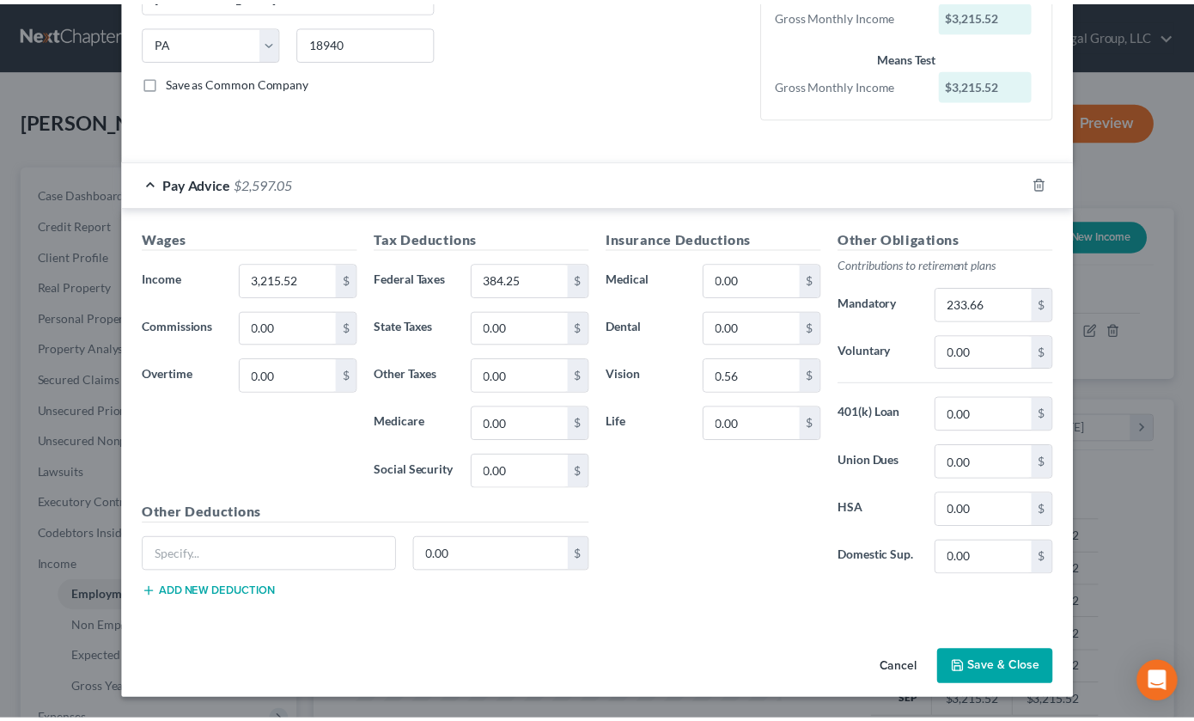
scroll to position [590, 0]
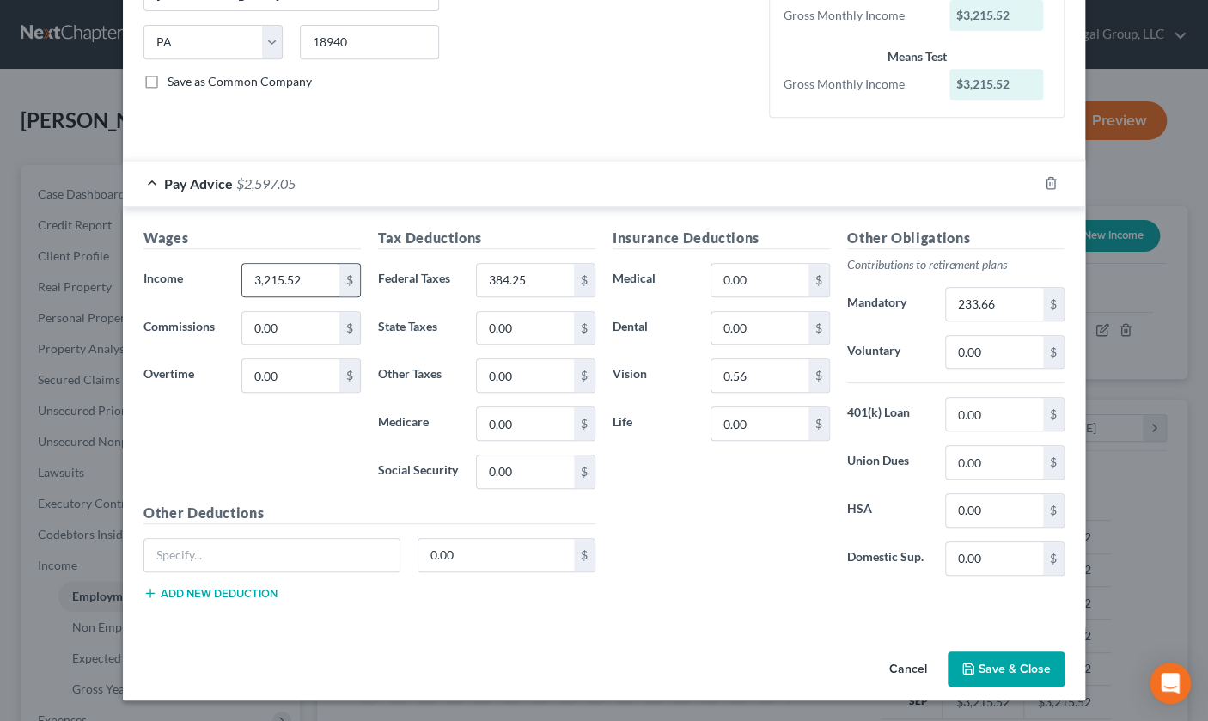
click at [242, 264] on input "3,215.52" at bounding box center [290, 280] width 97 height 33
type input "2,947.56"
click at [809, 359] on input "0.56" at bounding box center [759, 375] width 97 height 33
type input "0.51"
click at [516, 264] on input "384.25" at bounding box center [525, 280] width 97 height 33
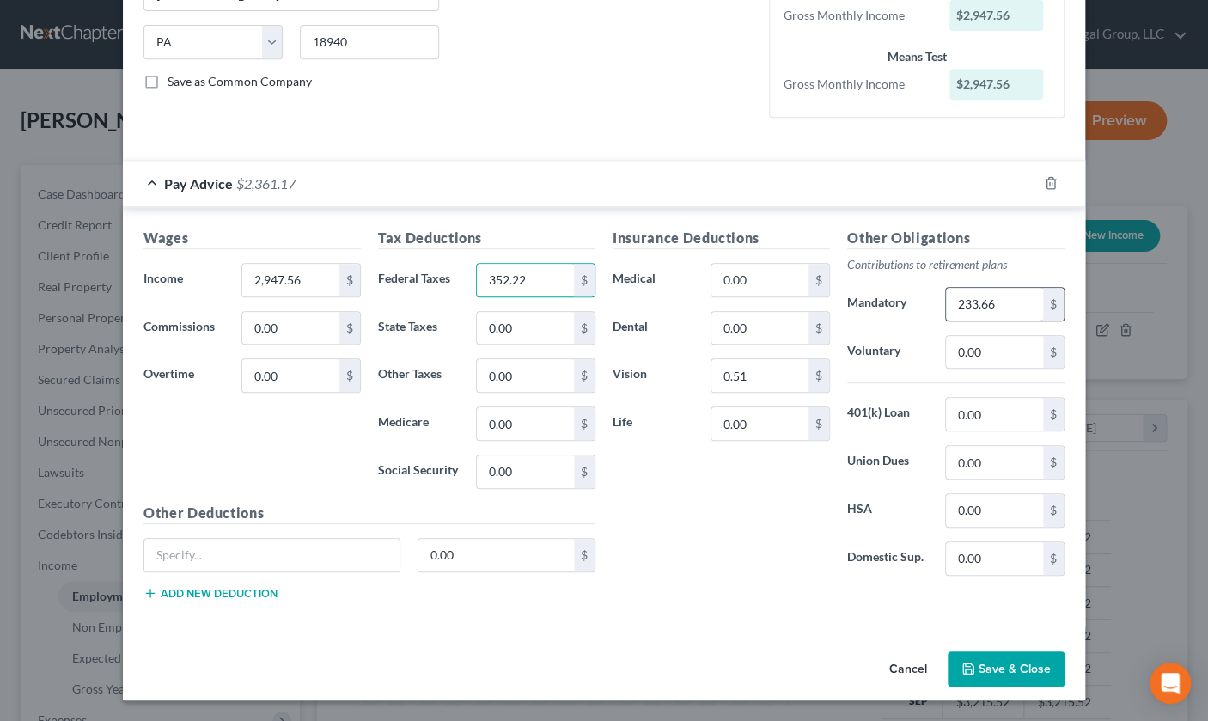
type input "352.22"
click at [1043, 288] on input "233.66" at bounding box center [994, 304] width 97 height 33
type input "214.18"
click at [1065, 658] on button "Save & Close" at bounding box center [1006, 669] width 117 height 36
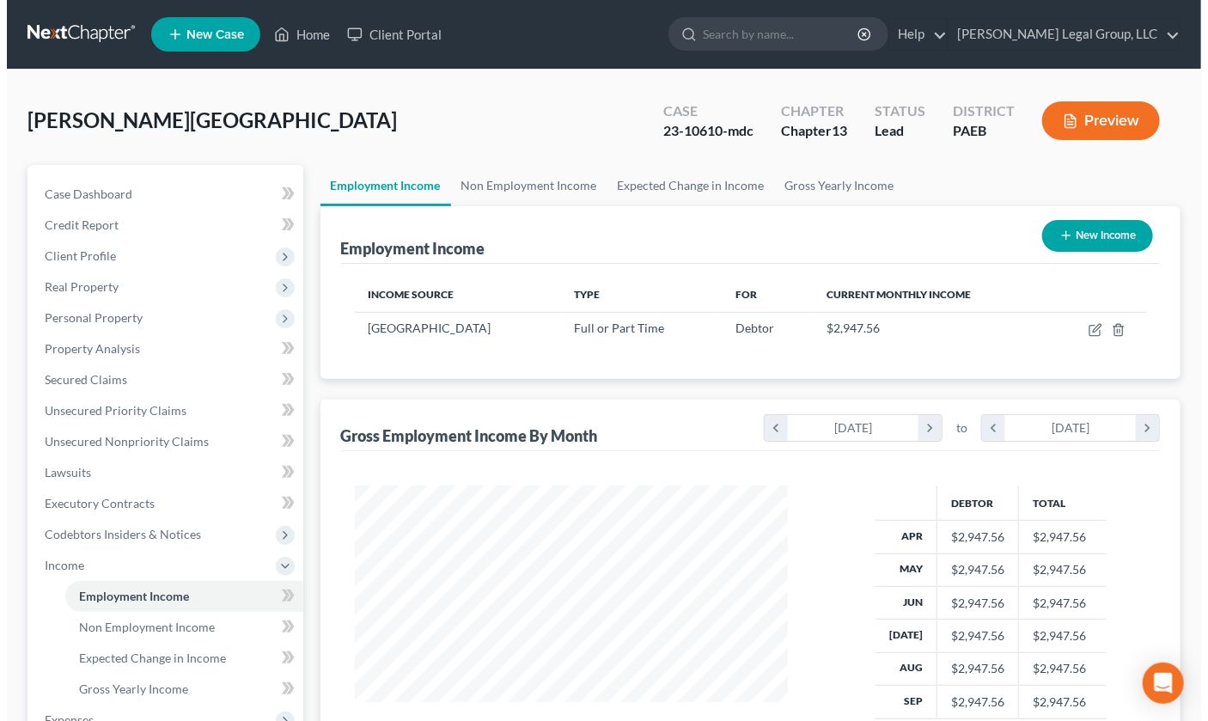
scroll to position [86, 0]
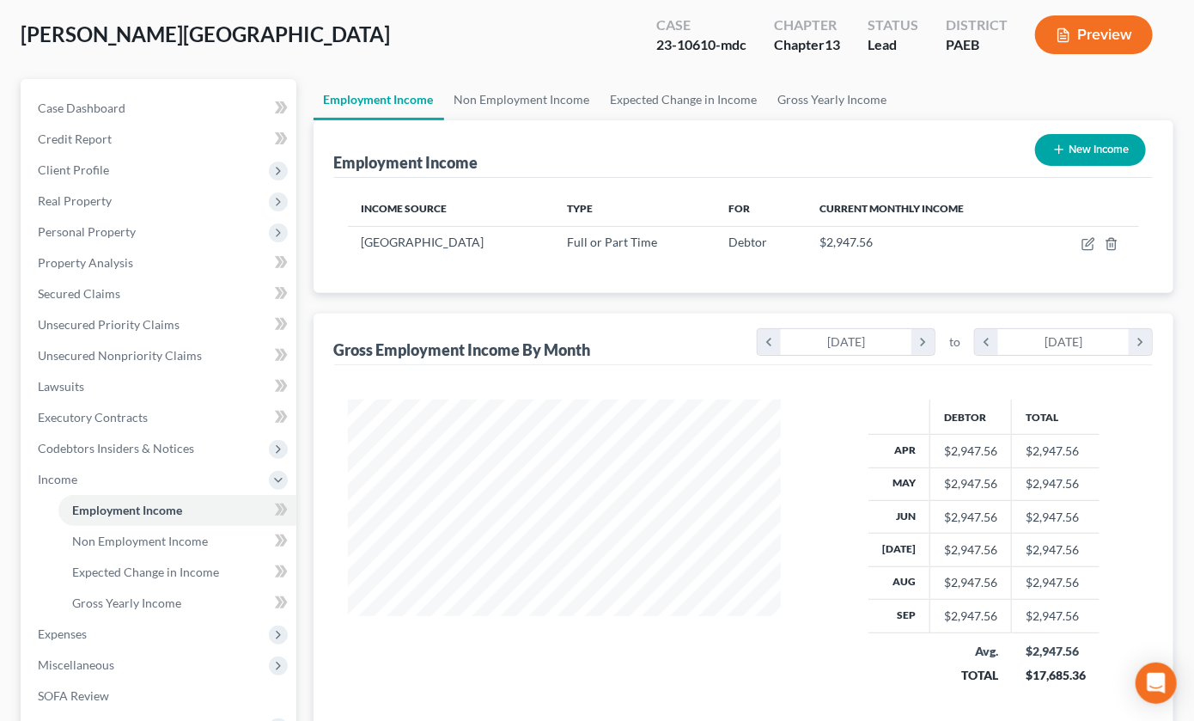
click at [1090, 54] on button "Preview" at bounding box center [1094, 34] width 118 height 39
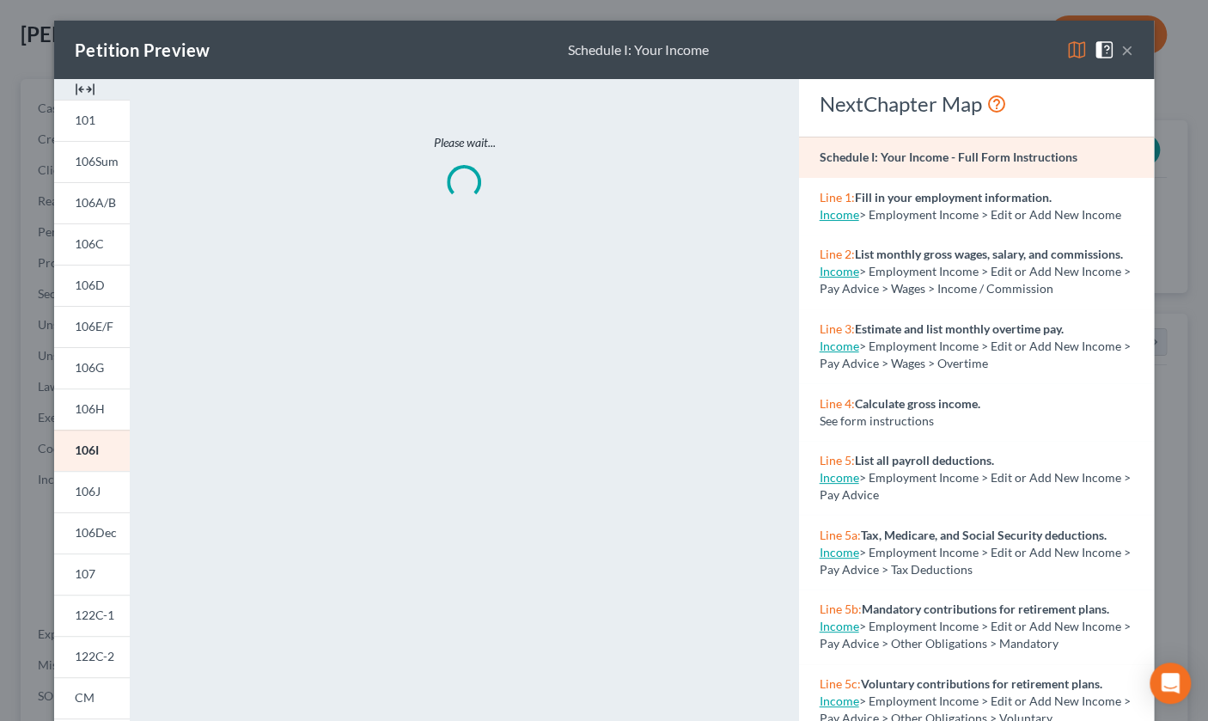
click at [1077, 58] on img at bounding box center [1076, 50] width 21 height 21
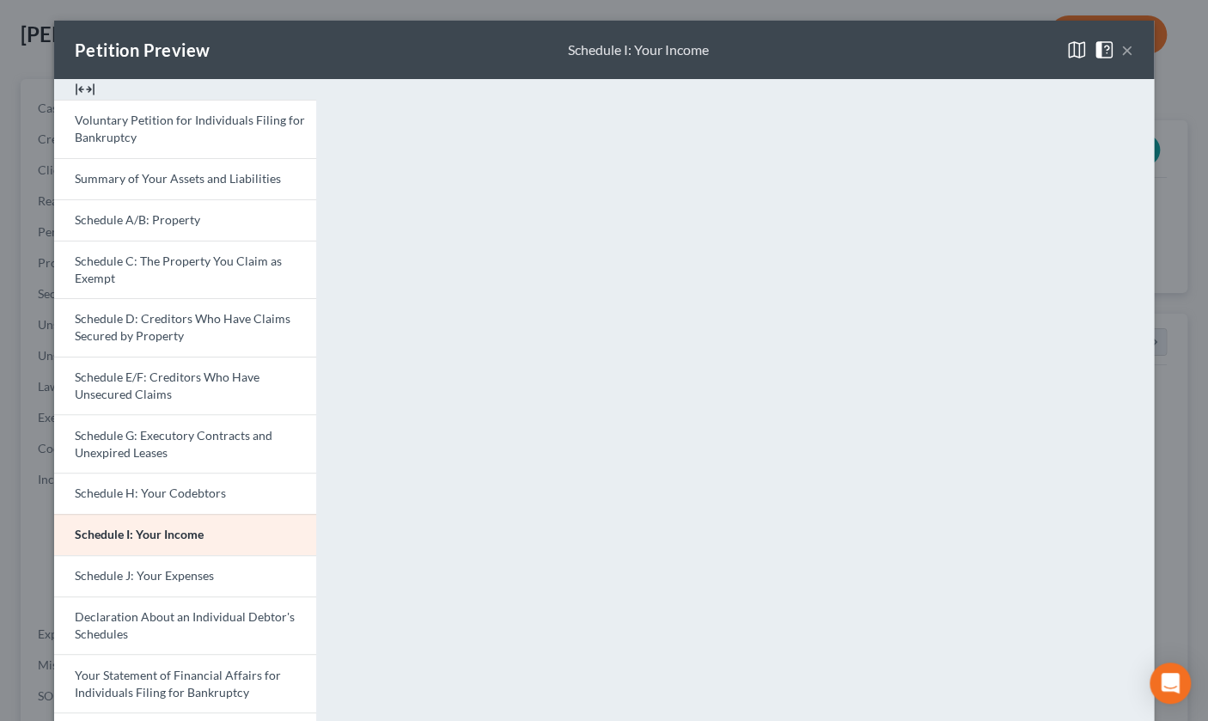
click at [1132, 60] on button "×" at bounding box center [1127, 50] width 12 height 21
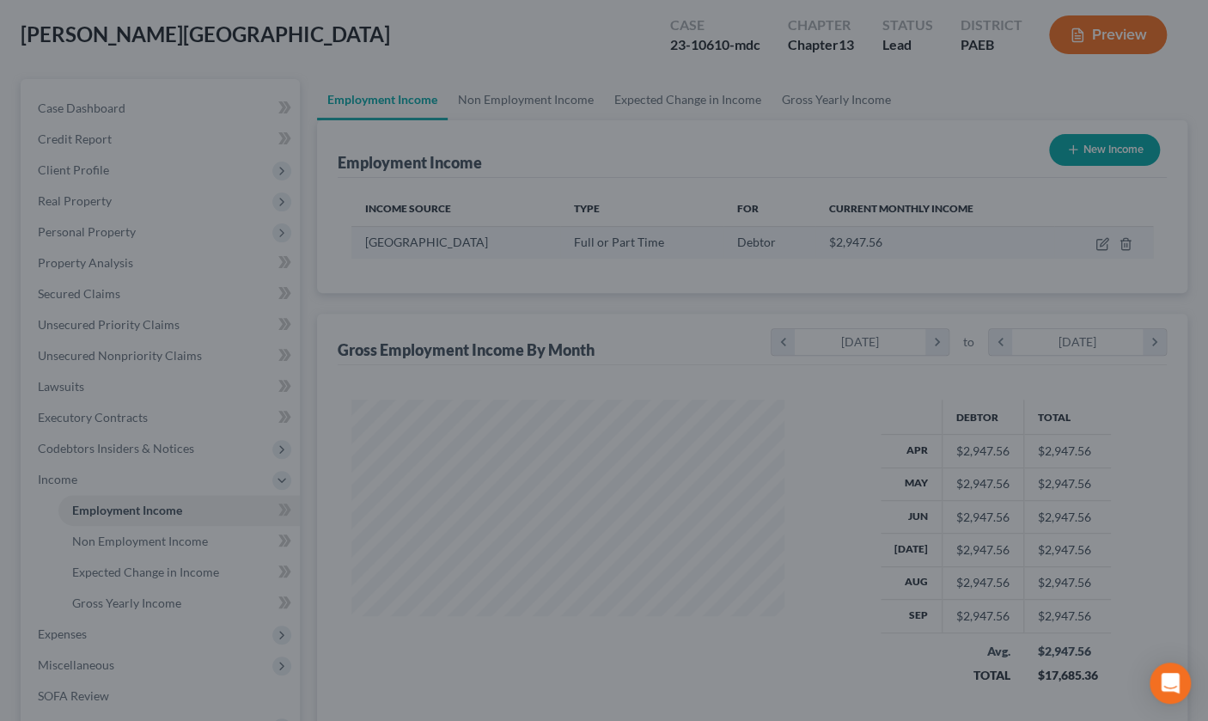
scroll to position [858861, 858776]
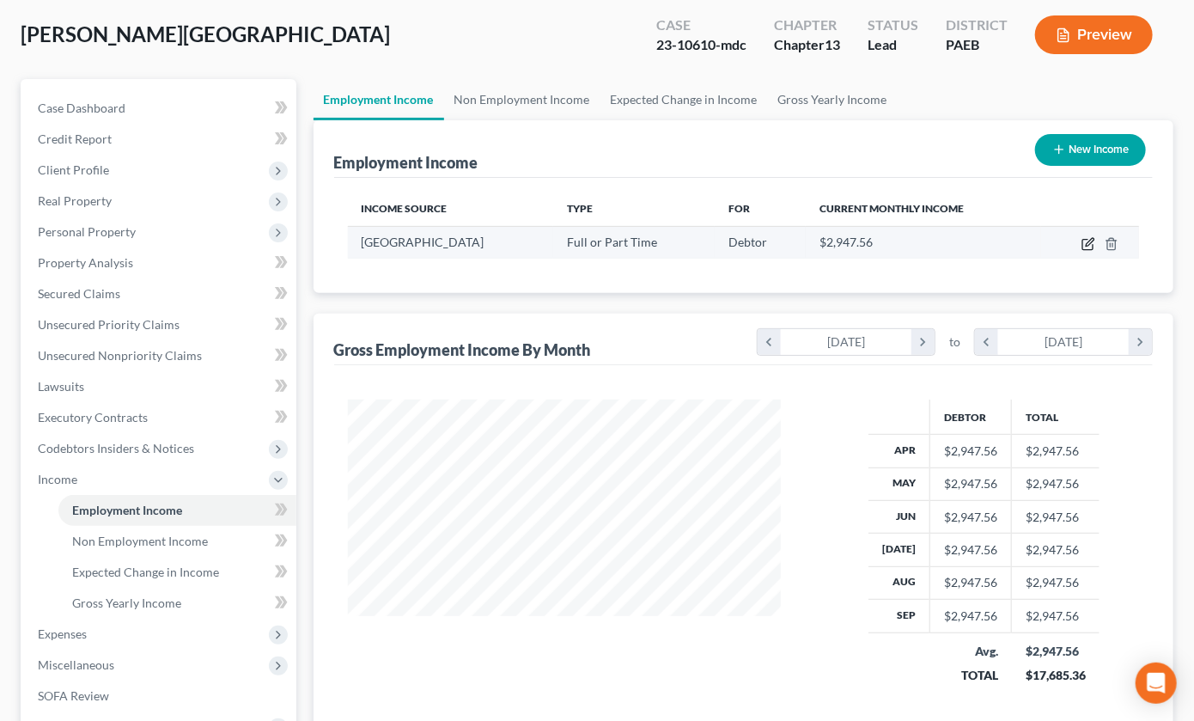
click at [1086, 246] on icon "button" at bounding box center [1090, 242] width 8 height 8
select select "0"
select select "39"
select select "0"
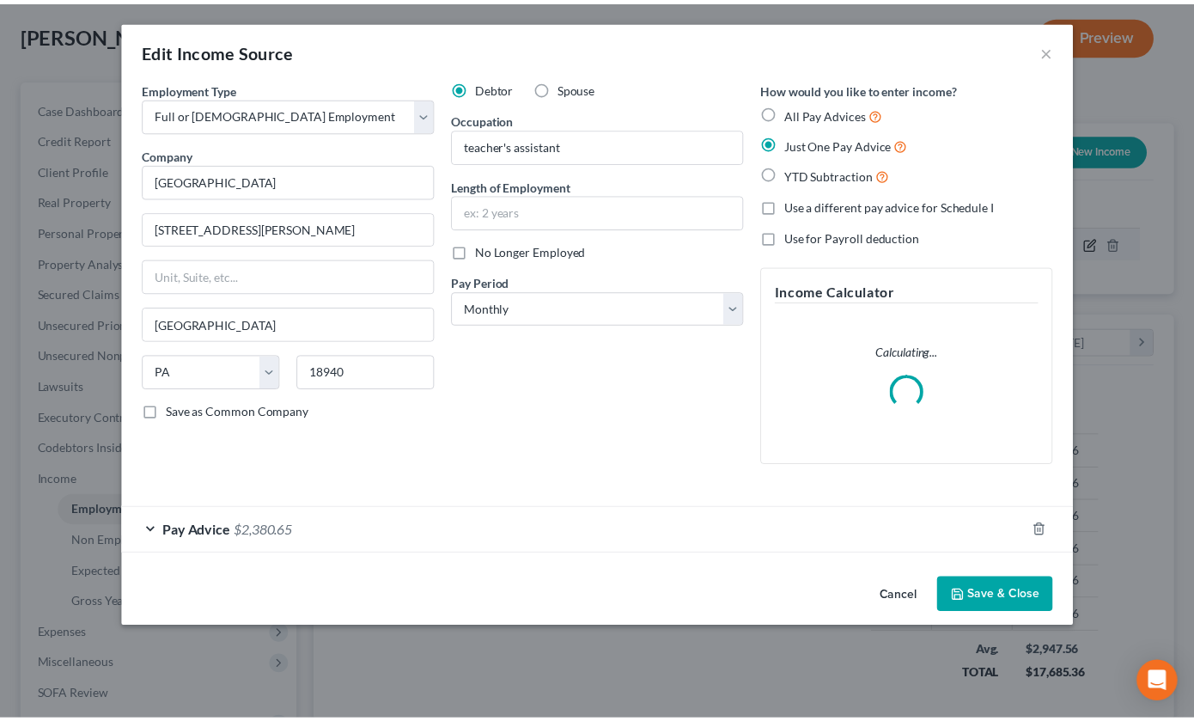
scroll to position [382, 473]
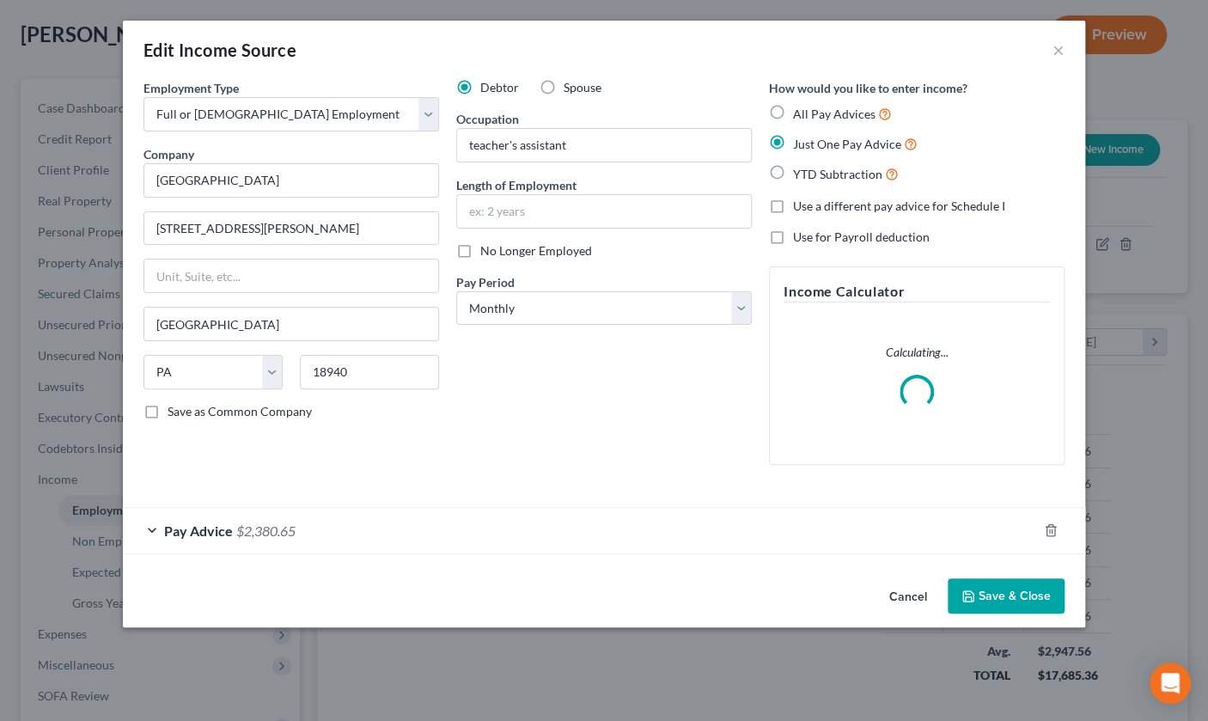
click at [564, 96] on label "Spouse" at bounding box center [583, 87] width 38 height 17
click at [571, 90] on input "Spouse" at bounding box center [576, 84] width 11 height 11
radio input "true"
click at [1065, 60] on button "×" at bounding box center [1059, 50] width 12 height 21
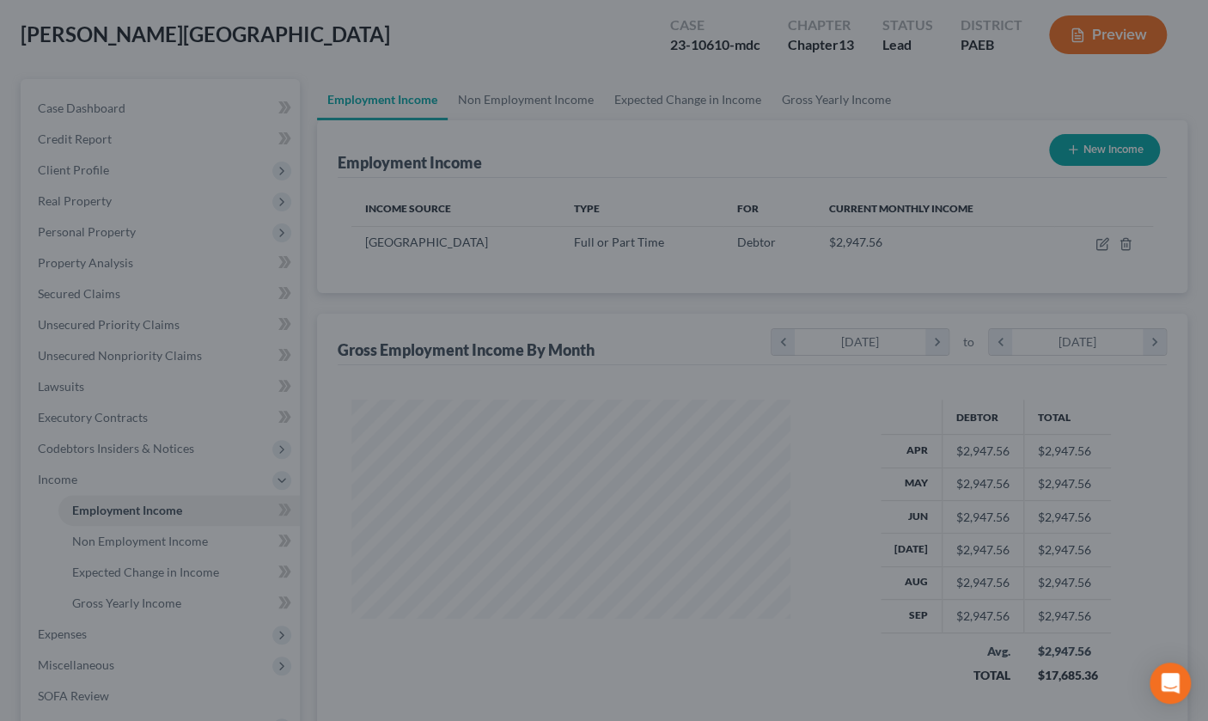
scroll to position [858861, 858776]
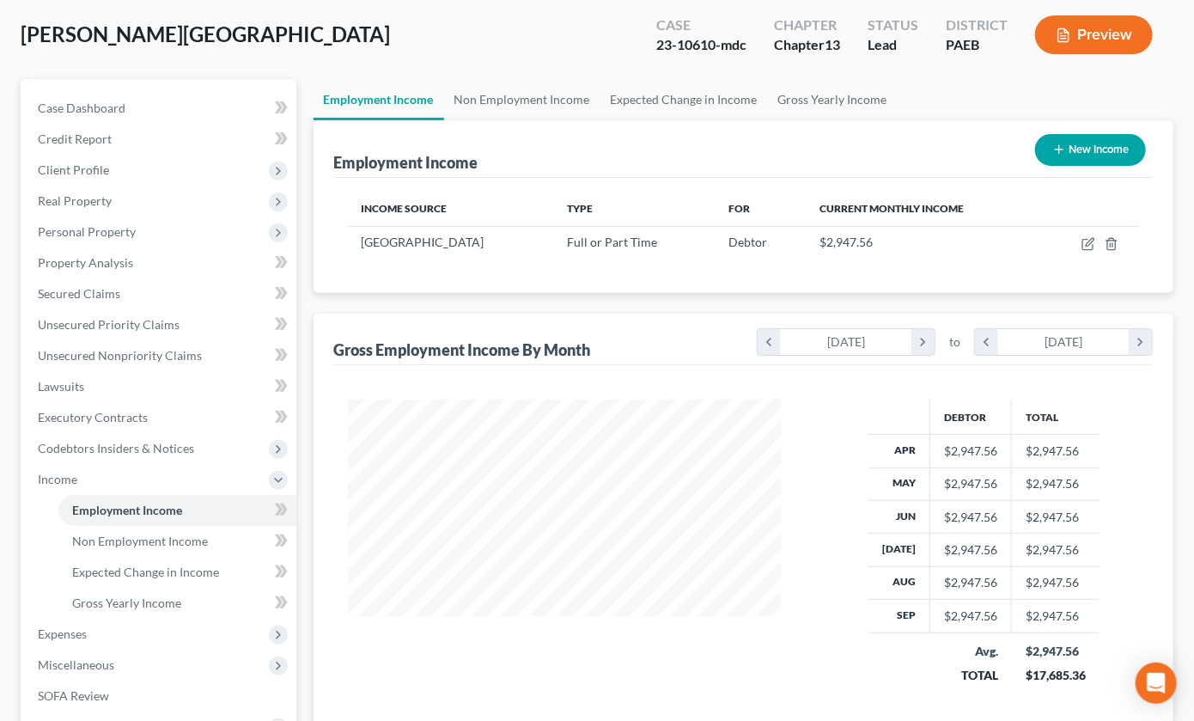
click at [1087, 166] on button "New Income" at bounding box center [1090, 150] width 111 height 32
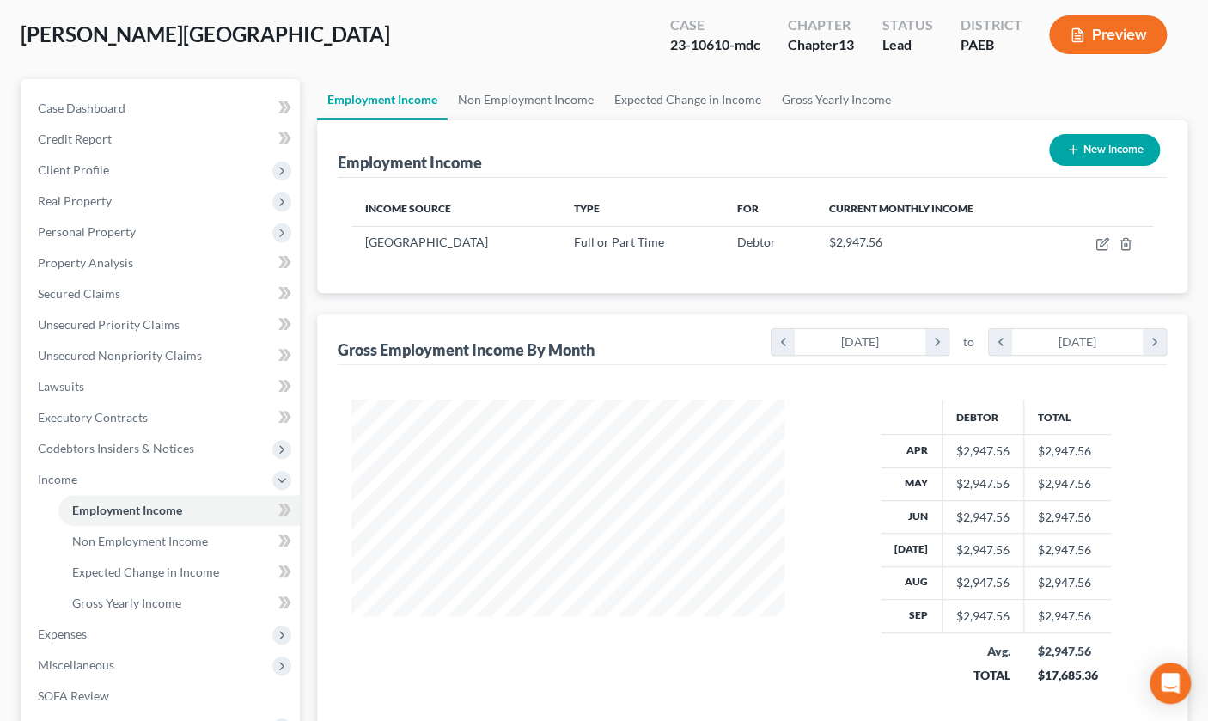
scroll to position [382, 473]
select select "0"
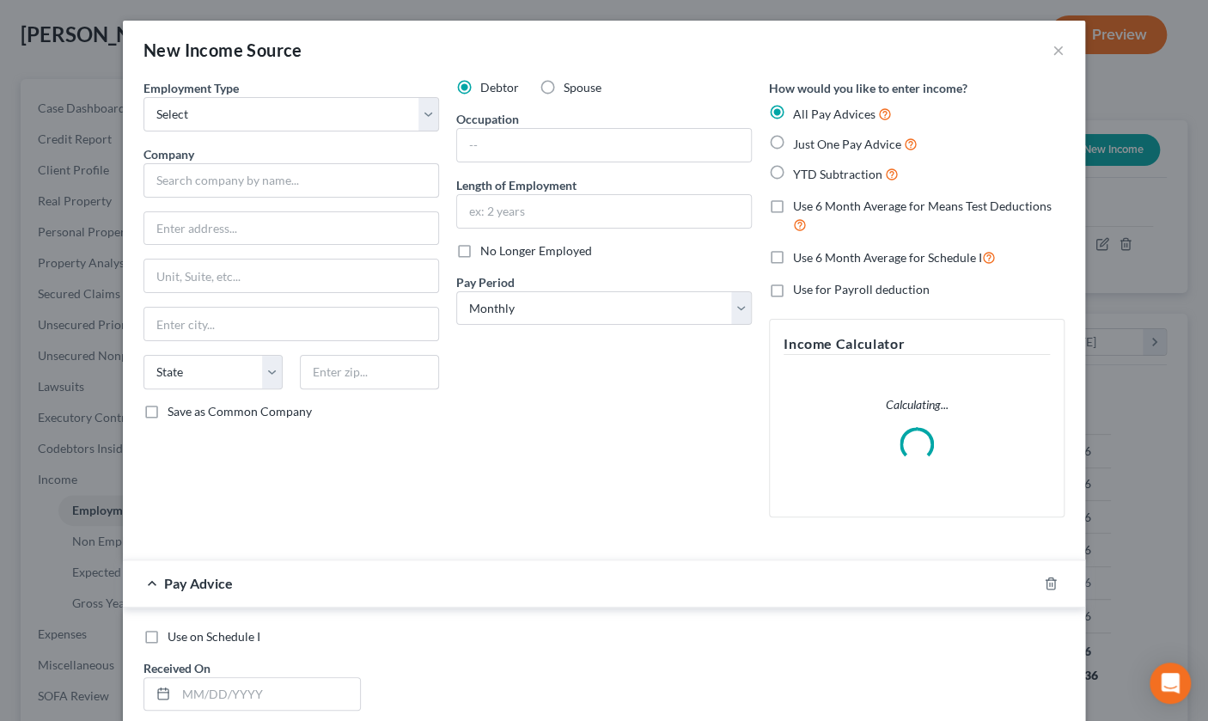
click at [564, 96] on label "Spouse" at bounding box center [583, 87] width 38 height 17
click at [571, 90] on input "Spouse" at bounding box center [576, 84] width 11 height 11
radio input "true"
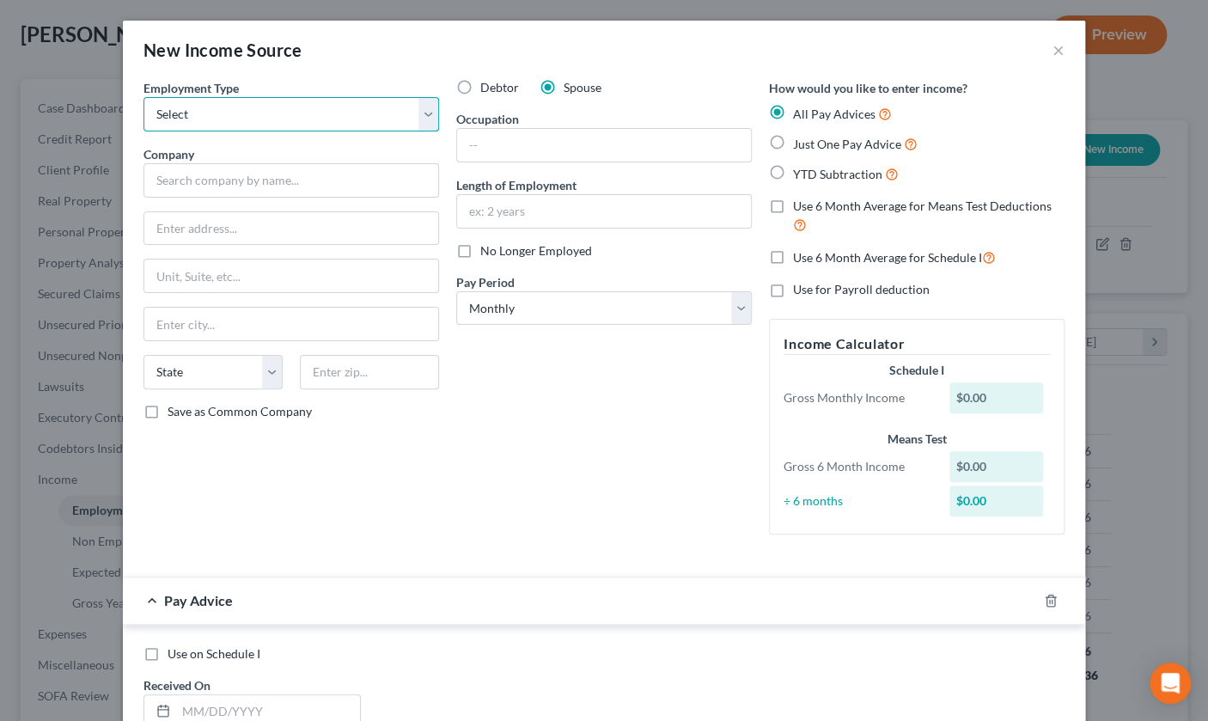
click at [206, 131] on select "Select Full or [DEMOGRAPHIC_DATA] Employment Self Employment" at bounding box center [291, 114] width 296 height 34
select select "0"
click at [143, 121] on select "Select Full or [DEMOGRAPHIC_DATA] Employment Self Employment" at bounding box center [291, 114] width 296 height 34
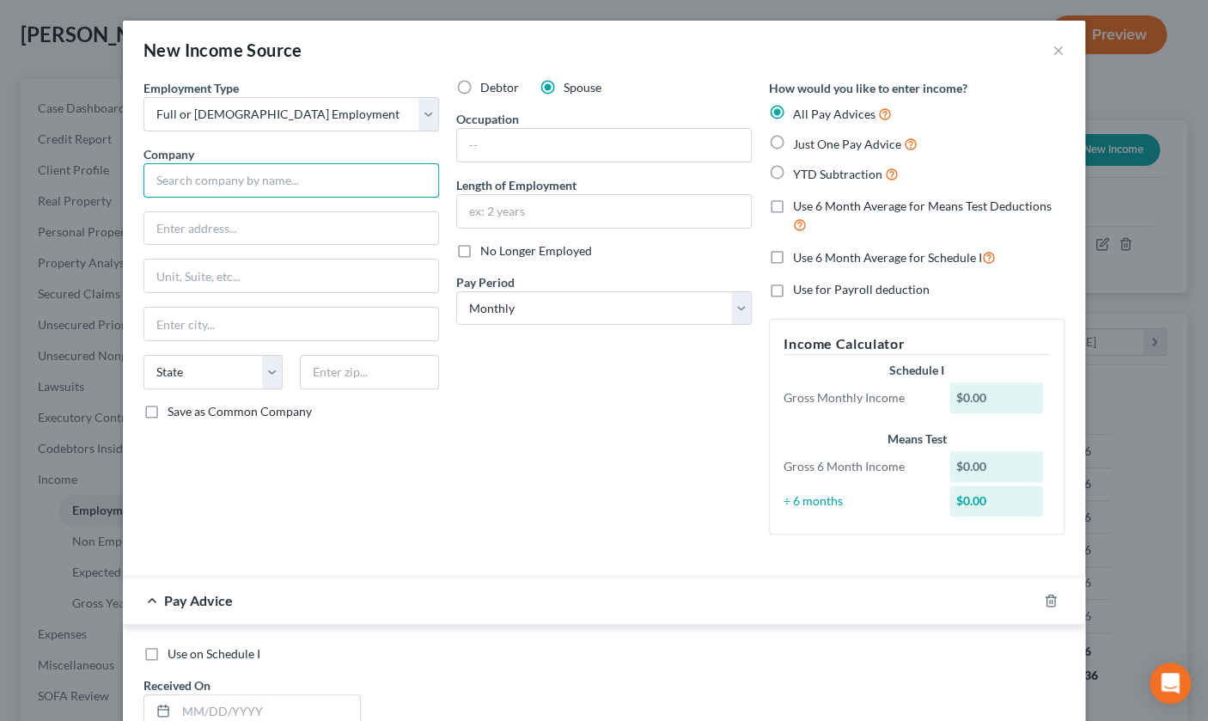
click at [188, 198] on input "text" at bounding box center [291, 180] width 296 height 34
type input "Trinity Health Corporation"
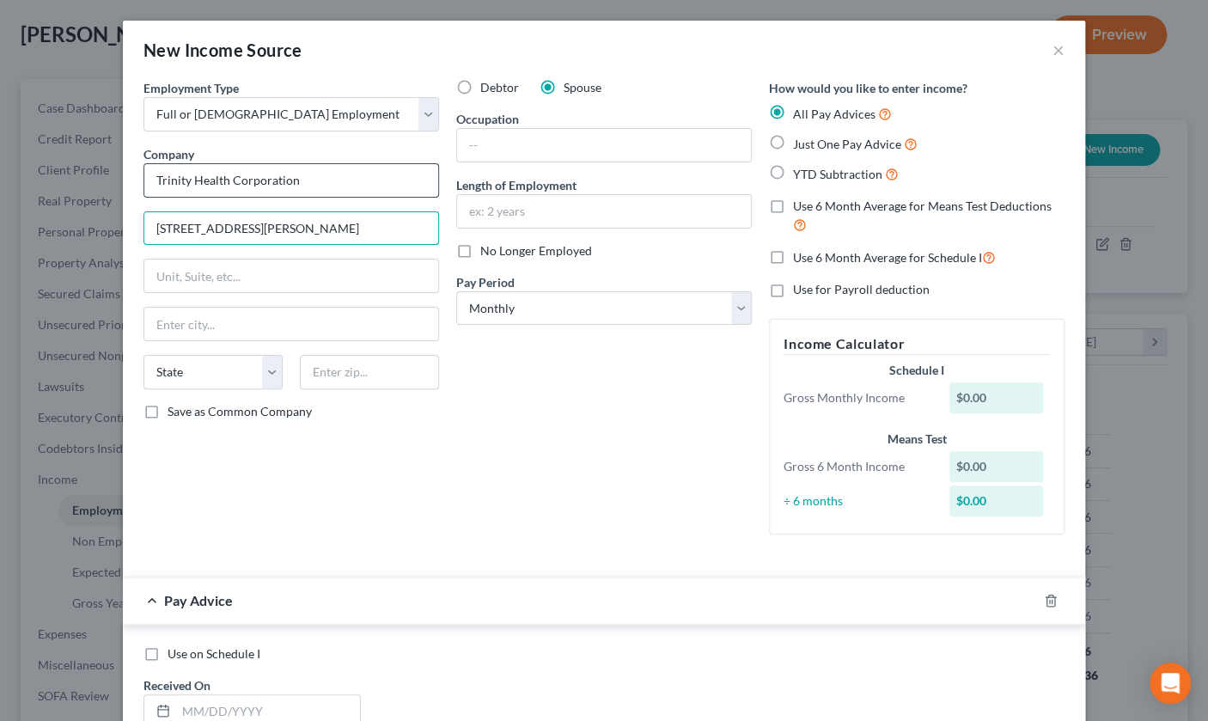
type input "20555 Victor Parkway"
type input "48152"
type input "Livonia"
select select "23"
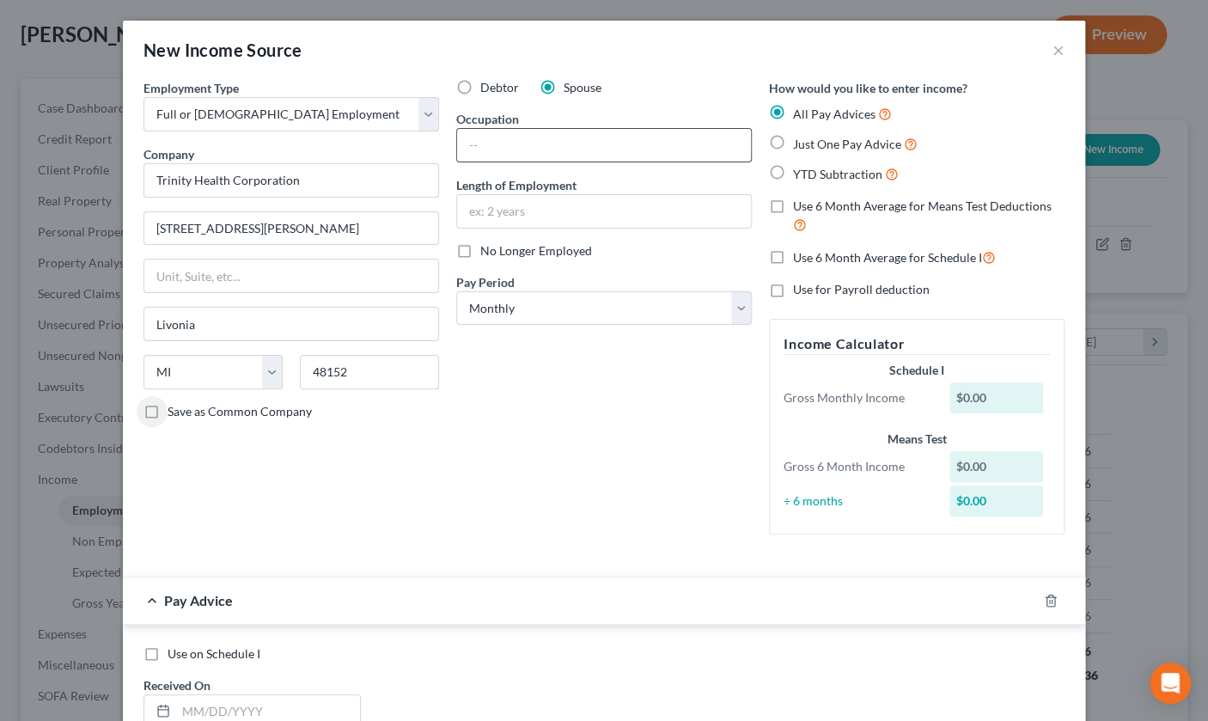
click at [523, 162] on input "text" at bounding box center [604, 145] width 294 height 33
type input "b"
type input "Bi-medical engineer"
click at [836, 53] on div "New Income Source ×" at bounding box center [604, 50] width 962 height 58
